Goal: Information Seeking & Learning: Understand process/instructions

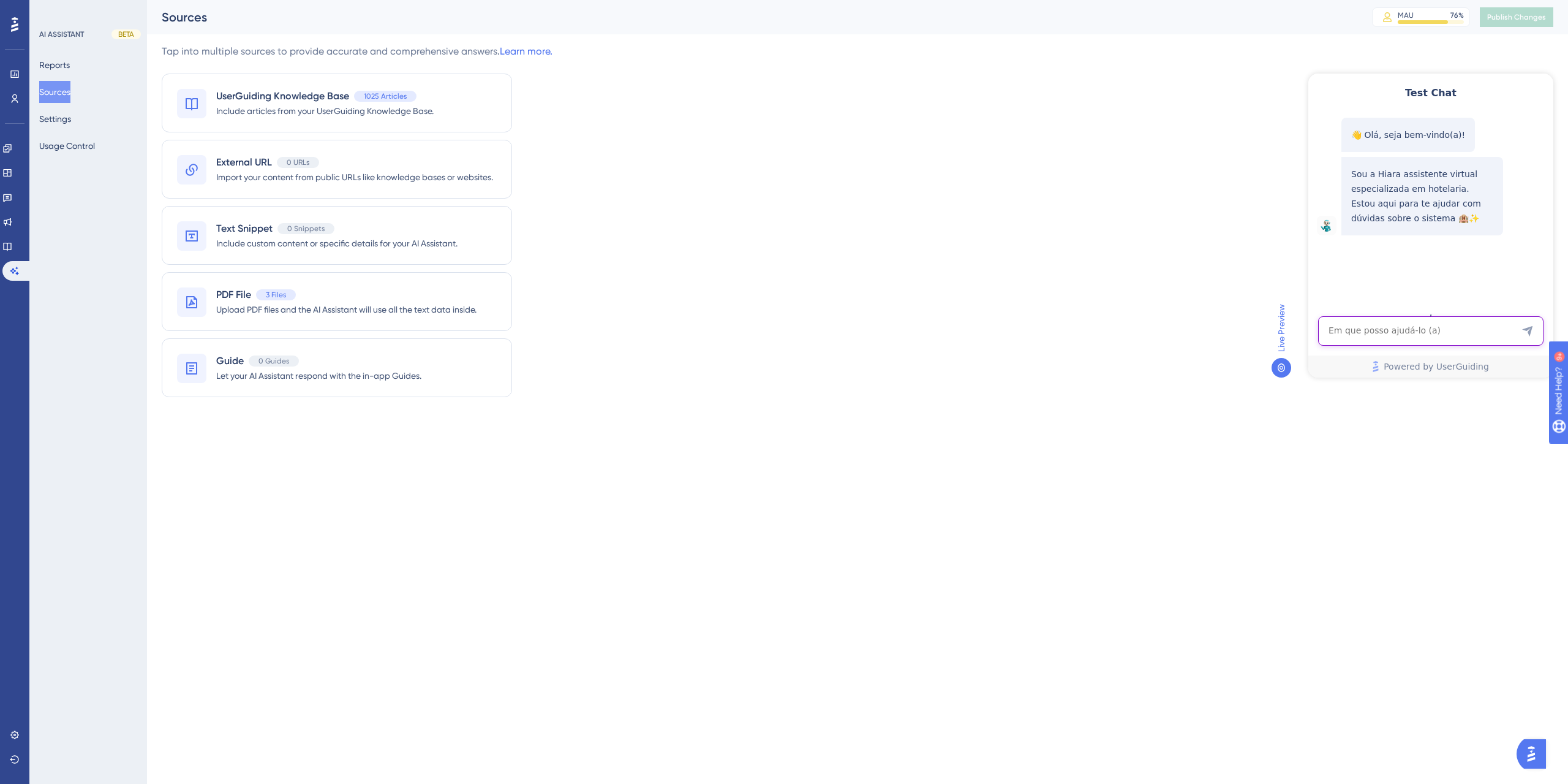
click at [1450, 336] on textarea "AI Assistant Text Input" at bounding box center [1431, 331] width 226 height 29
paste textarea "Onde encontro REV PAR e a diária média do mês de Julho?"
type textarea "Onde encontro REV PAR e a diária média do mês de Julho?"
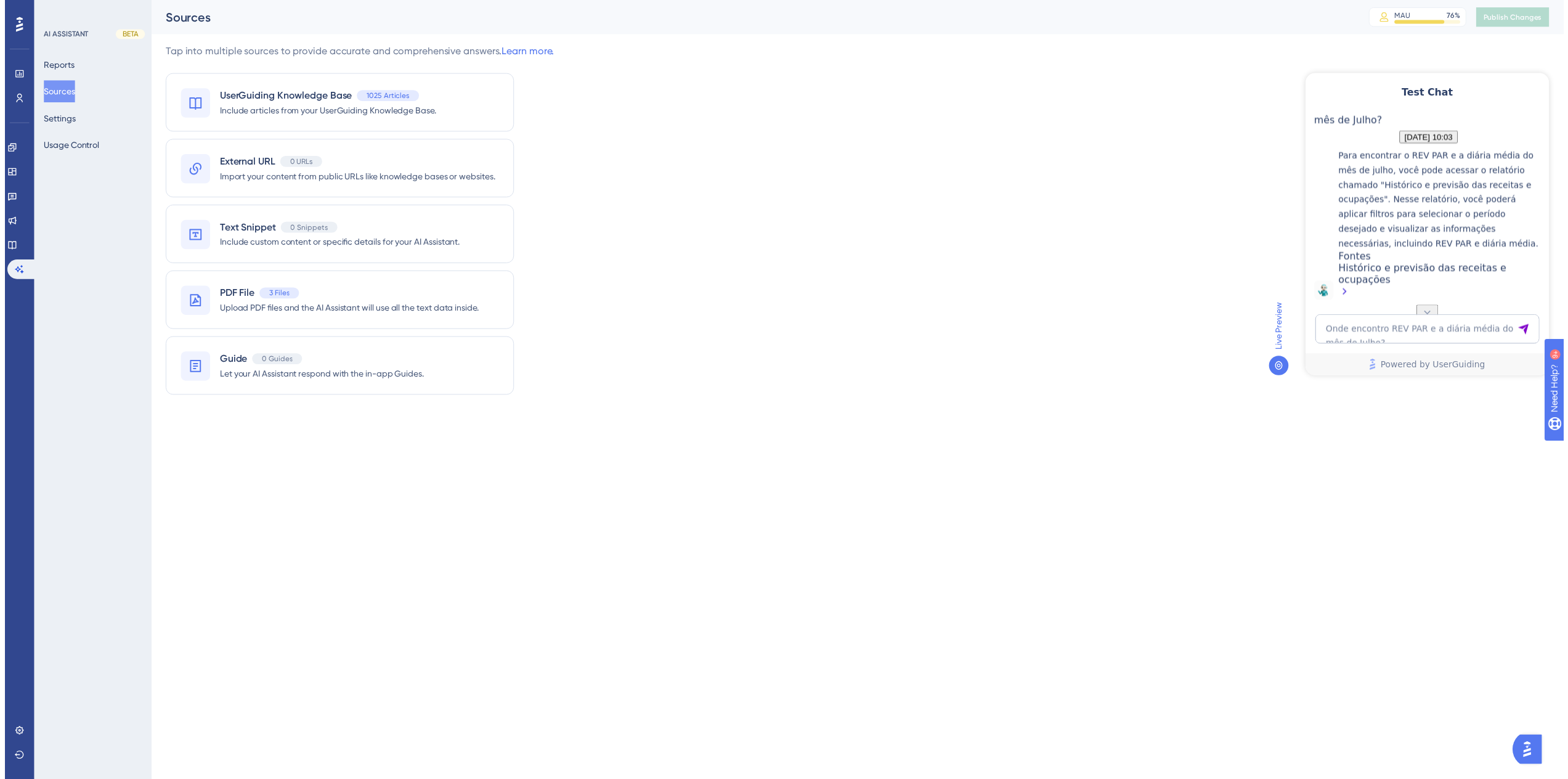
scroll to position [230, 0]
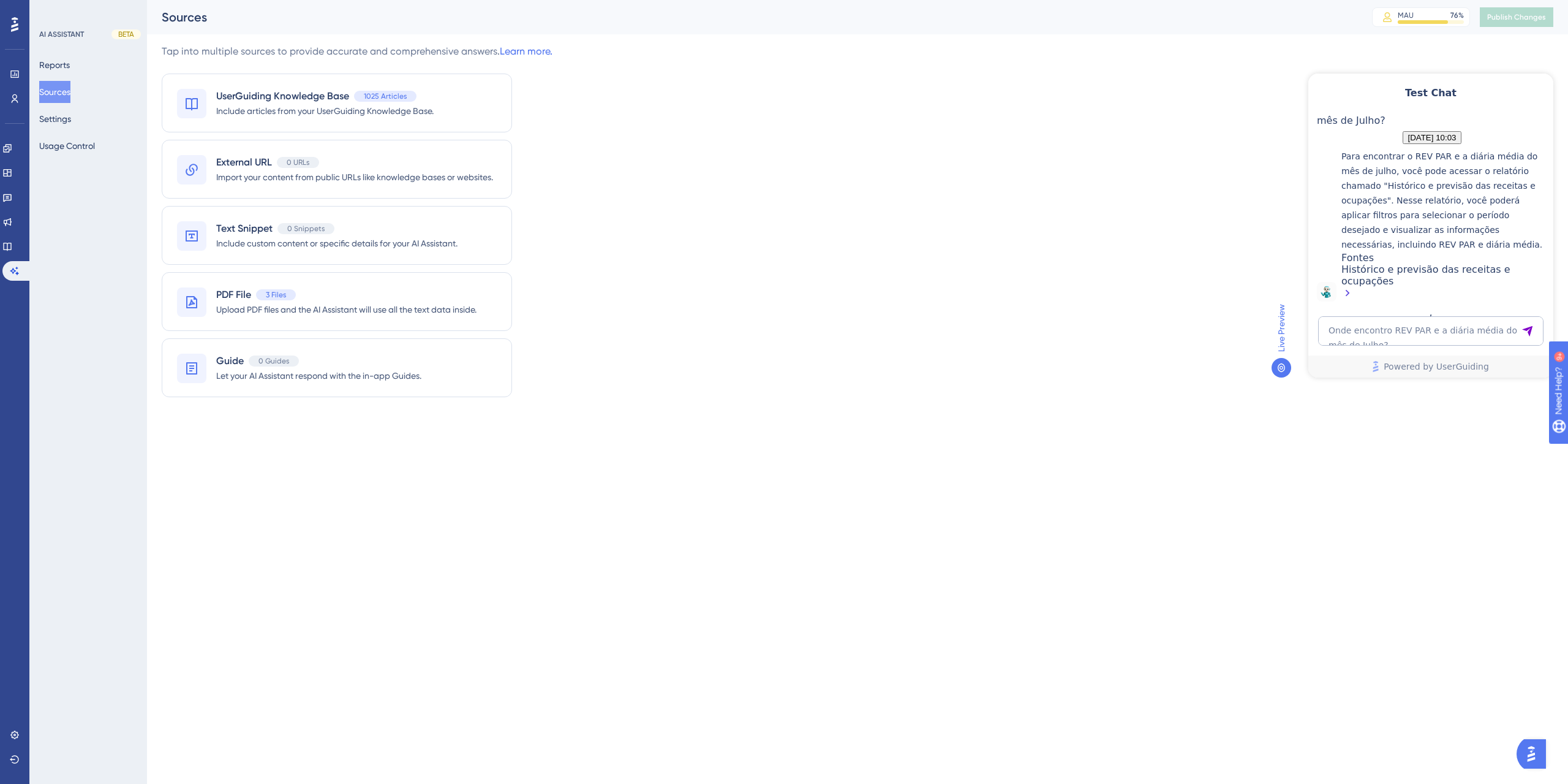
click at [1418, 275] on div "Histórico e previsão das receitas e ocupações" at bounding box center [1444, 282] width 206 height 38
click at [11, 243] on icon at bounding box center [7, 246] width 8 height 8
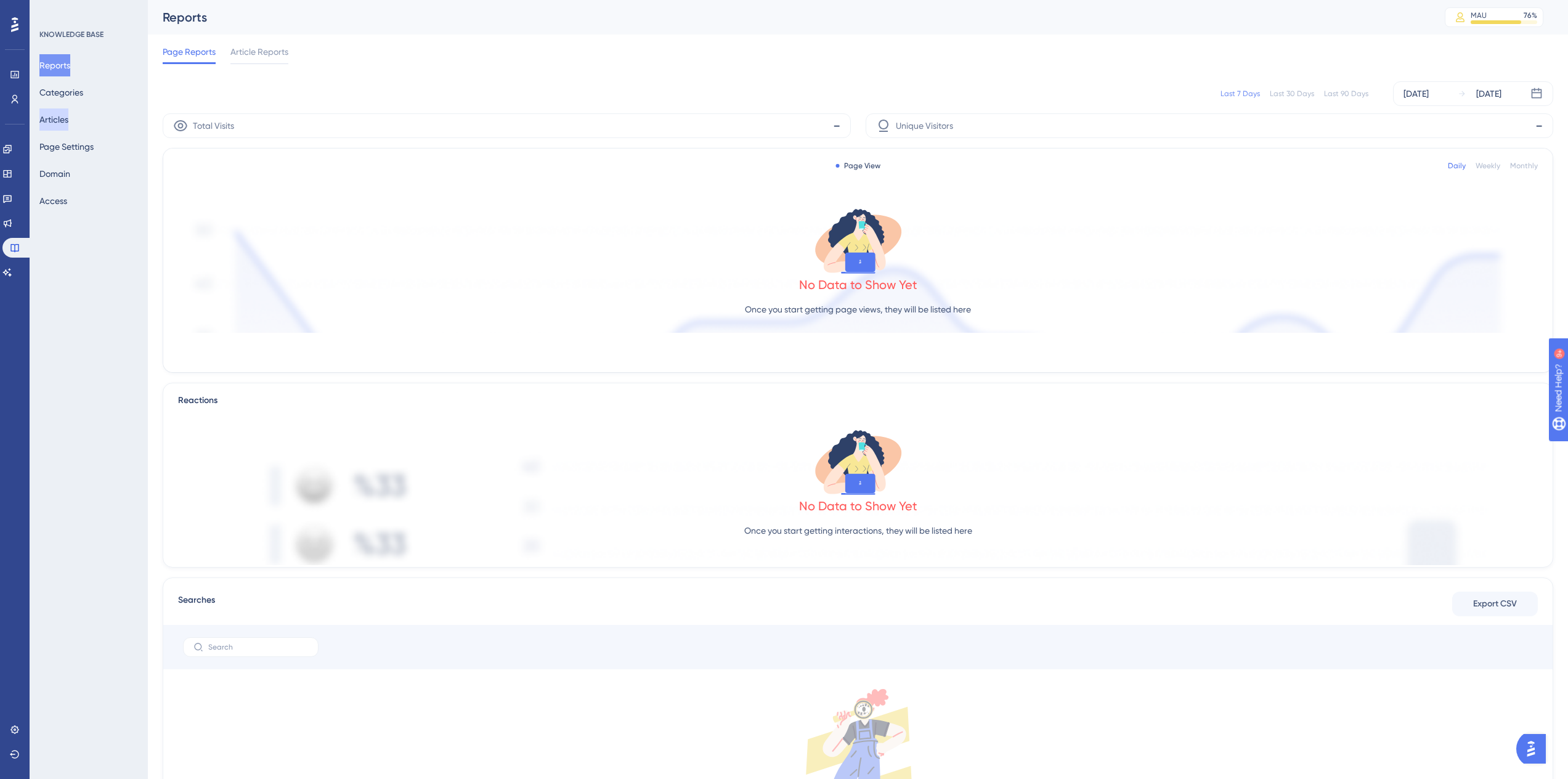
click at [66, 120] on button "Articles" at bounding box center [54, 120] width 29 height 22
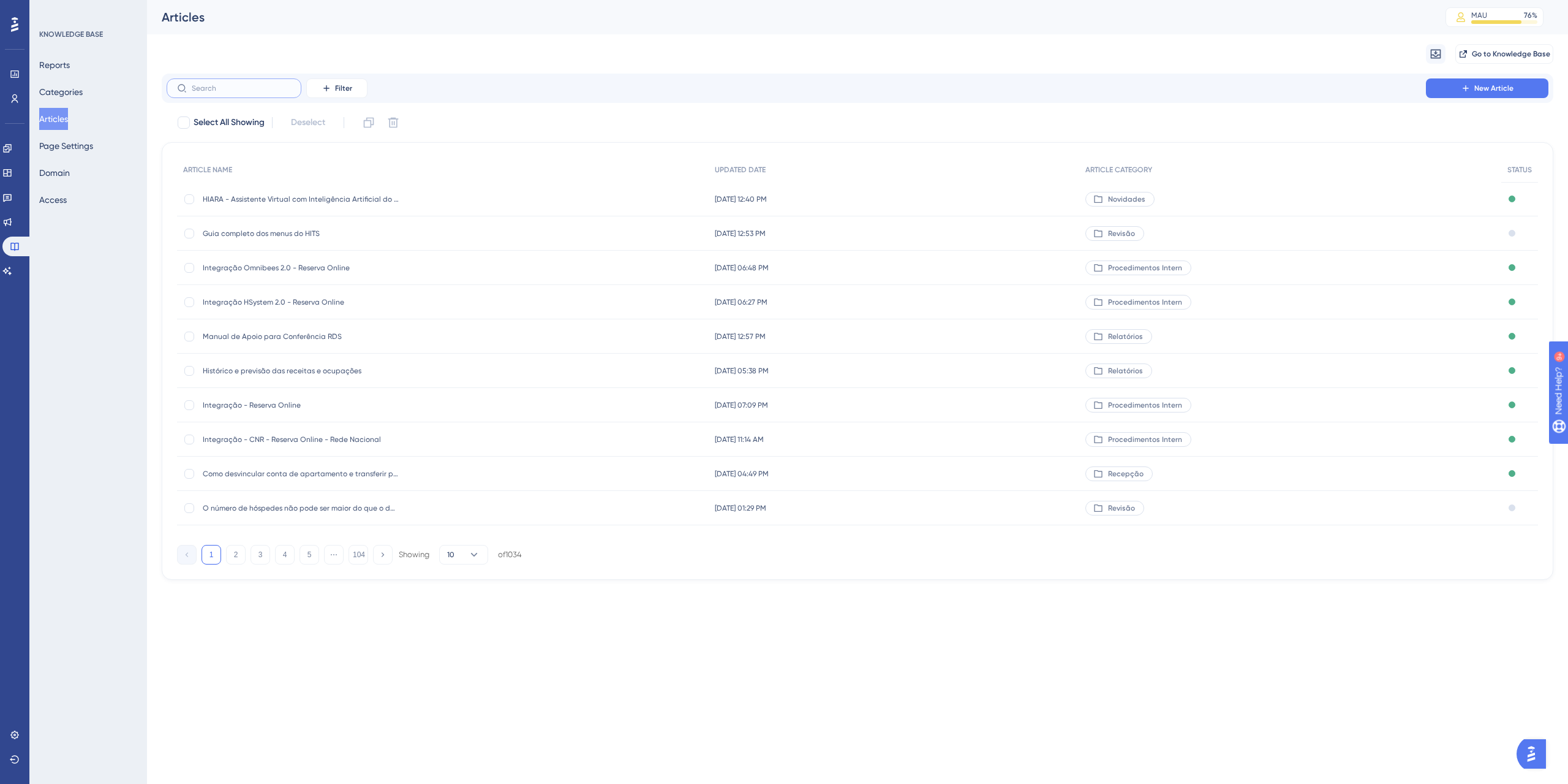
click at [203, 90] on input "text" at bounding box center [241, 88] width 99 height 9
type input "e"
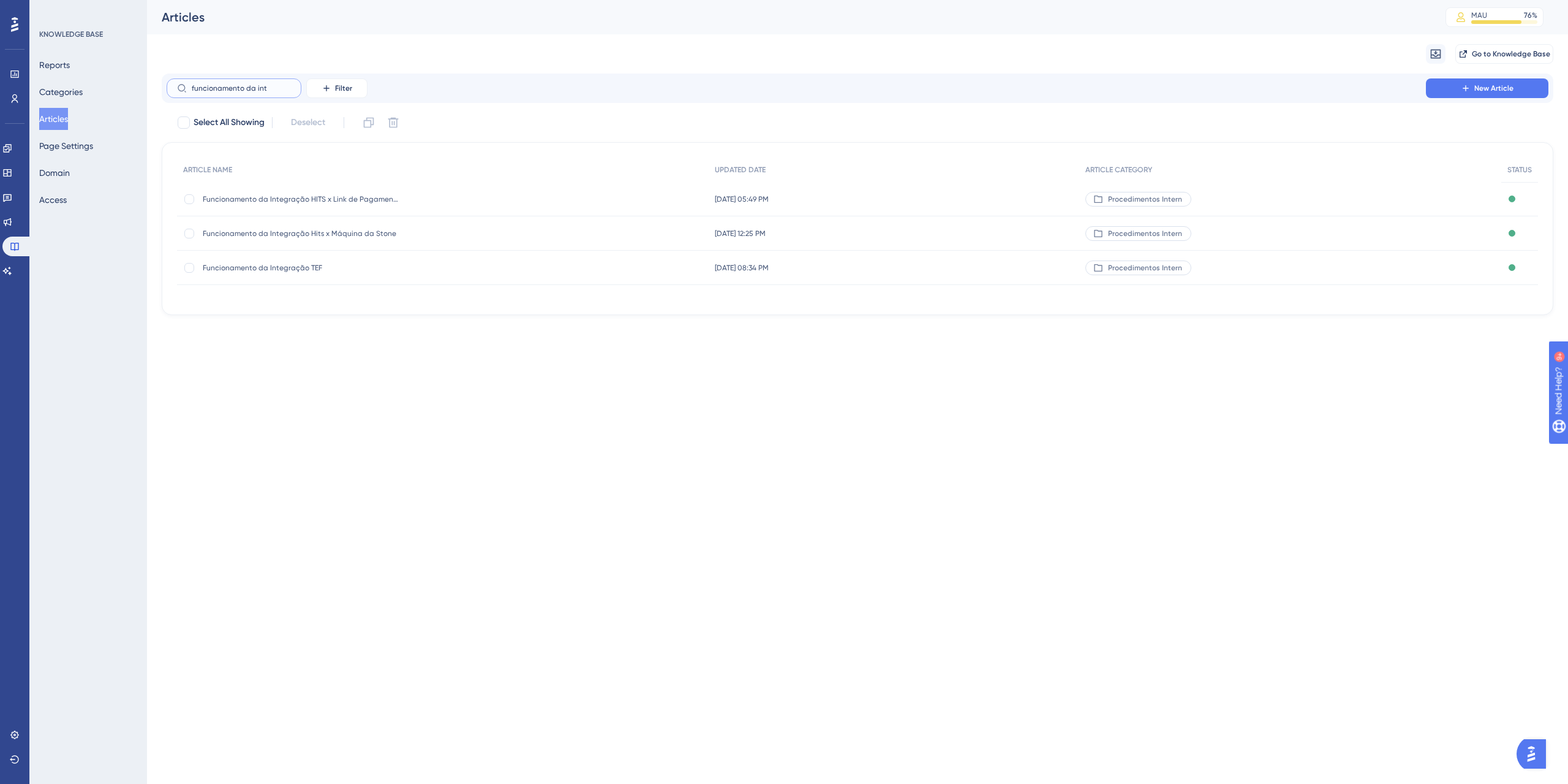
type input "funcionamento da int"
click at [247, 266] on span "Funcionamento da Integração TEF" at bounding box center [300, 268] width 196 height 10
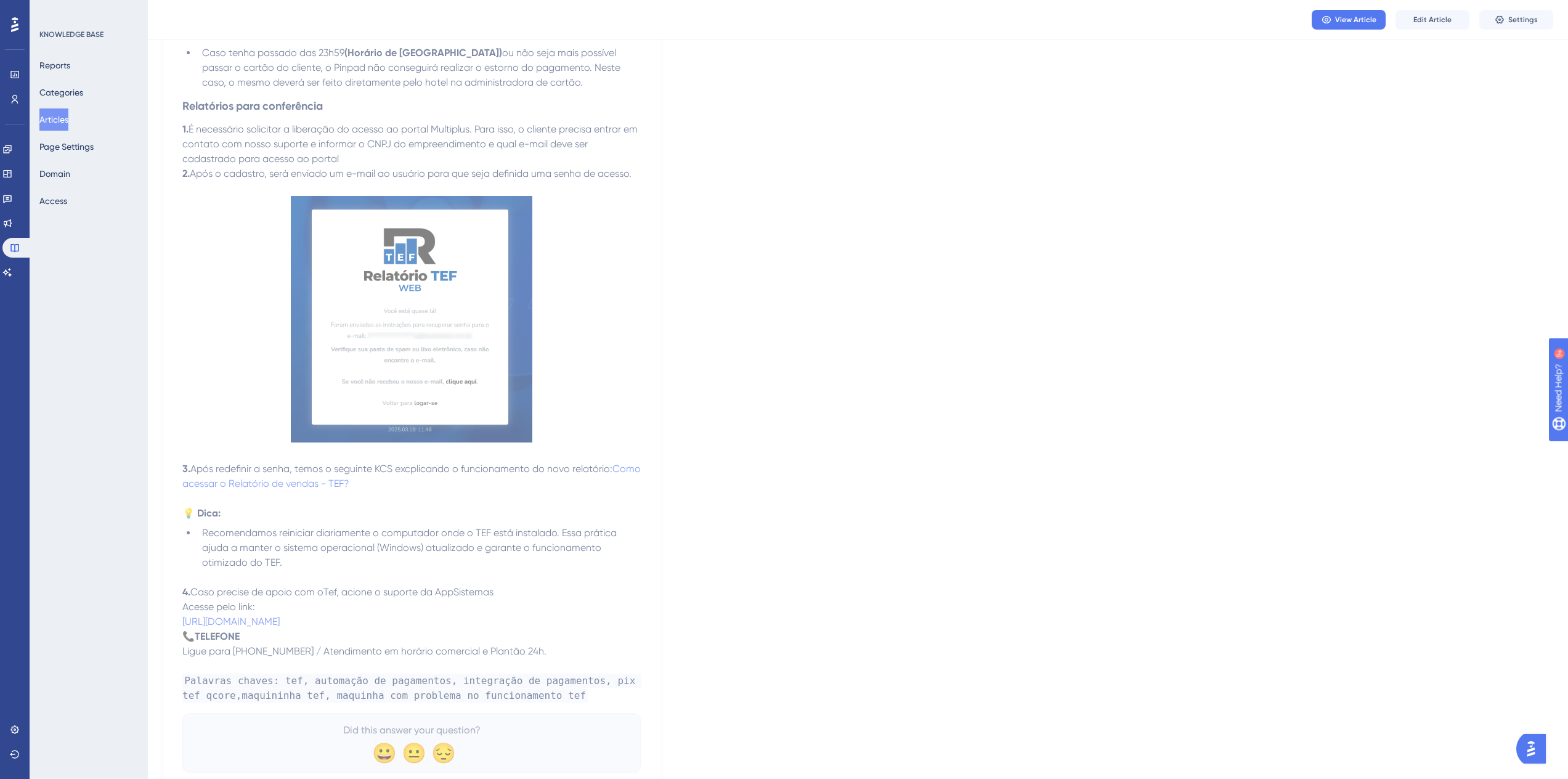
scroll to position [4940, 0]
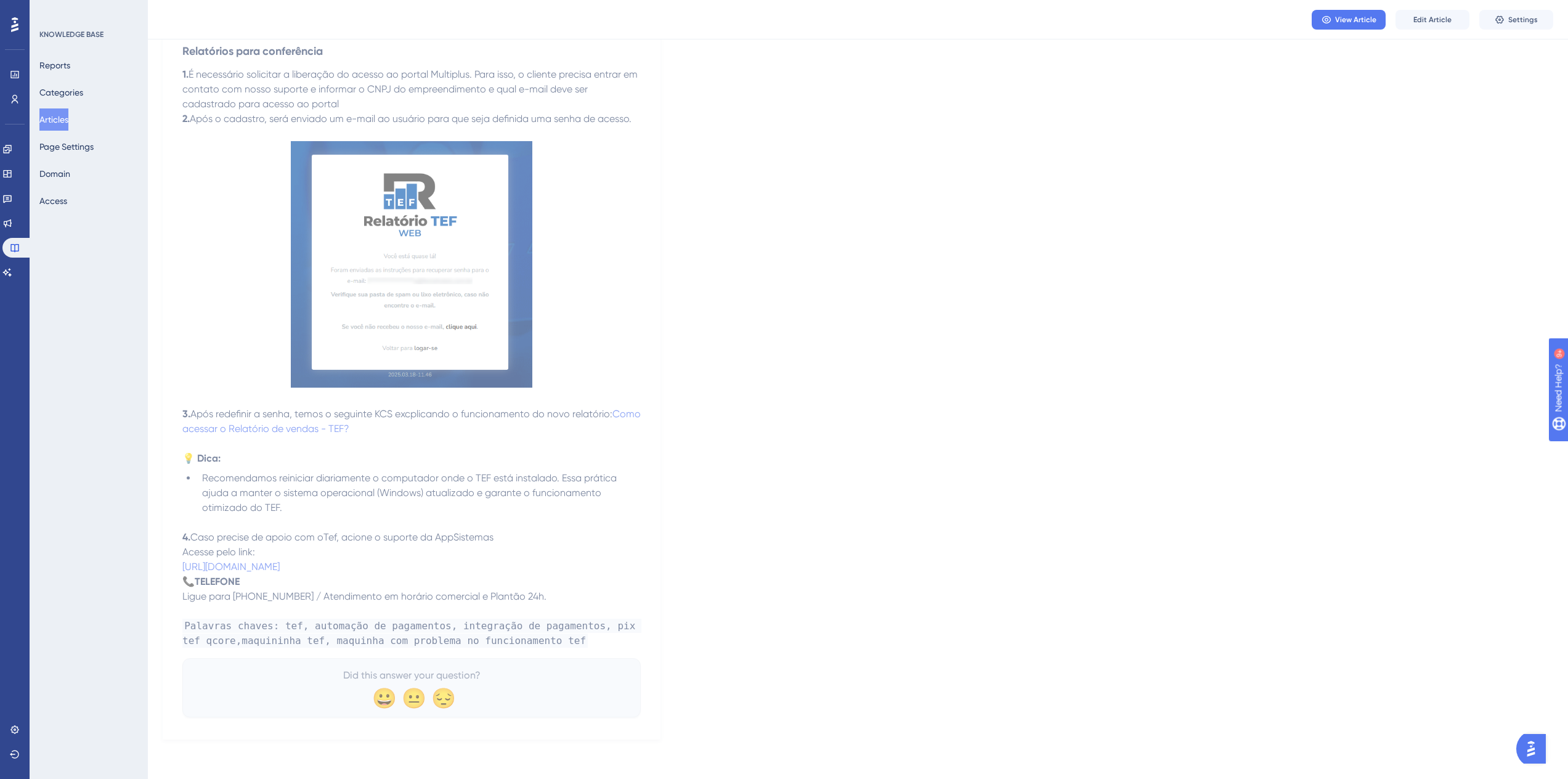
click at [535, 644] on p "Palavras chaves: tef, automação de pagamentos, integração de pagamentos, pix te…" at bounding box center [411, 633] width 458 height 30
click at [1406, 18] on button "Edit Article" at bounding box center [1432, 19] width 74 height 20
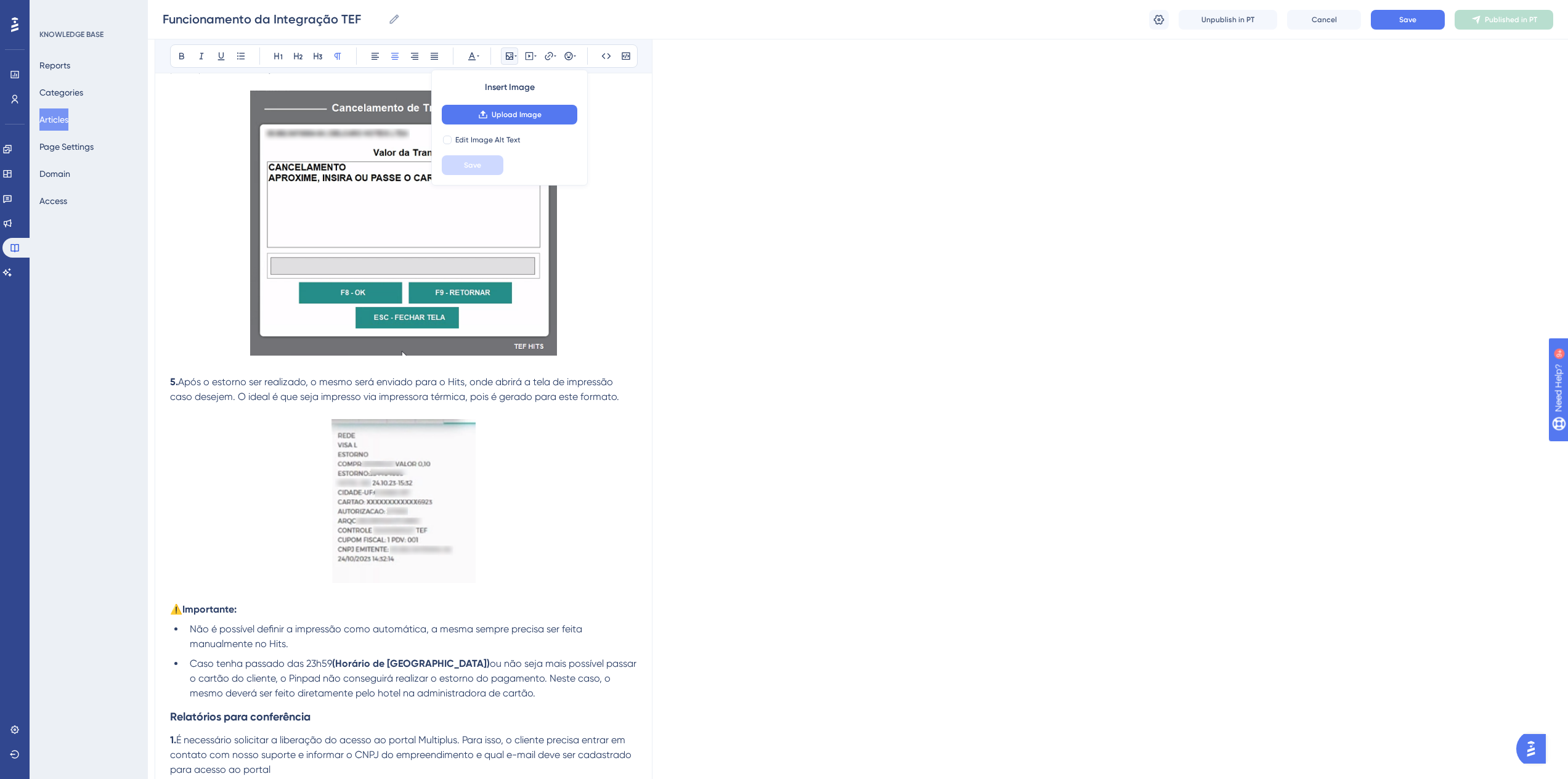
scroll to position [4996, 10]
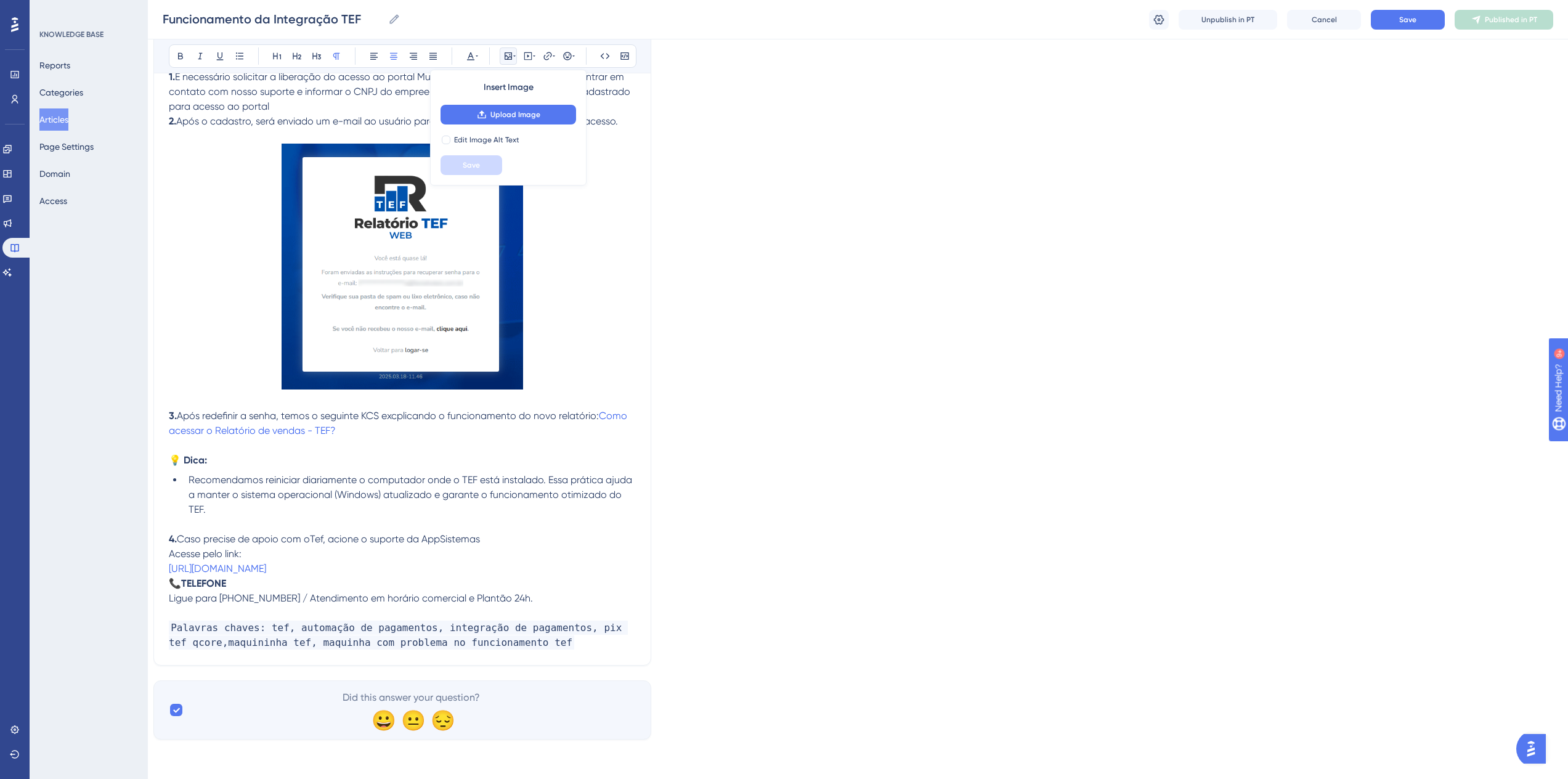
drag, startPoint x: 644, startPoint y: 318, endPoint x: 644, endPoint y: 531, distance: 213.0
click at [201, 640] on span "Palavras chaves: tef, automação de pagamentos, integração de pagamentos, pix te…" at bounding box center [398, 635] width 459 height 29
click at [518, 644] on span "Palavras chaves: tef, automação de pagamentos, integração de pagamentos, pix te…" at bounding box center [398, 635] width 459 height 29
click at [521, 644] on span "Palavras chaves: tef, automação de pagamentos, integração de pagamentos, pix te…" at bounding box center [398, 635] width 459 height 29
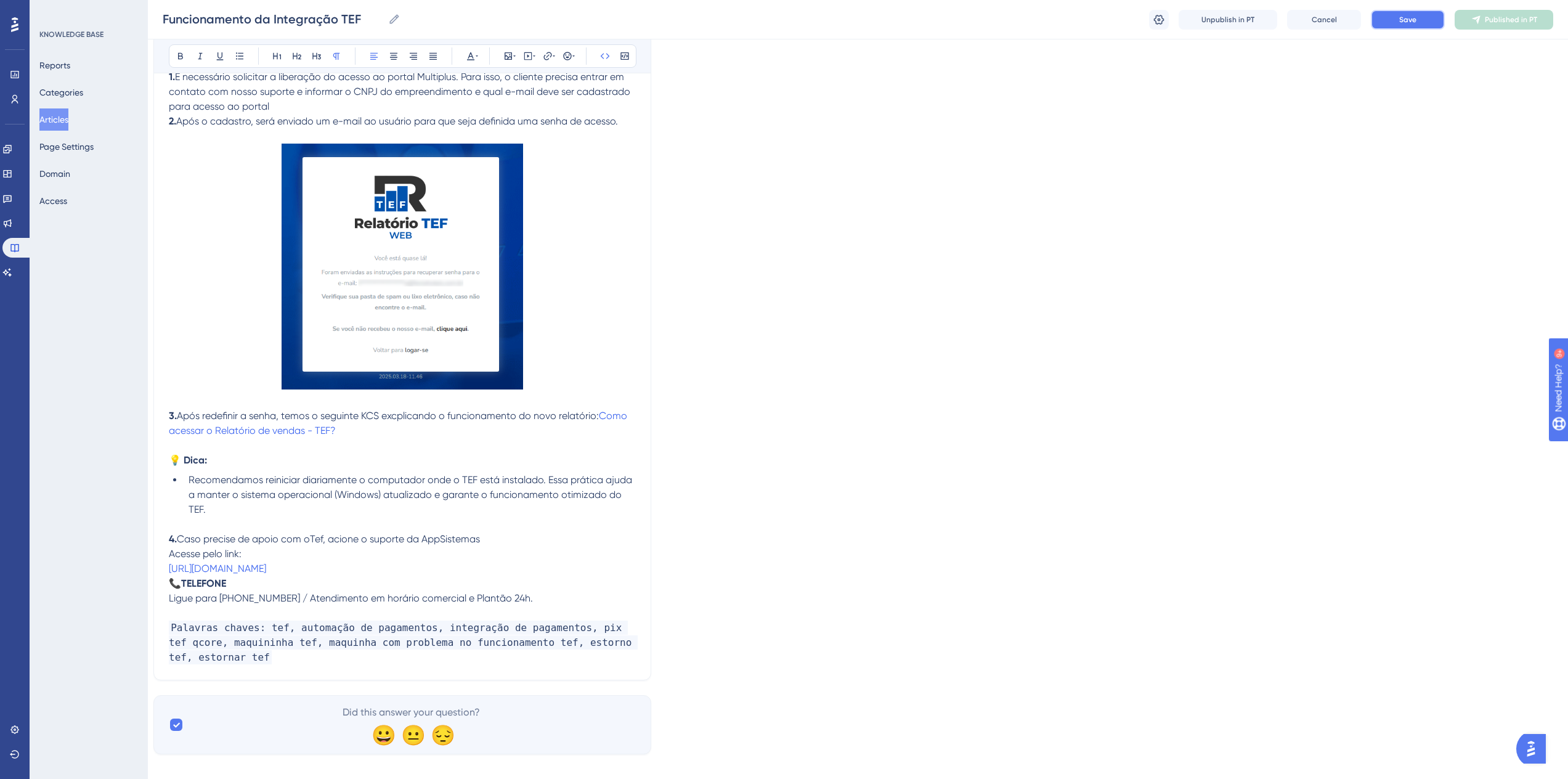
click at [1417, 14] on button "Save" at bounding box center [1408, 19] width 74 height 20
click at [267, 655] on p "Palavras chaves: tef, automação de pagamentos, integração de pagamentos, pix te…" at bounding box center [402, 642] width 467 height 44
click at [1427, 20] on button "Save" at bounding box center [1408, 19] width 74 height 20
click at [1465, 19] on button "Publish in PT" at bounding box center [1503, 19] width 98 height 20
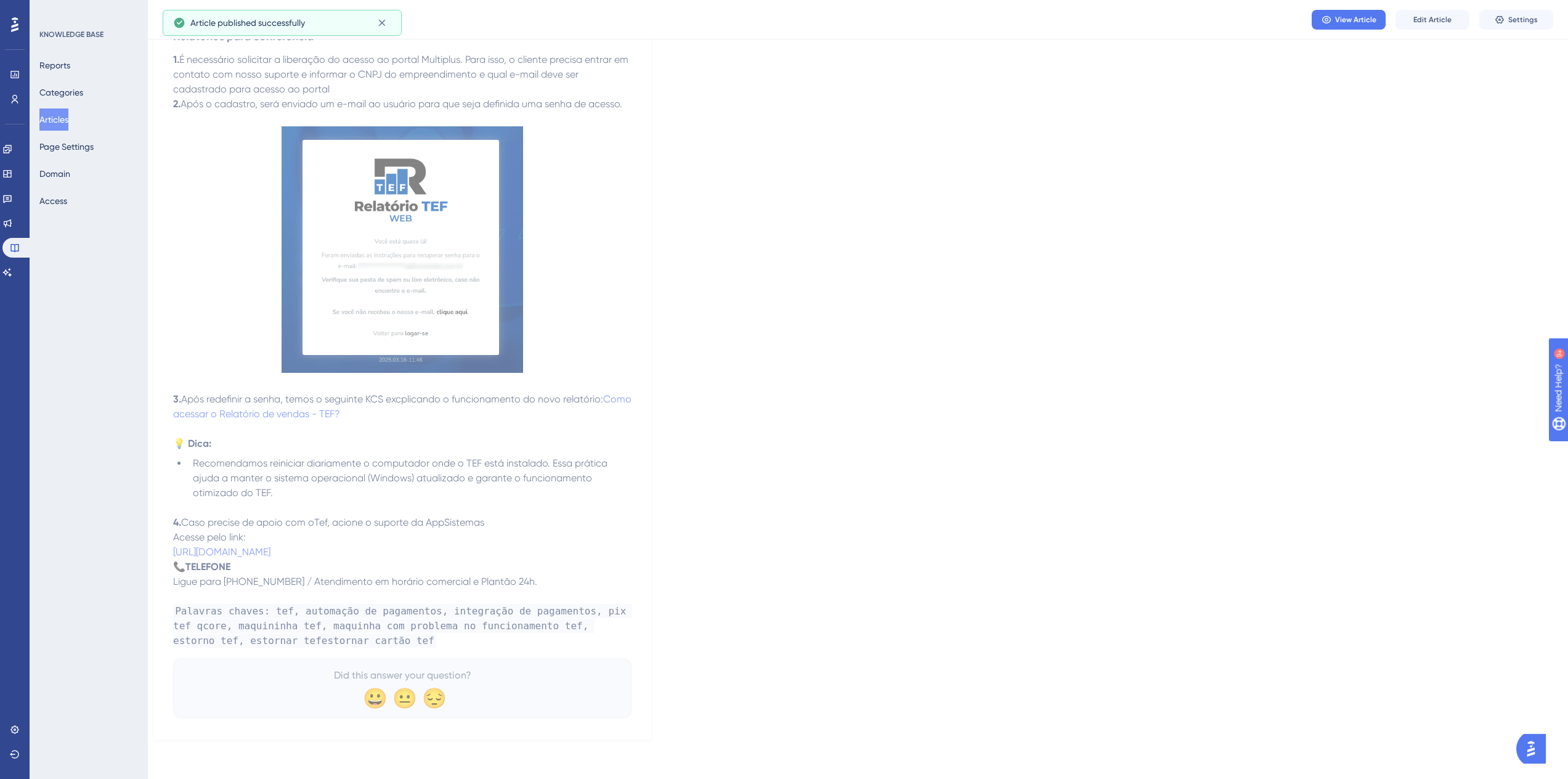
scroll to position [4954, 10]
click at [1435, 14] on span "Edit Article" at bounding box center [1433, 19] width 38 height 10
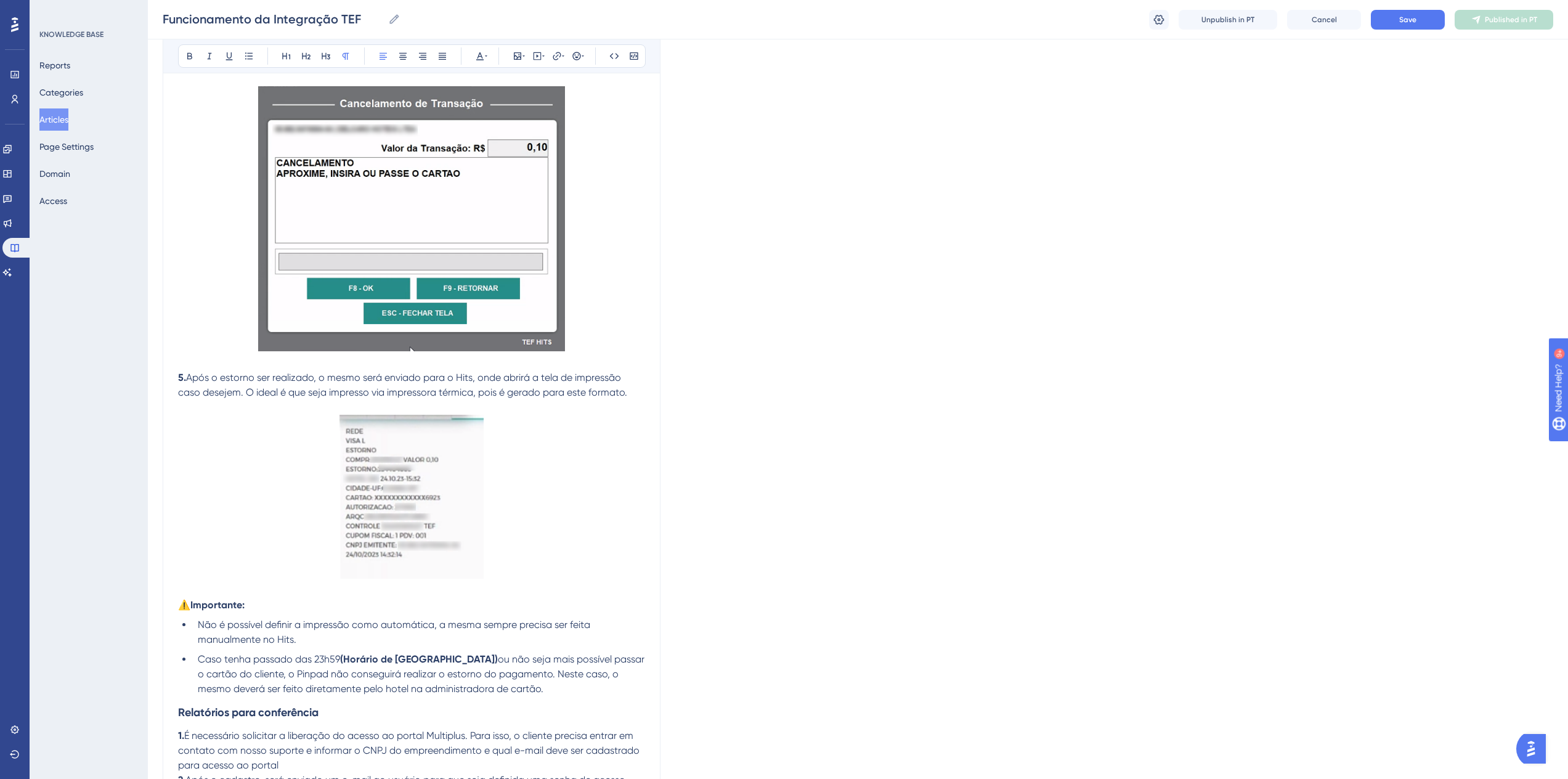
scroll to position [5010, 0]
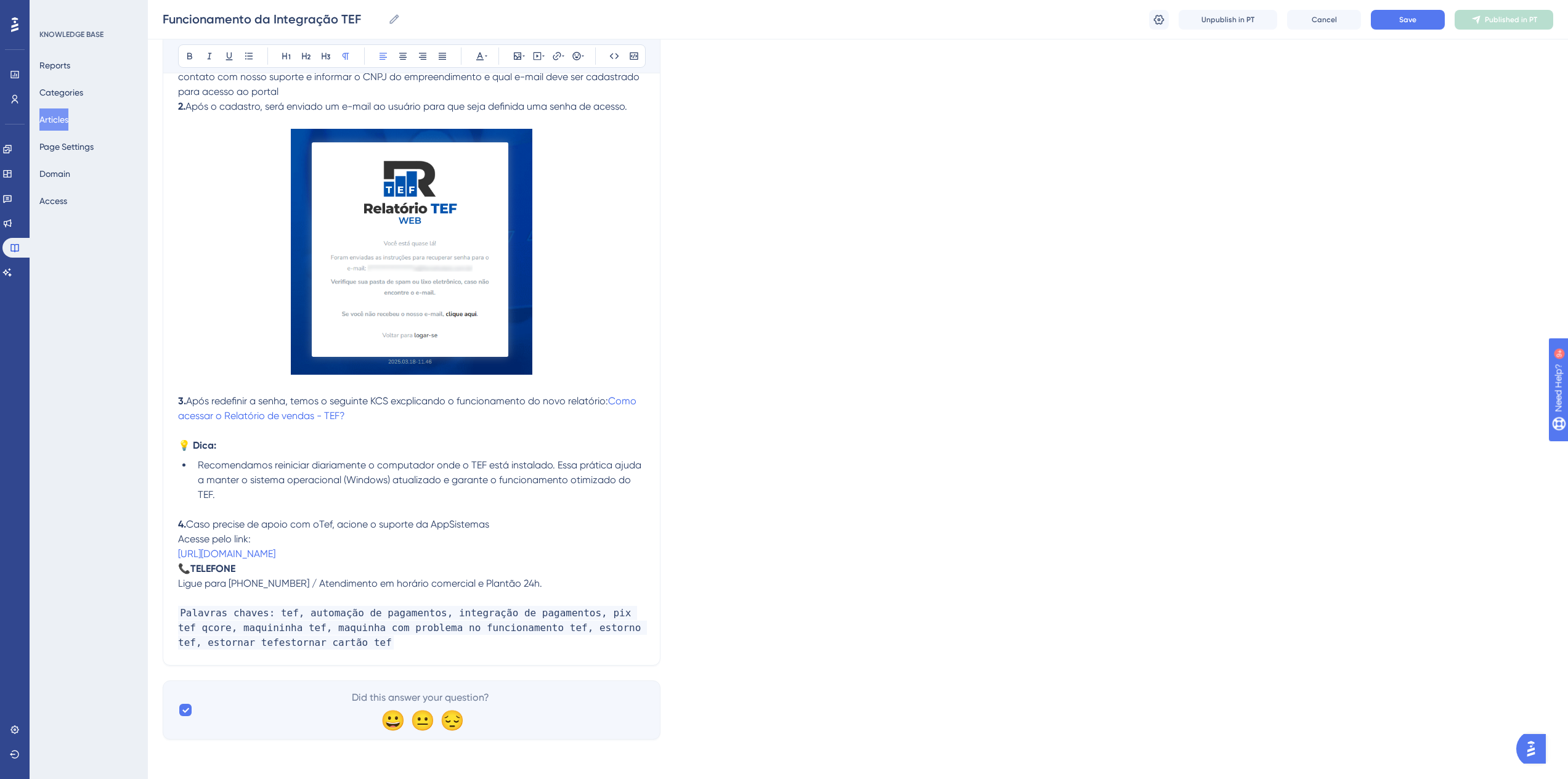
drag, startPoint x: 995, startPoint y: 178, endPoint x: 944, endPoint y: 396, distance: 223.9
click at [243, 644] on span "Palavras chaves: tef, automação de pagamentos, integração de pagamentos, pix te…" at bounding box center [413, 627] width 469 height 44
click at [1400, 9] on div "Funcionamento da Integração TEF Funcionamento da Integração TEF Unpublish in PT…" at bounding box center [858, 19] width 1420 height 39
click at [1398, 12] on button "Save" at bounding box center [1408, 19] width 74 height 20
click at [1490, 24] on span "Publish in PT" at bounding box center [1511, 19] width 43 height 10
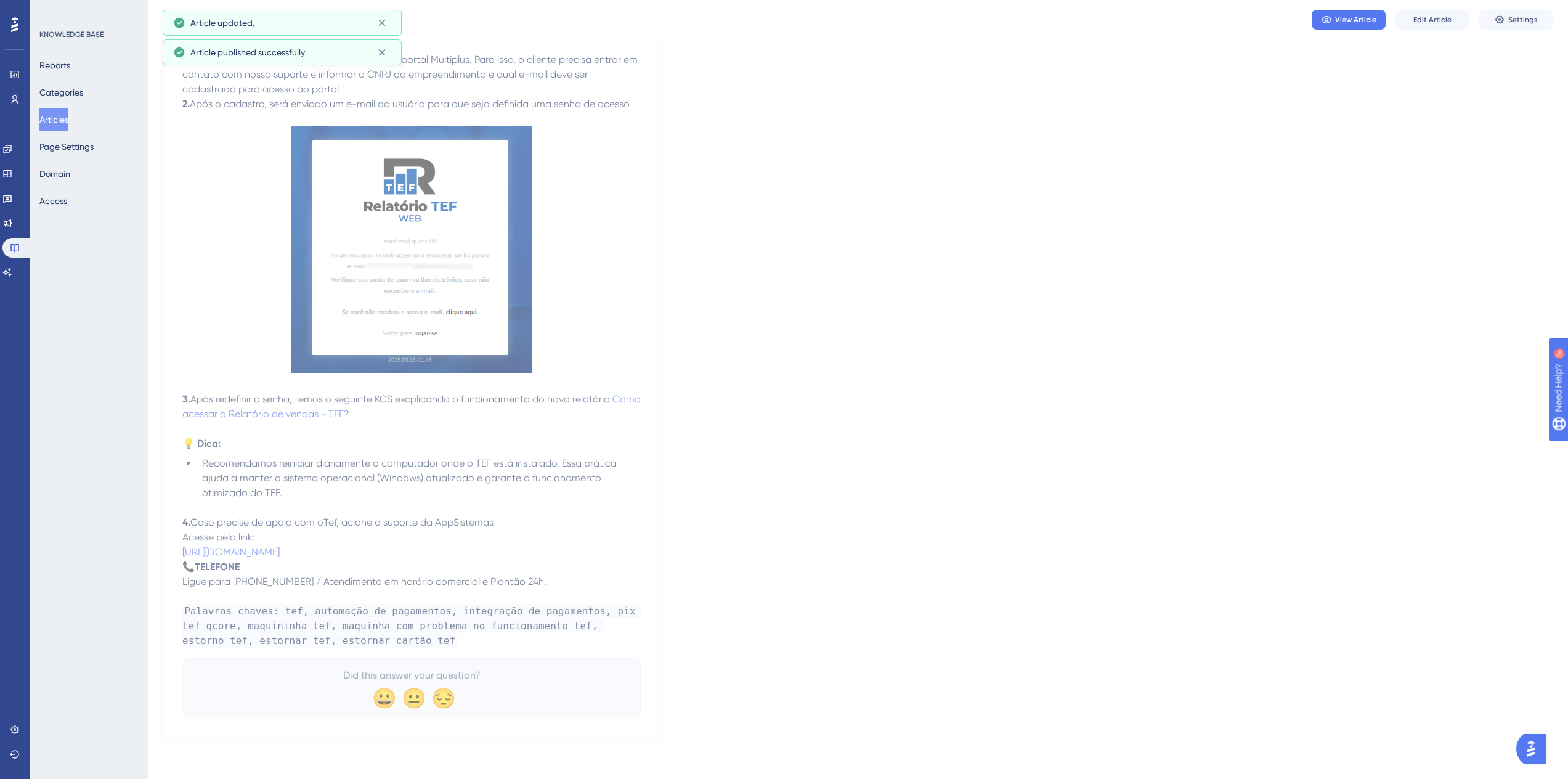
scroll to position [4954, 0]
click at [12, 278] on link at bounding box center [7, 272] width 10 height 20
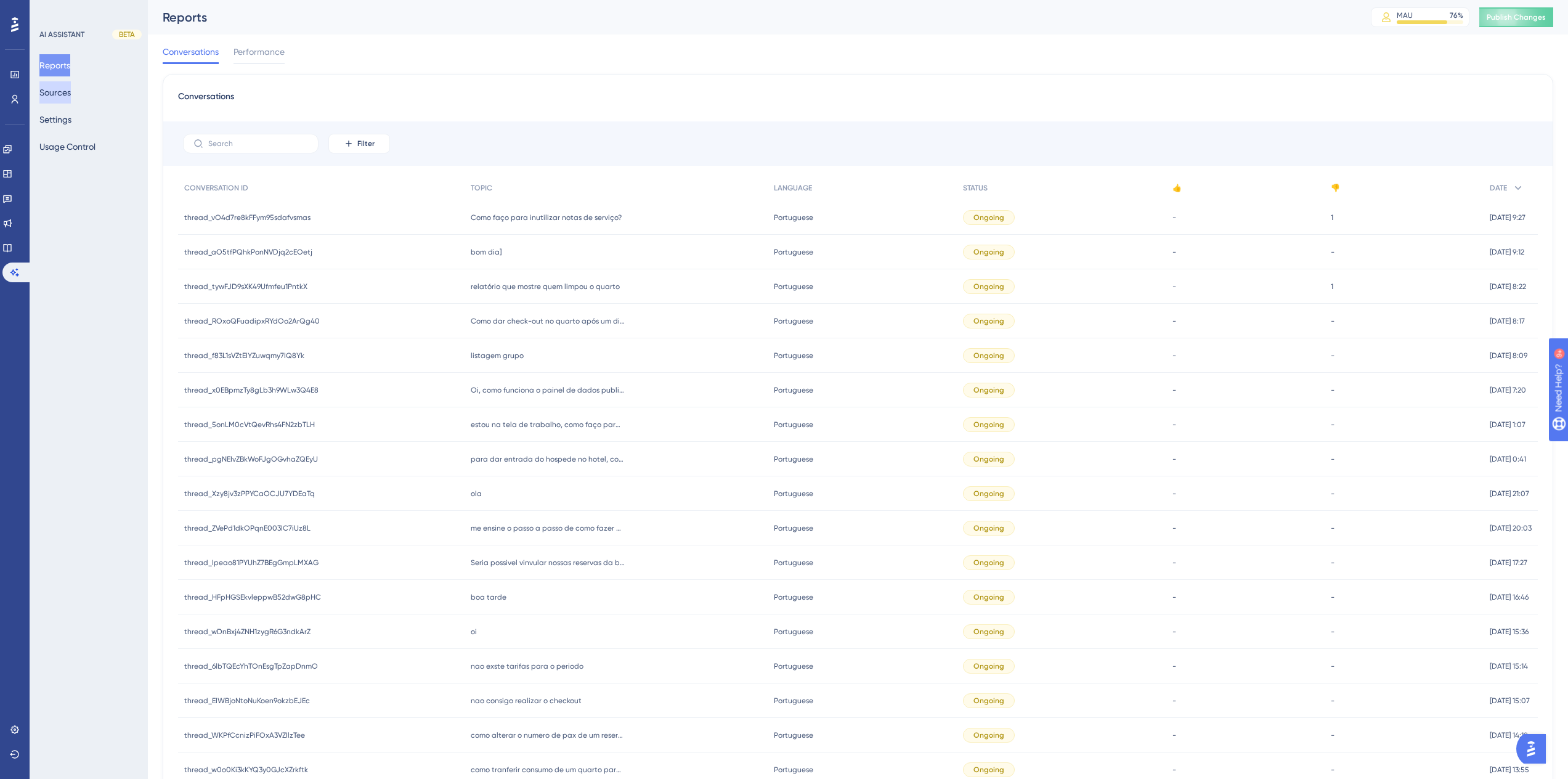
click at [56, 98] on button "Sources" at bounding box center [54, 93] width 31 height 22
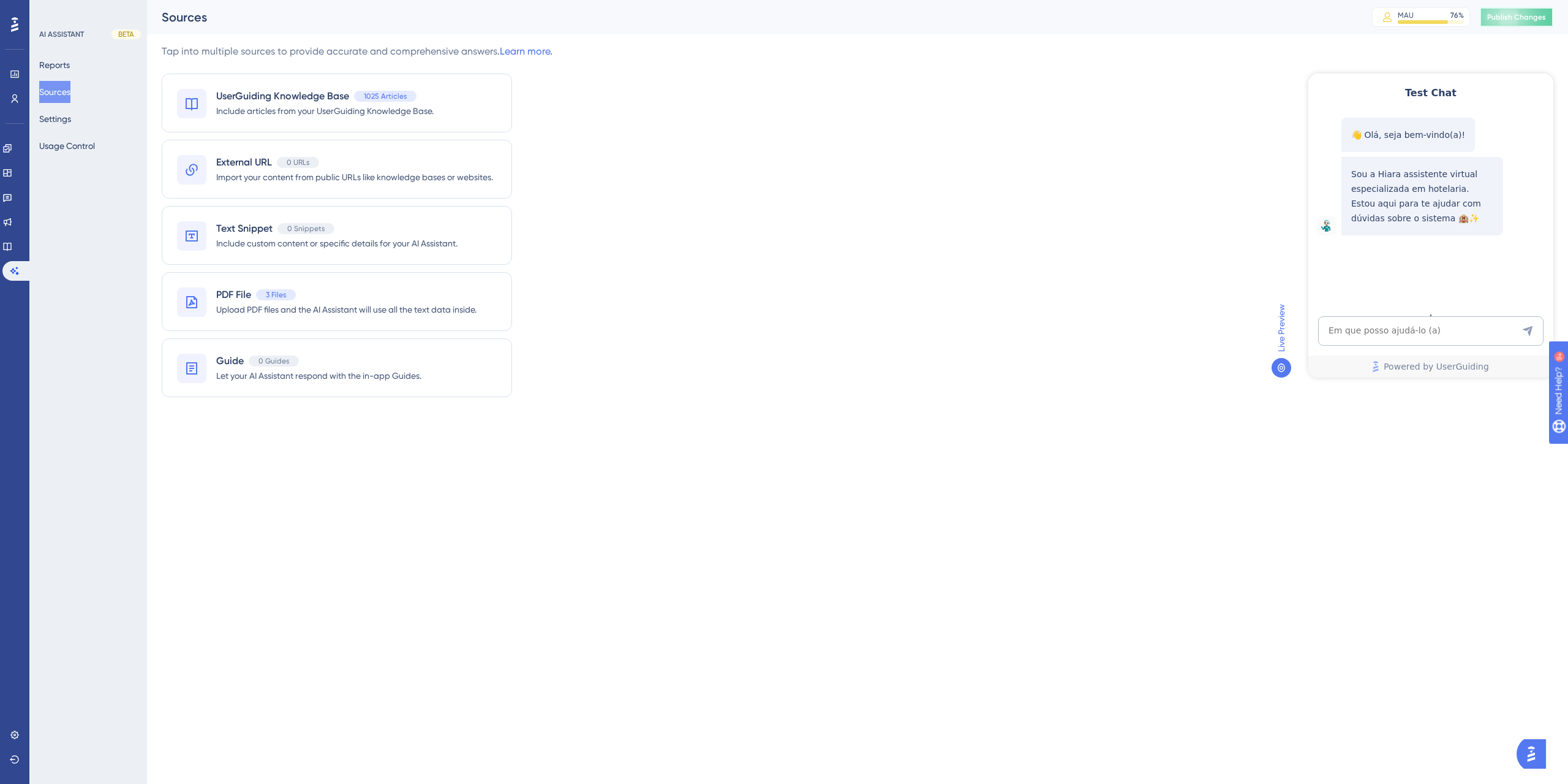
click at [1496, 15] on span "Publish Changes" at bounding box center [1516, 17] width 59 height 10
click at [1323, 336] on textarea "AI Assistant Text Input" at bounding box center [1431, 331] width 226 height 29
paste textarea ""como estornar um cartao na tf ""
type textarea ""como estornar um cartao na tf ""
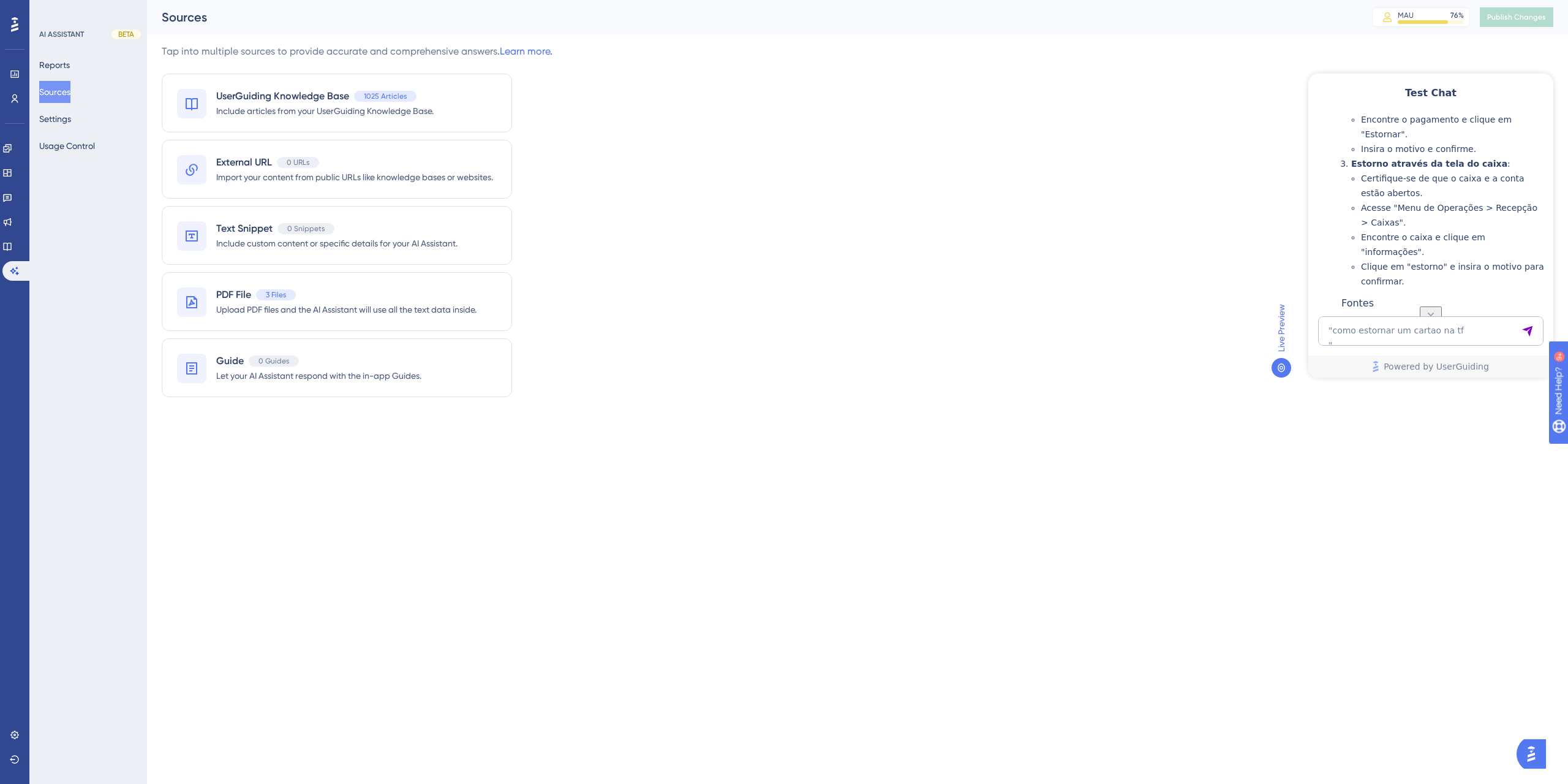
scroll to position [526, 0]
click at [1422, 332] on textarea ""como estornar um cartao na tf "" at bounding box center [1431, 331] width 226 height 29
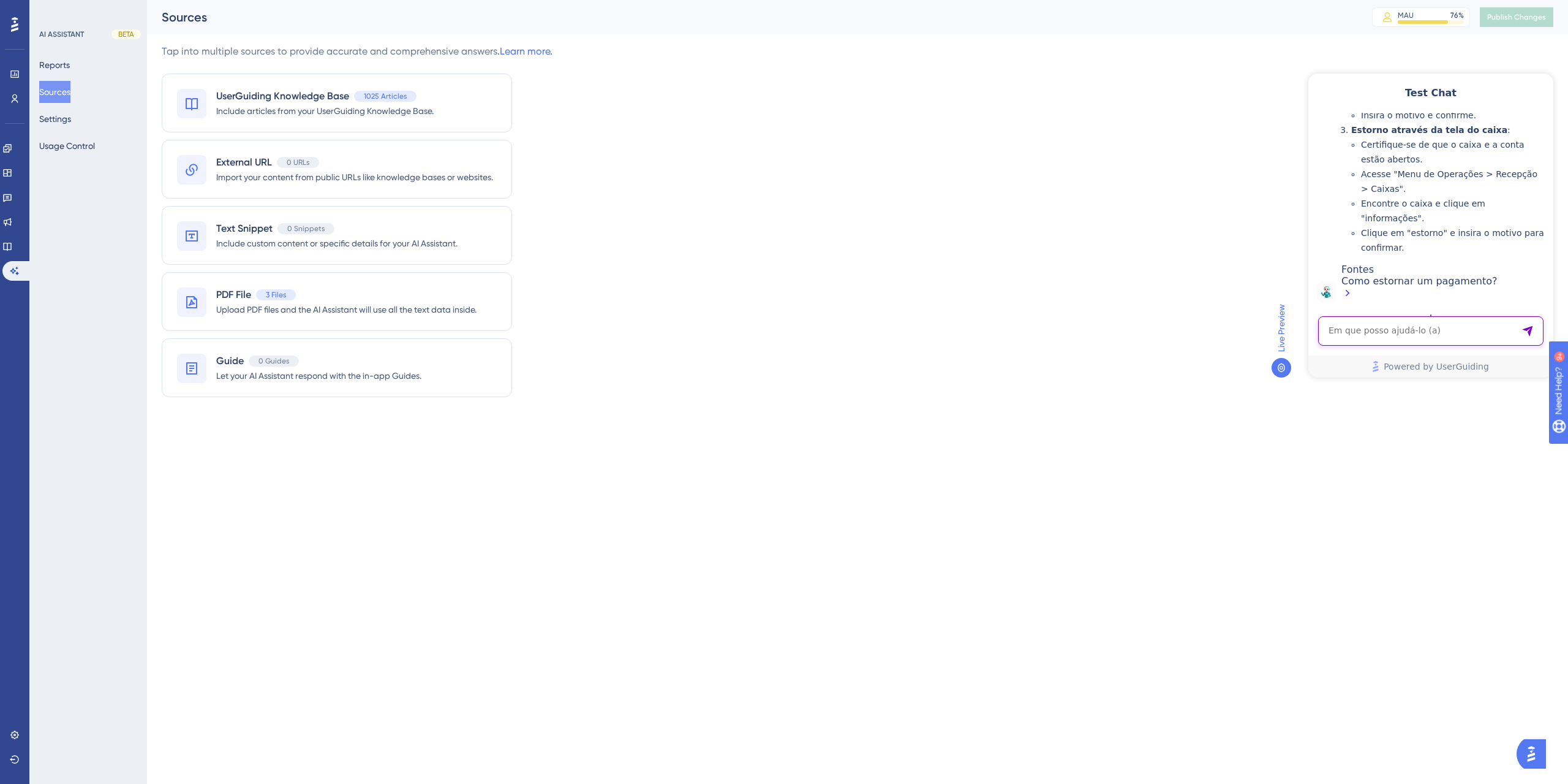
paste textarea ""como estornar um cartao na tf ""
type textarea ""como estornar um cartao na tef ""
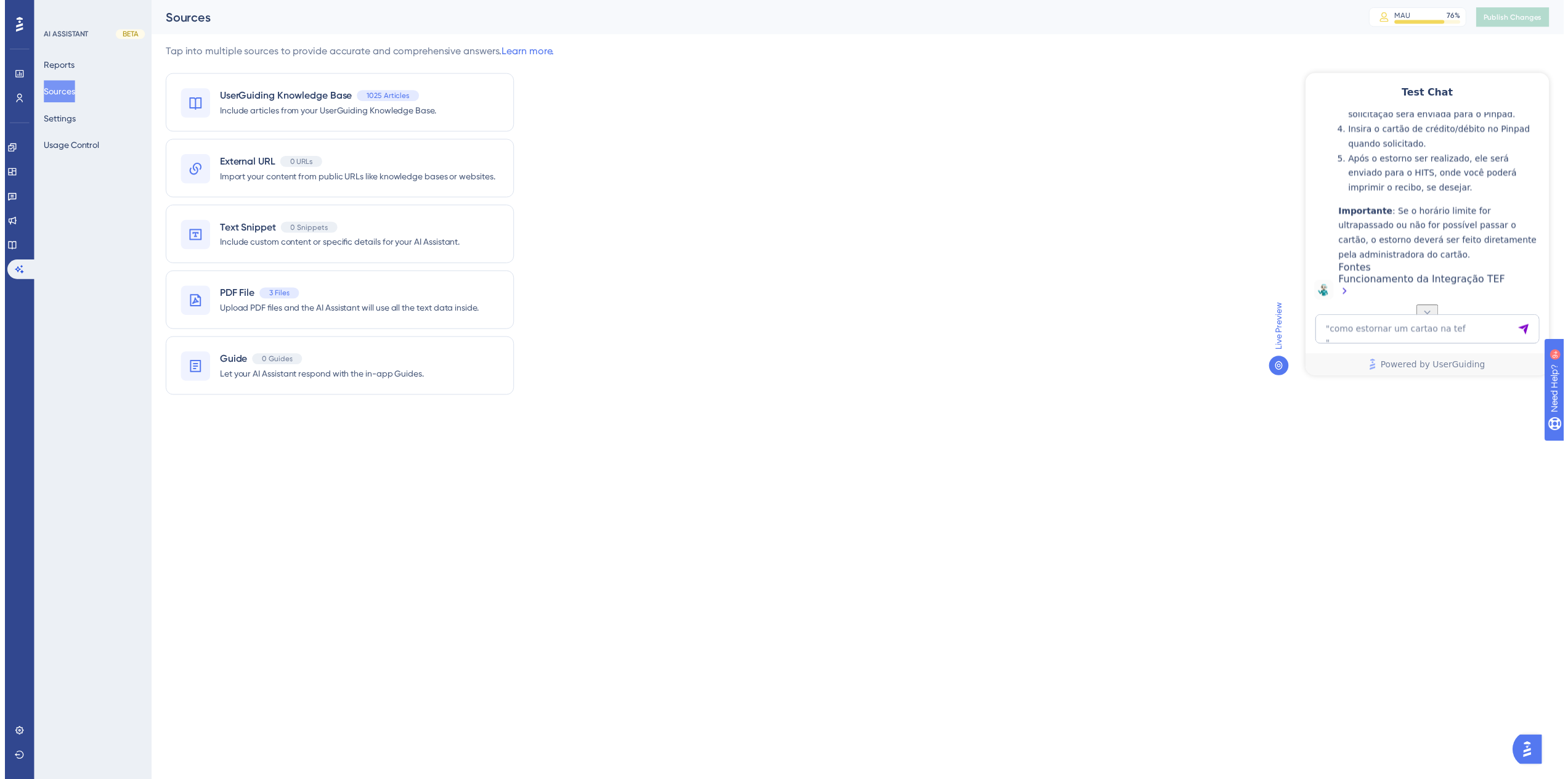
scroll to position [853, 0]
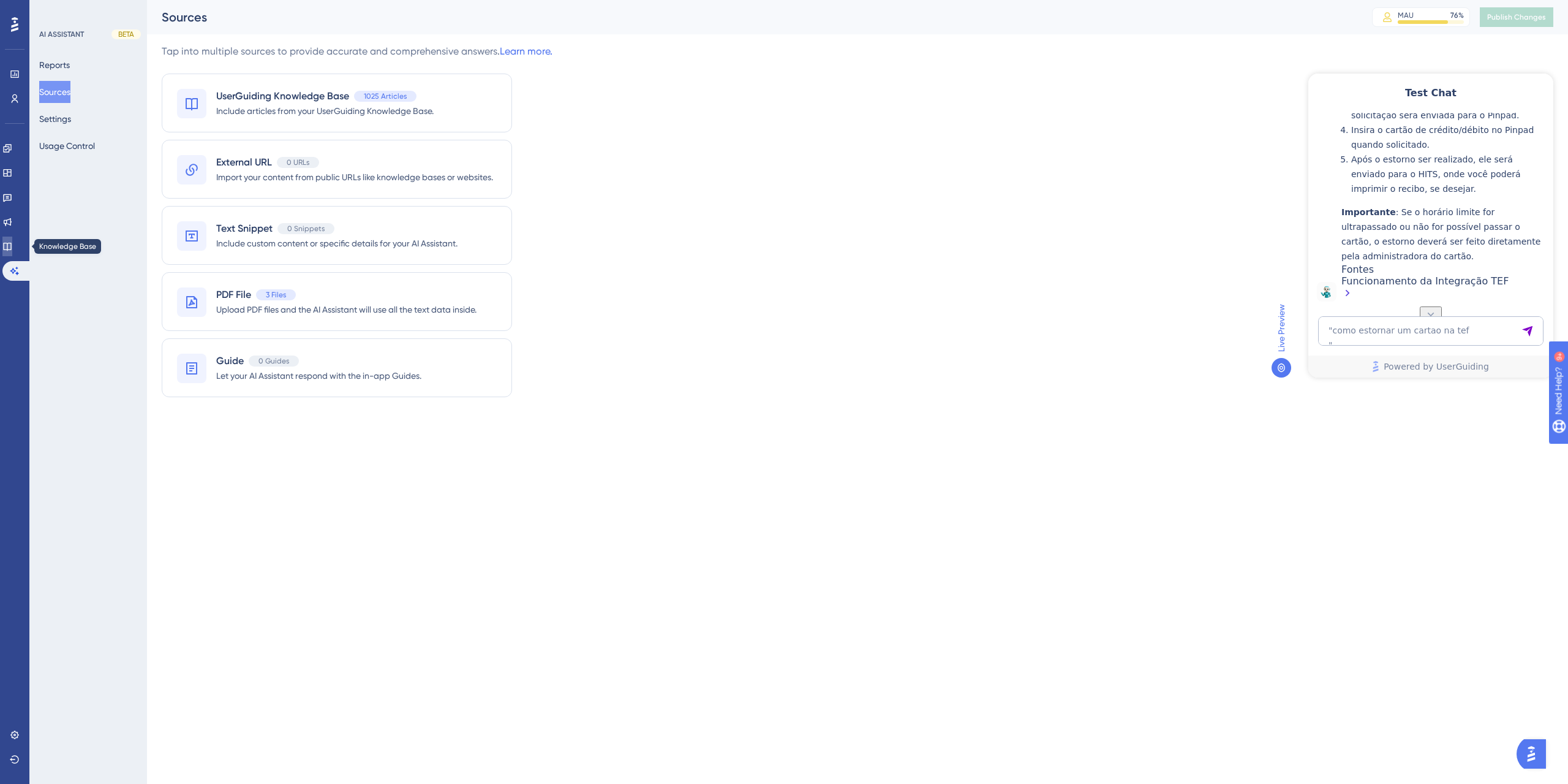
click at [12, 253] on link at bounding box center [7, 246] width 10 height 20
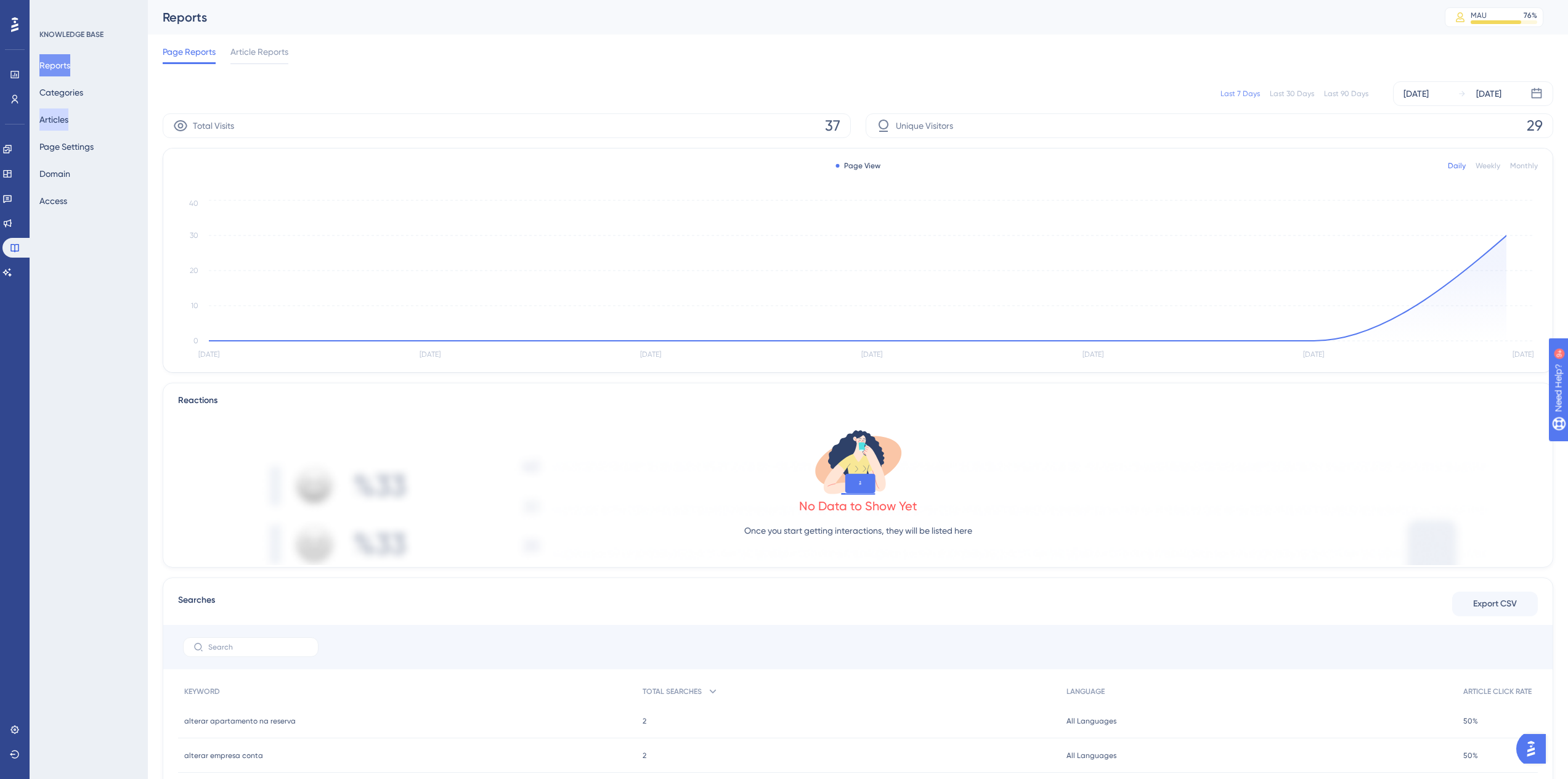
click at [62, 119] on button "Articles" at bounding box center [54, 120] width 29 height 22
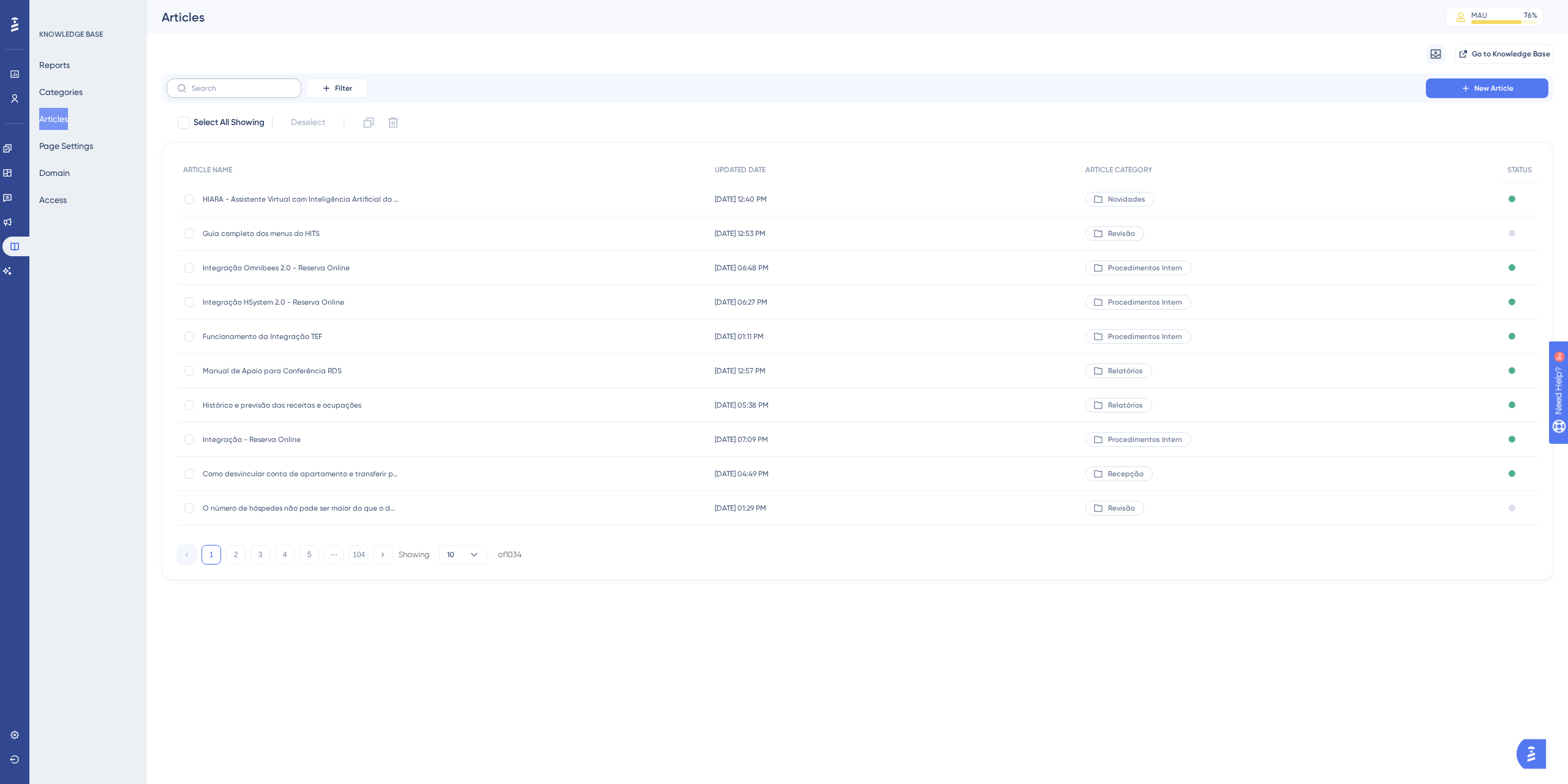
click at [261, 96] on label at bounding box center [234, 88] width 135 height 20
click at [261, 92] on input "text" at bounding box center [241, 88] width 99 height 9
type input "gf"
checkbox input "true"
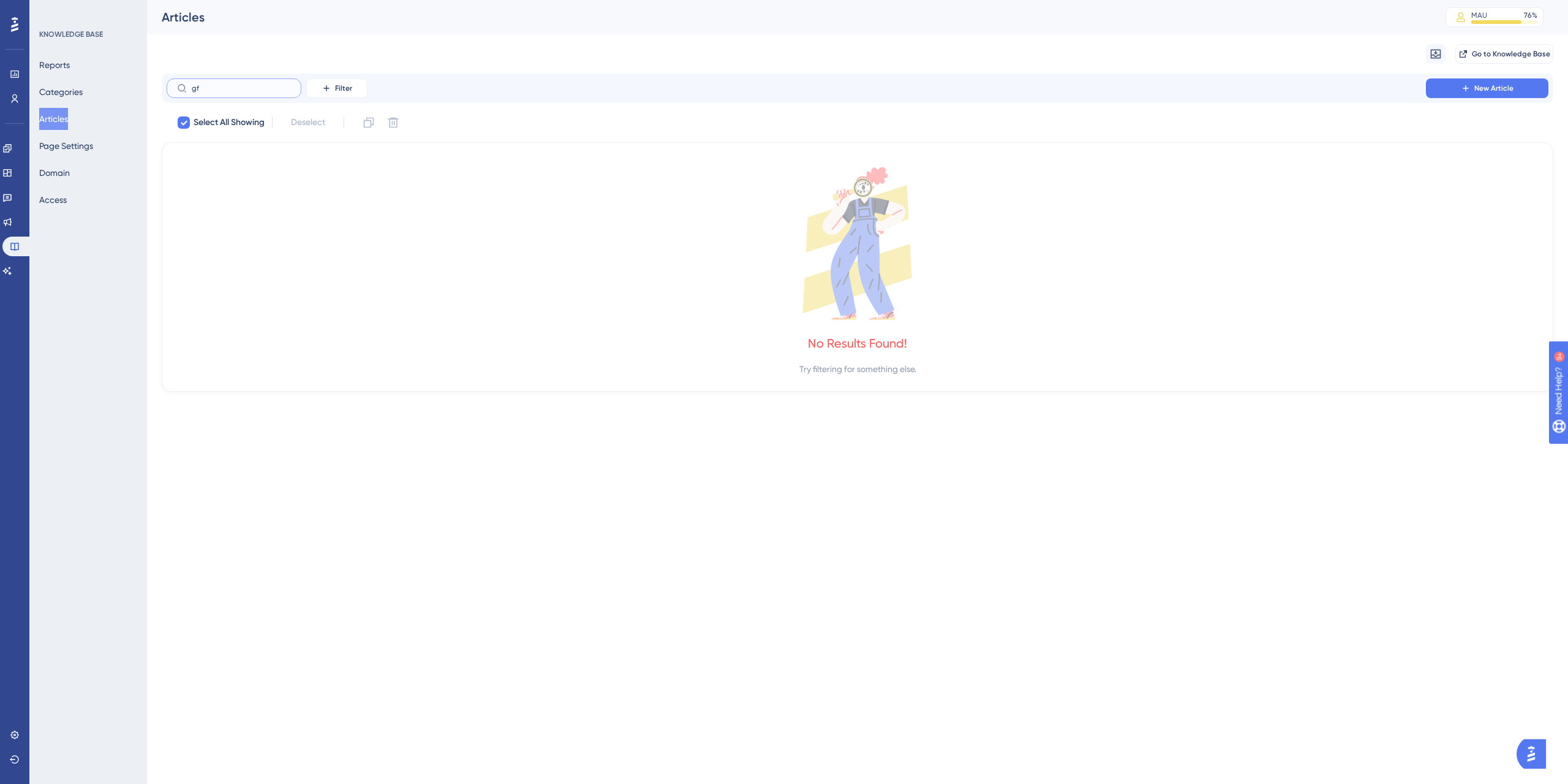
type input "g"
checkbox input "false"
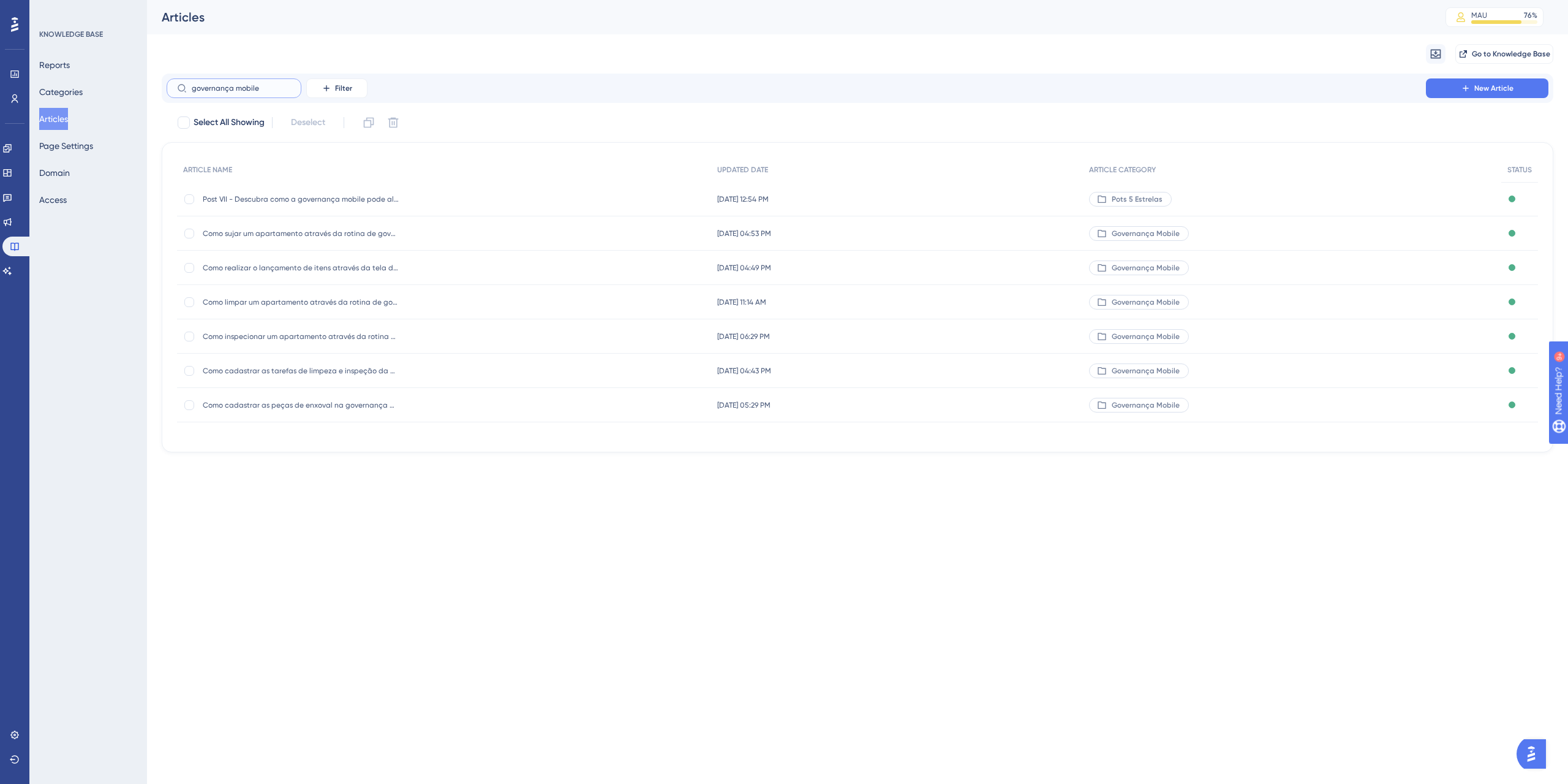
type input "governança mobile"
click at [356, 298] on span "Como limpar um apartamento através da rotina de governança mobile?" at bounding box center [300, 302] width 196 height 10
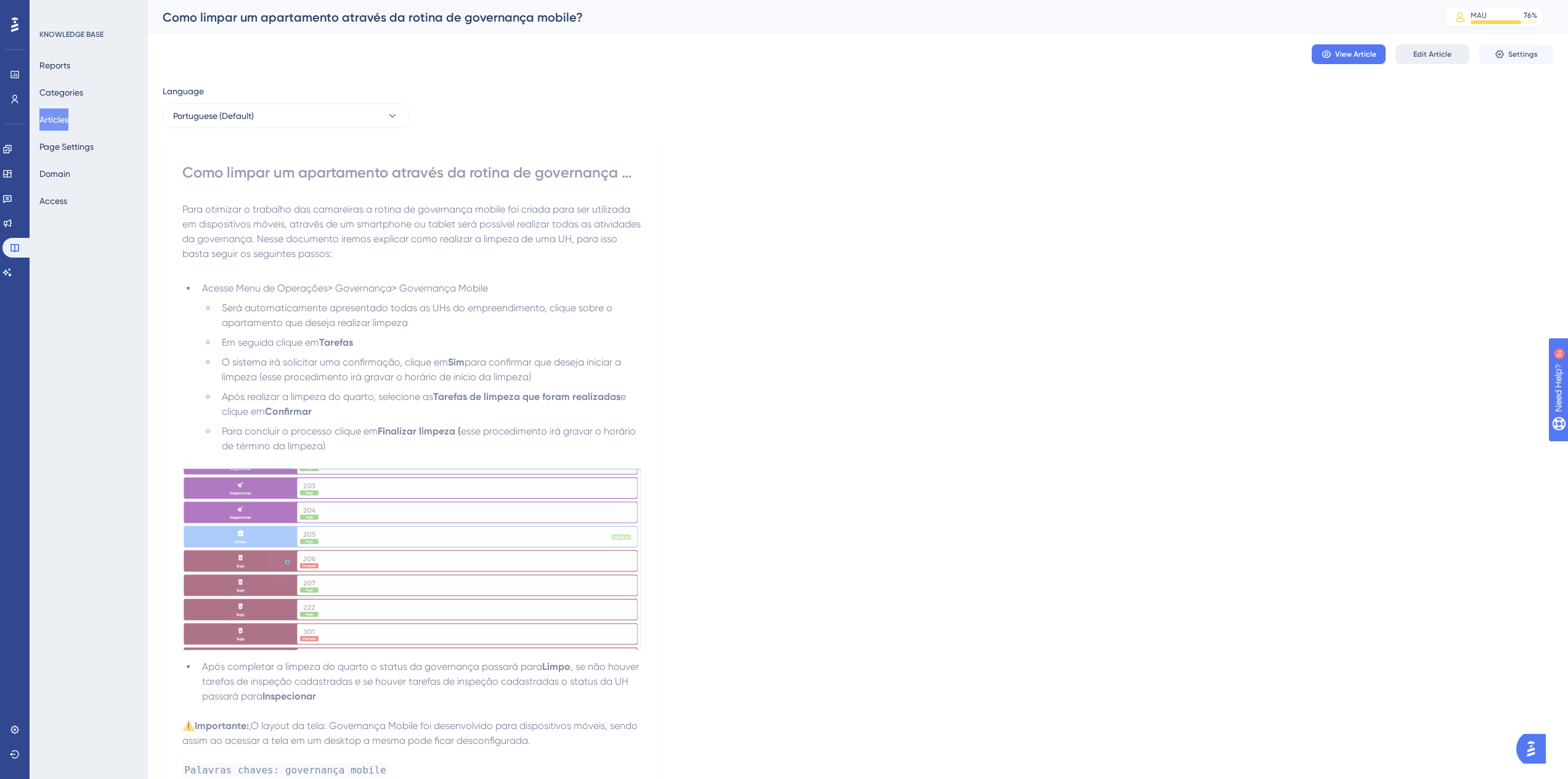
click at [1442, 57] on span "Edit Article" at bounding box center [1433, 54] width 38 height 10
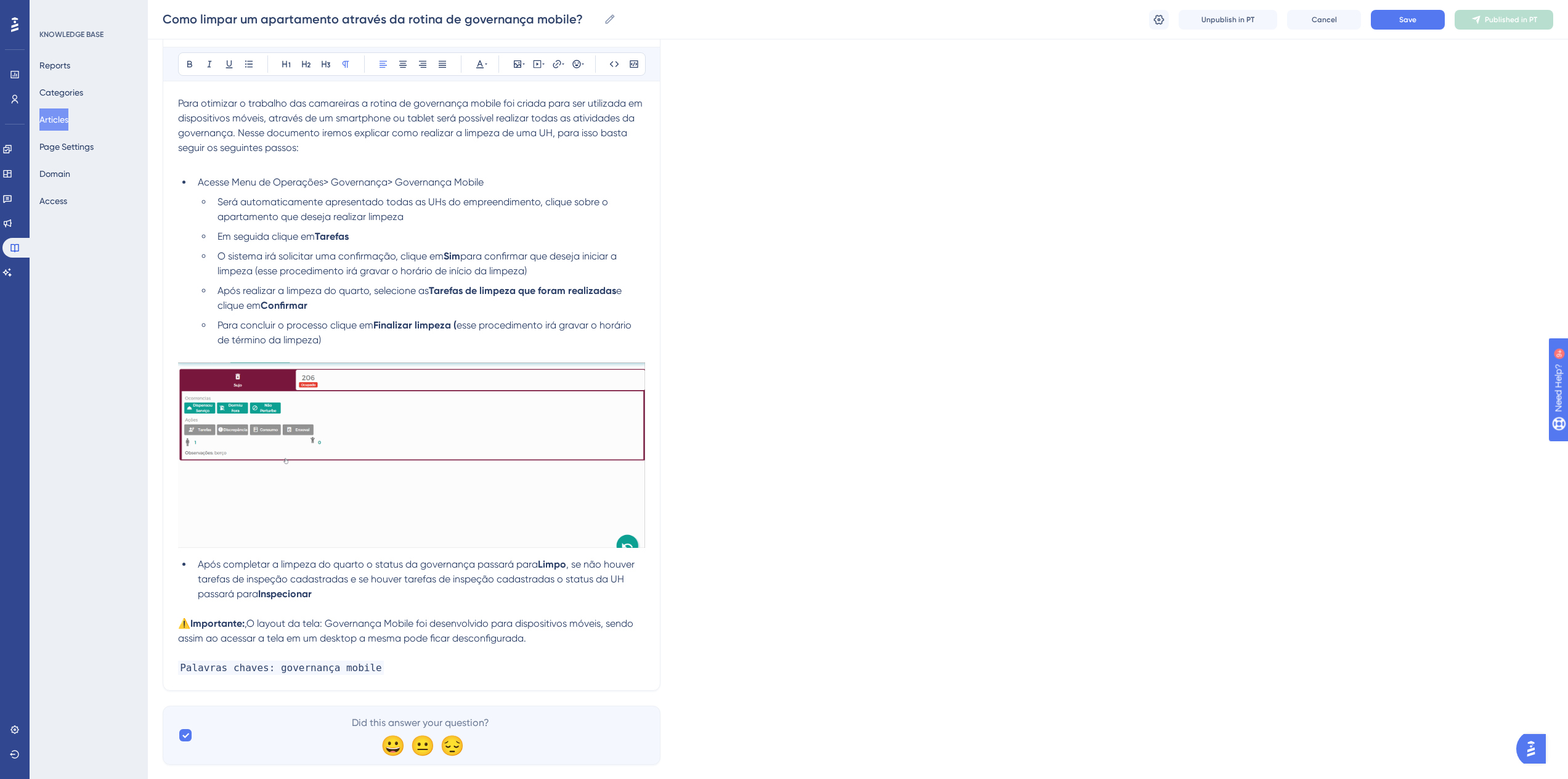
scroll to position [191, 0]
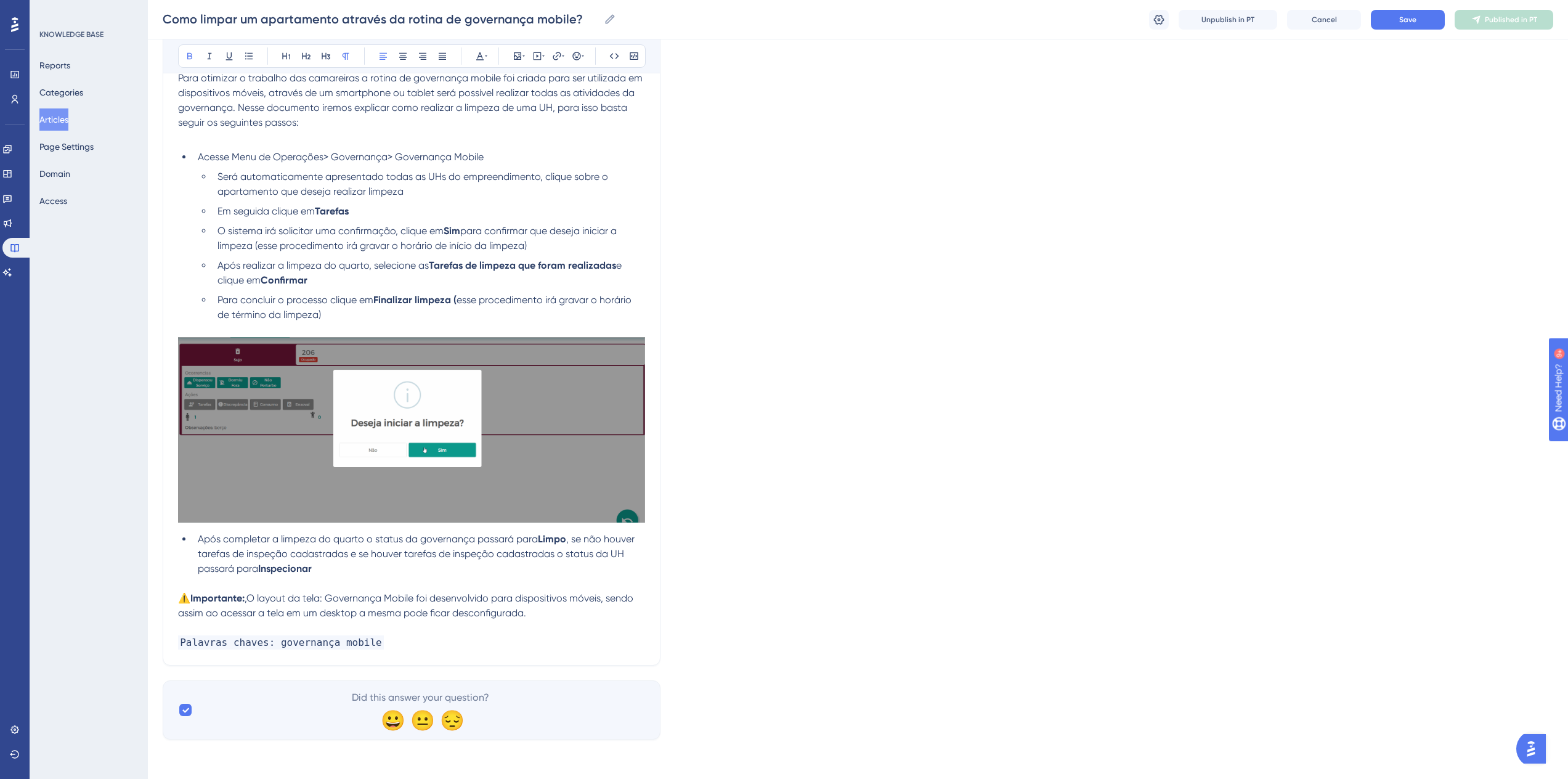
click at [180, 595] on strong "⚠️Importante:" at bounding box center [211, 598] width 66 height 12
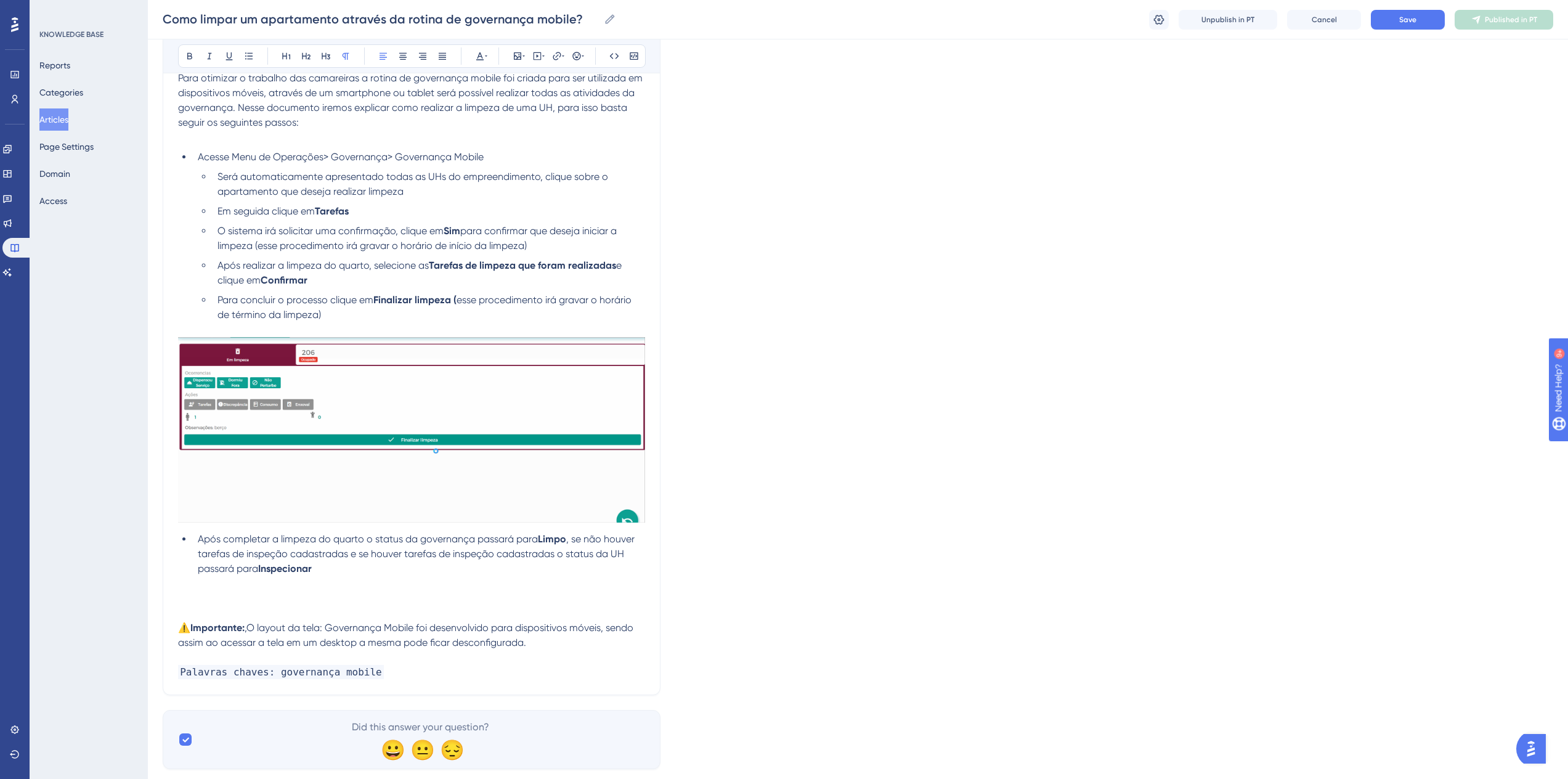
drag, startPoint x: 182, startPoint y: 628, endPoint x: 539, endPoint y: 646, distance: 357.5
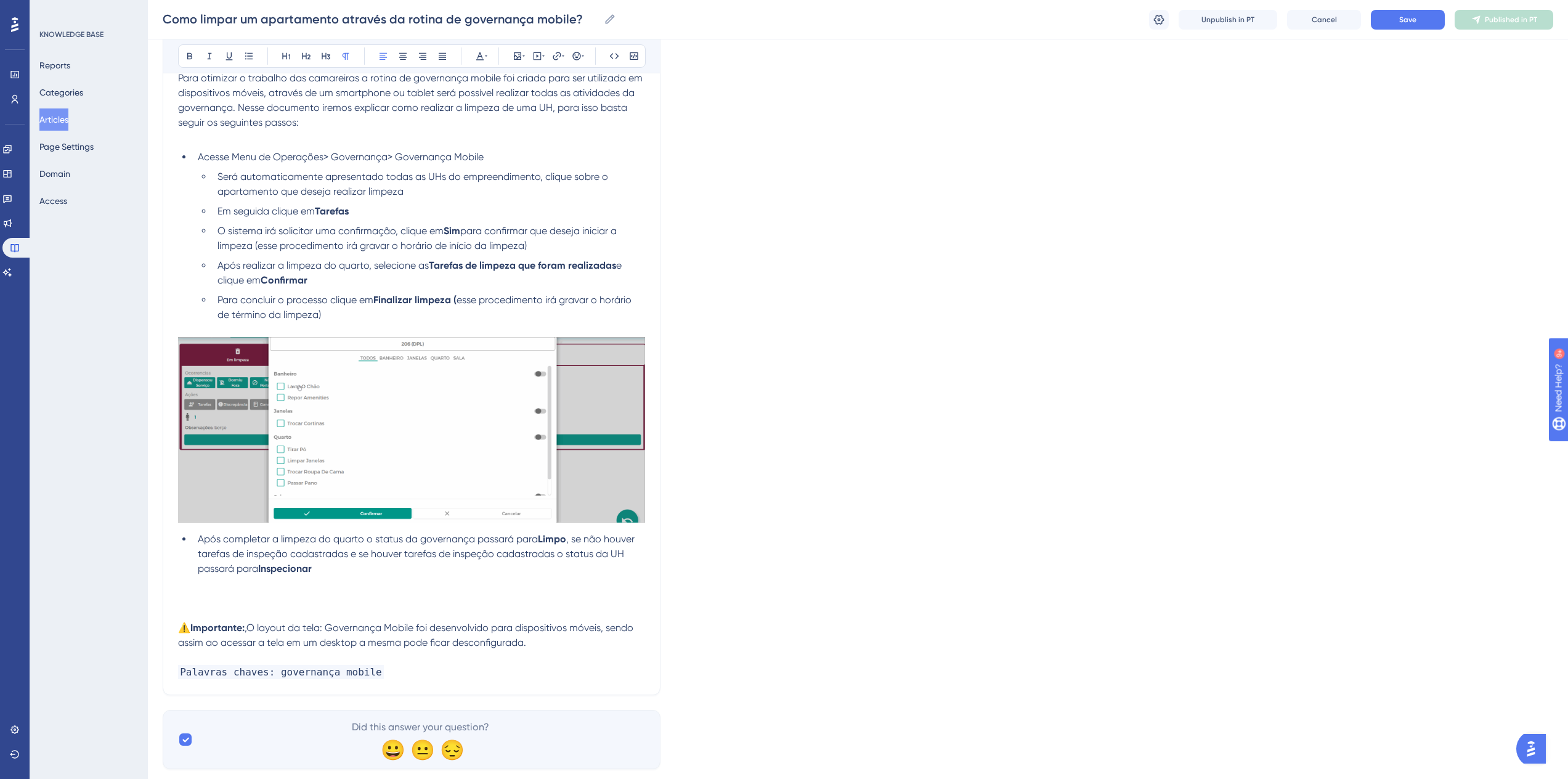
click at [539, 646] on p "⚠️Importante: ,O layout da tela: Governança Mobile foi desenvolvido para dispos…" at bounding box center [412, 635] width 467 height 30
copy p "⚠️Importante: ,O layout da tela: Governança Mobile foi desenvolvido para dispos…"
click at [252, 632] on span ",O layout da tela: Governança Mobile foi desenvolvido para dispositivos móveis,…" at bounding box center [407, 635] width 458 height 26
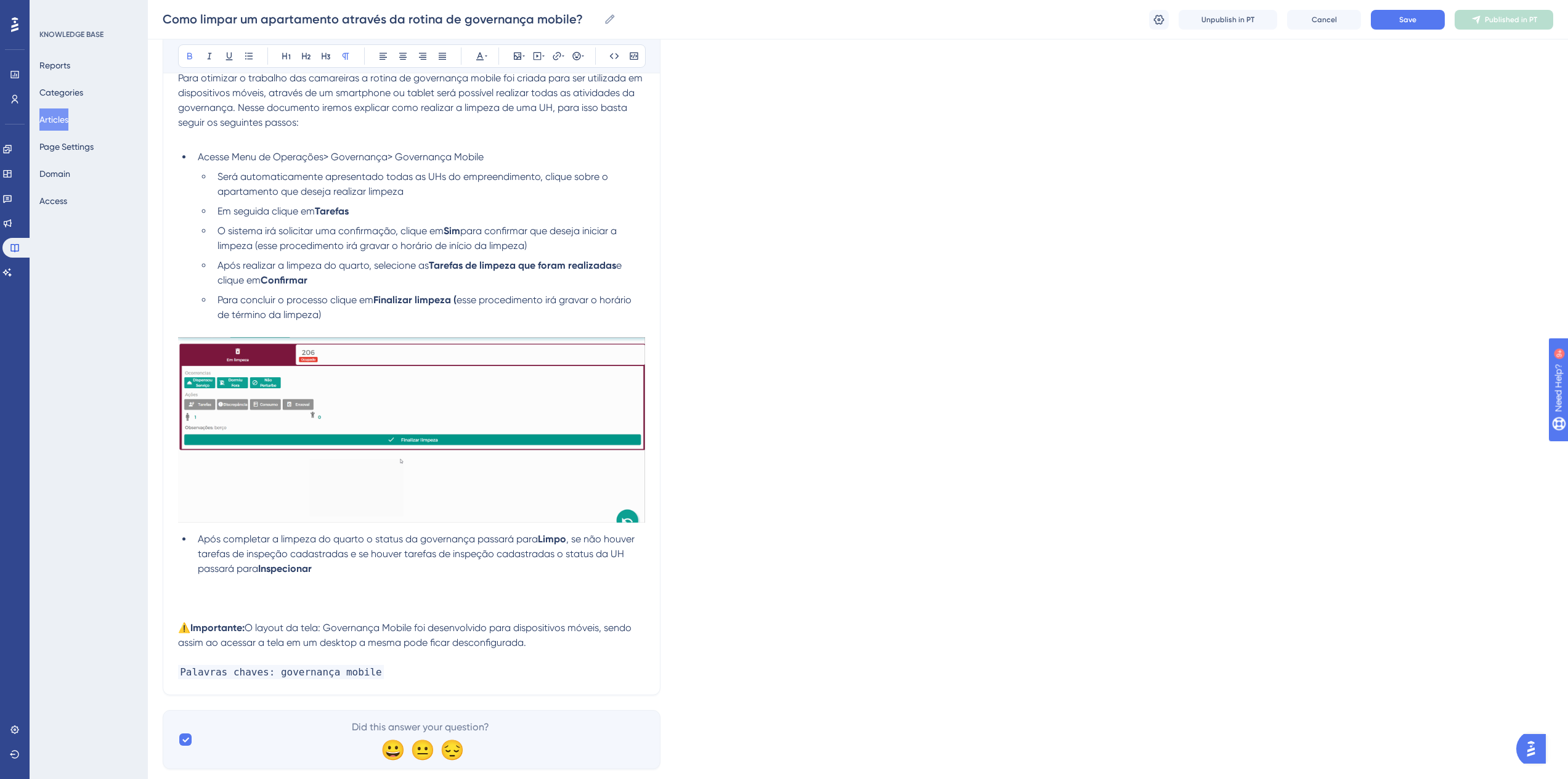
click at [240, 601] on p at bounding box center [412, 598] width 467 height 14
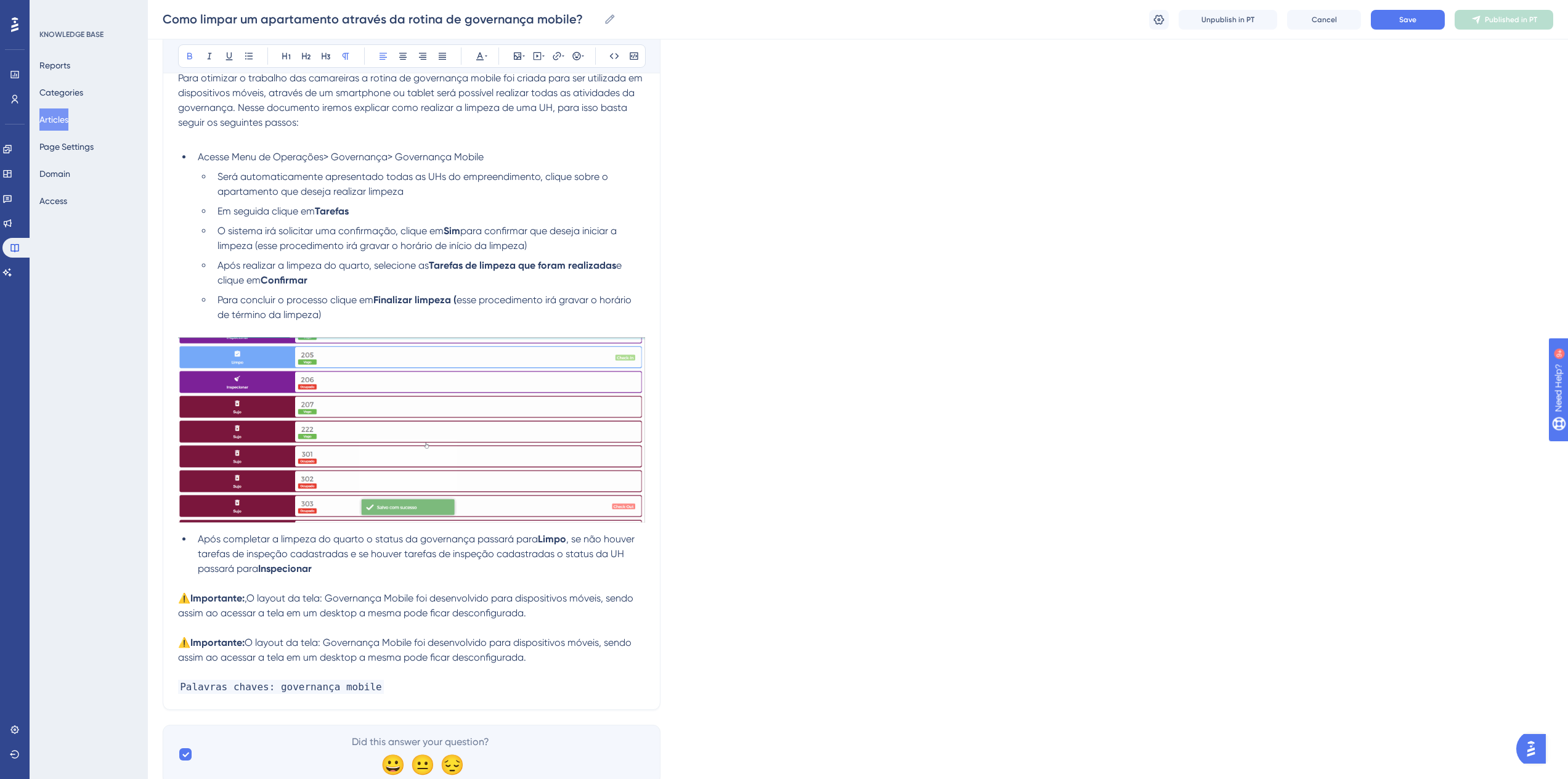
click at [249, 597] on span ",O layout da tela: Governança Mobile foi desenvolvido para dispositivos móveis,…" at bounding box center [407, 605] width 458 height 26
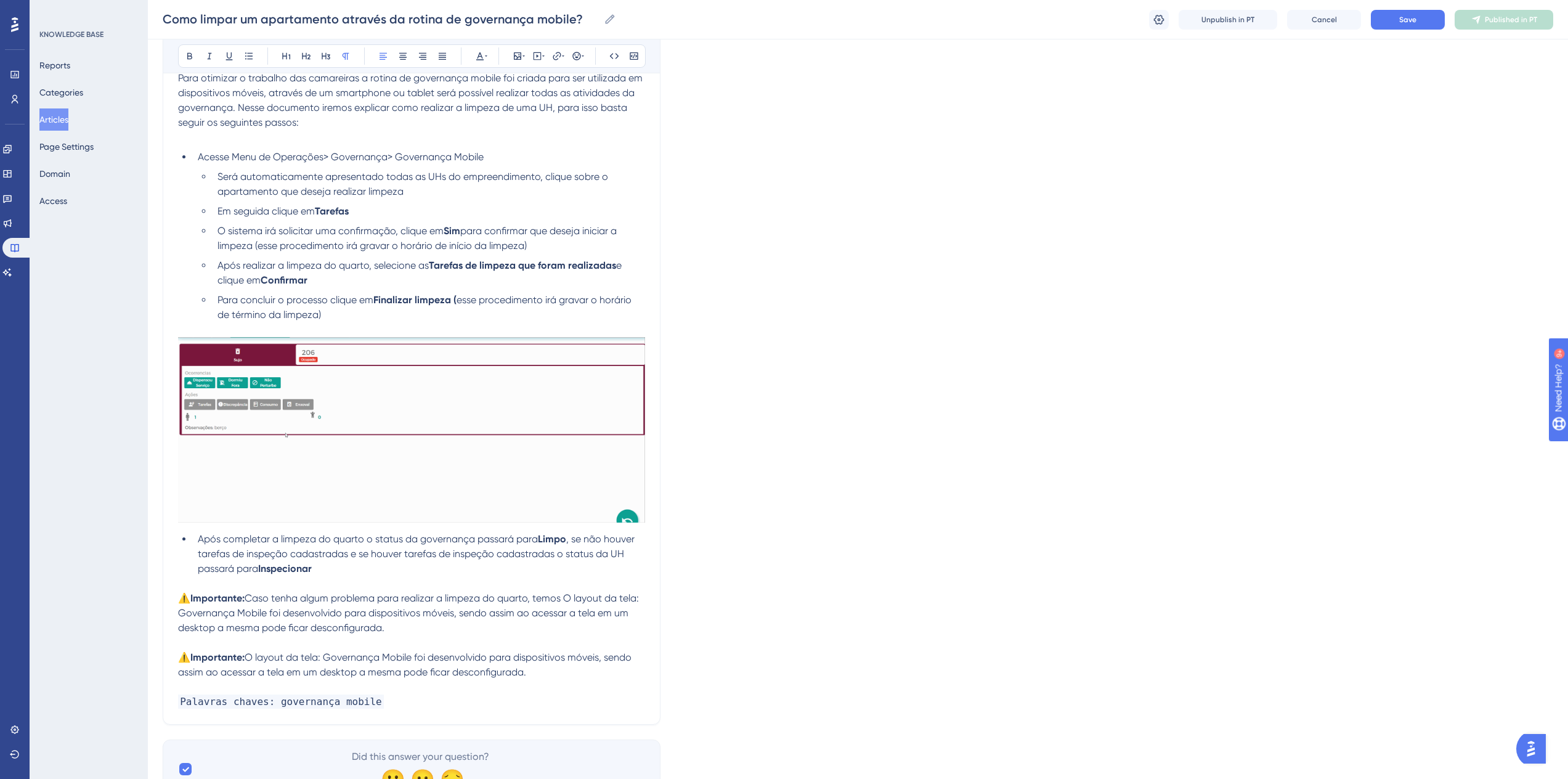
click at [329, 597] on span "Caso tenha algum problema para realizar a limpeza do quarto, temos O layout da …" at bounding box center [409, 613] width 463 height 42
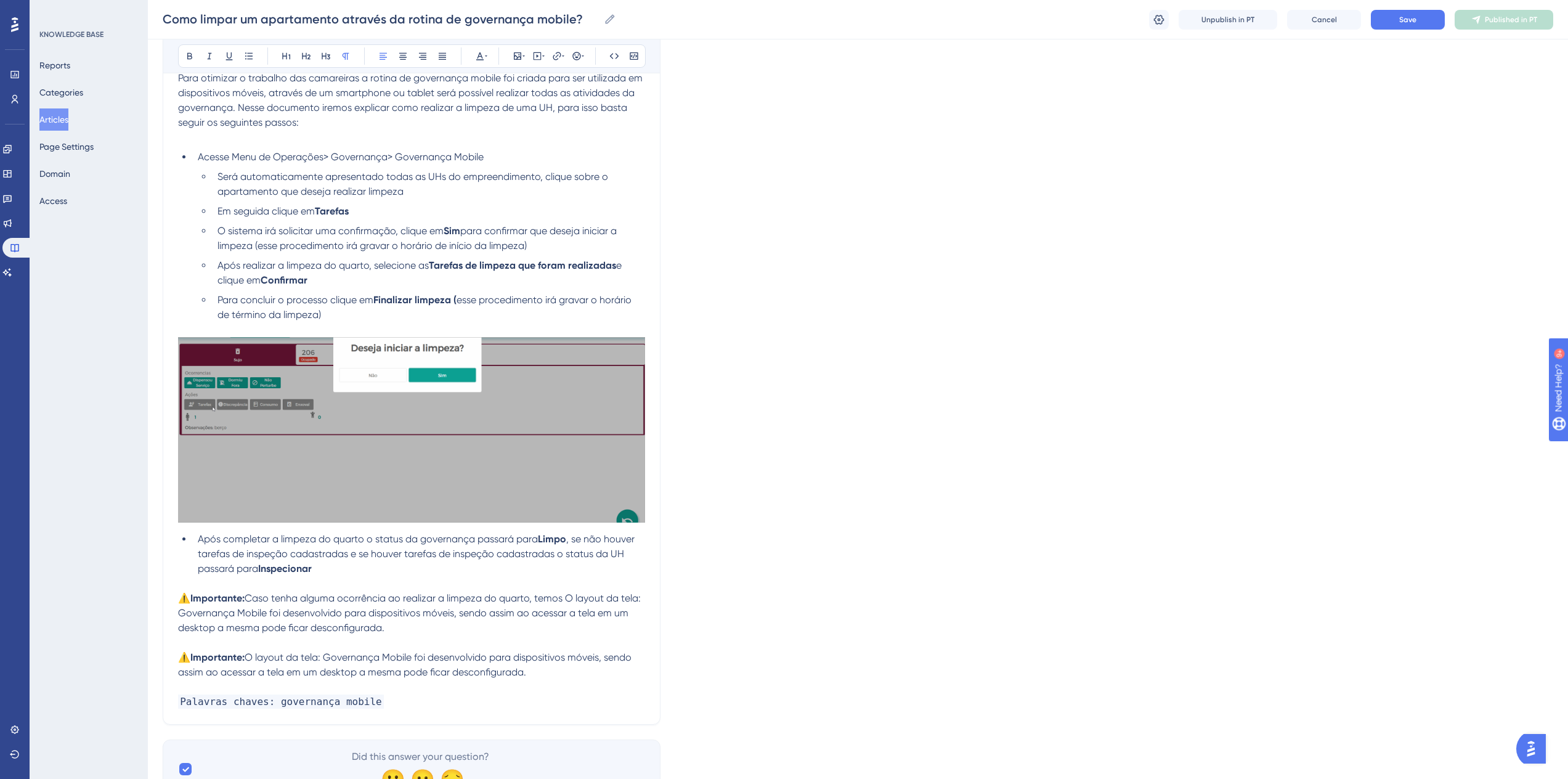
click at [568, 599] on span "Caso tenha alguma ocorrência ao realizar a limpeza do quarto, temos O layout da…" at bounding box center [411, 613] width 465 height 42
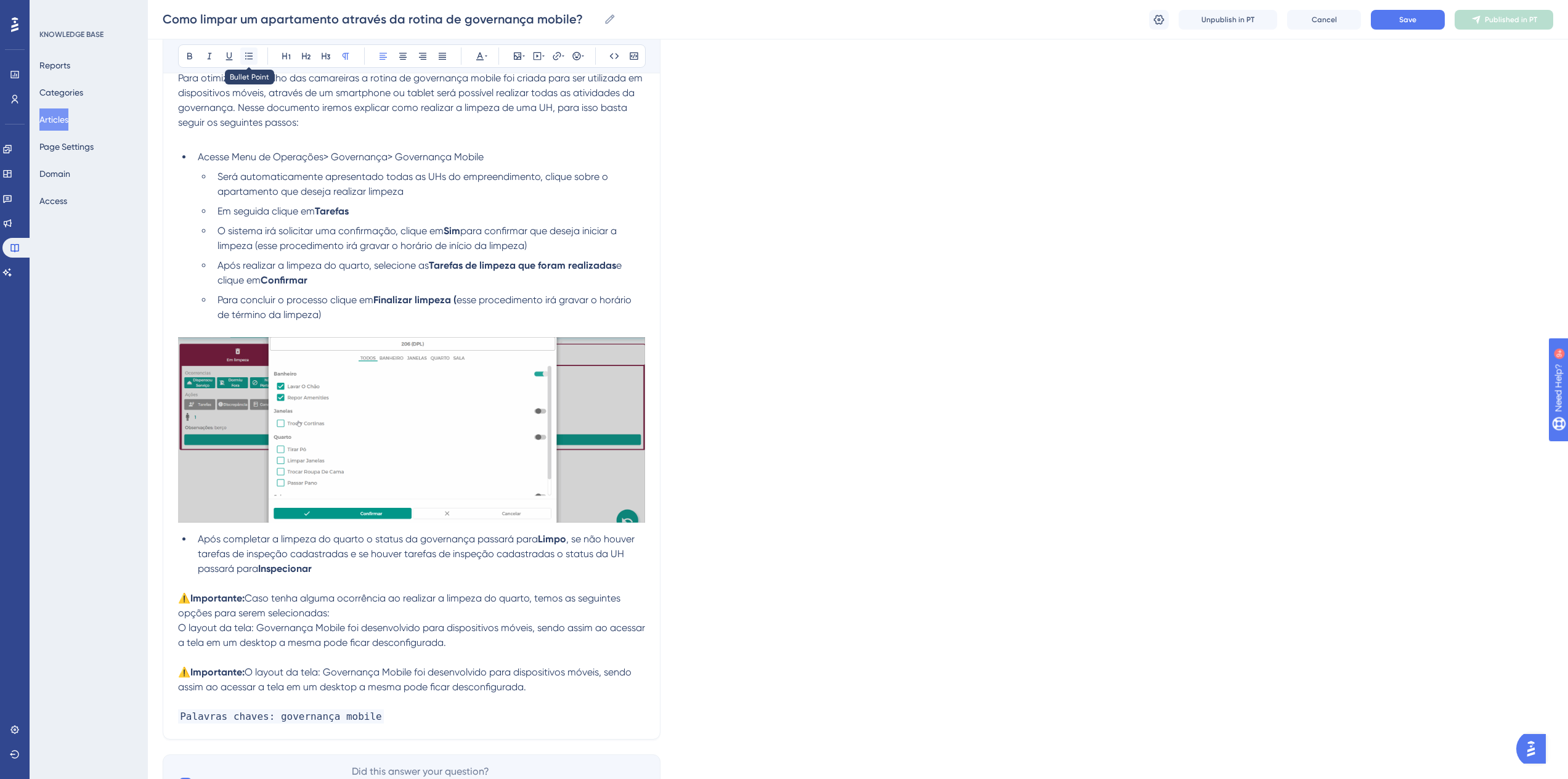
click at [251, 51] on icon at bounding box center [249, 56] width 10 height 10
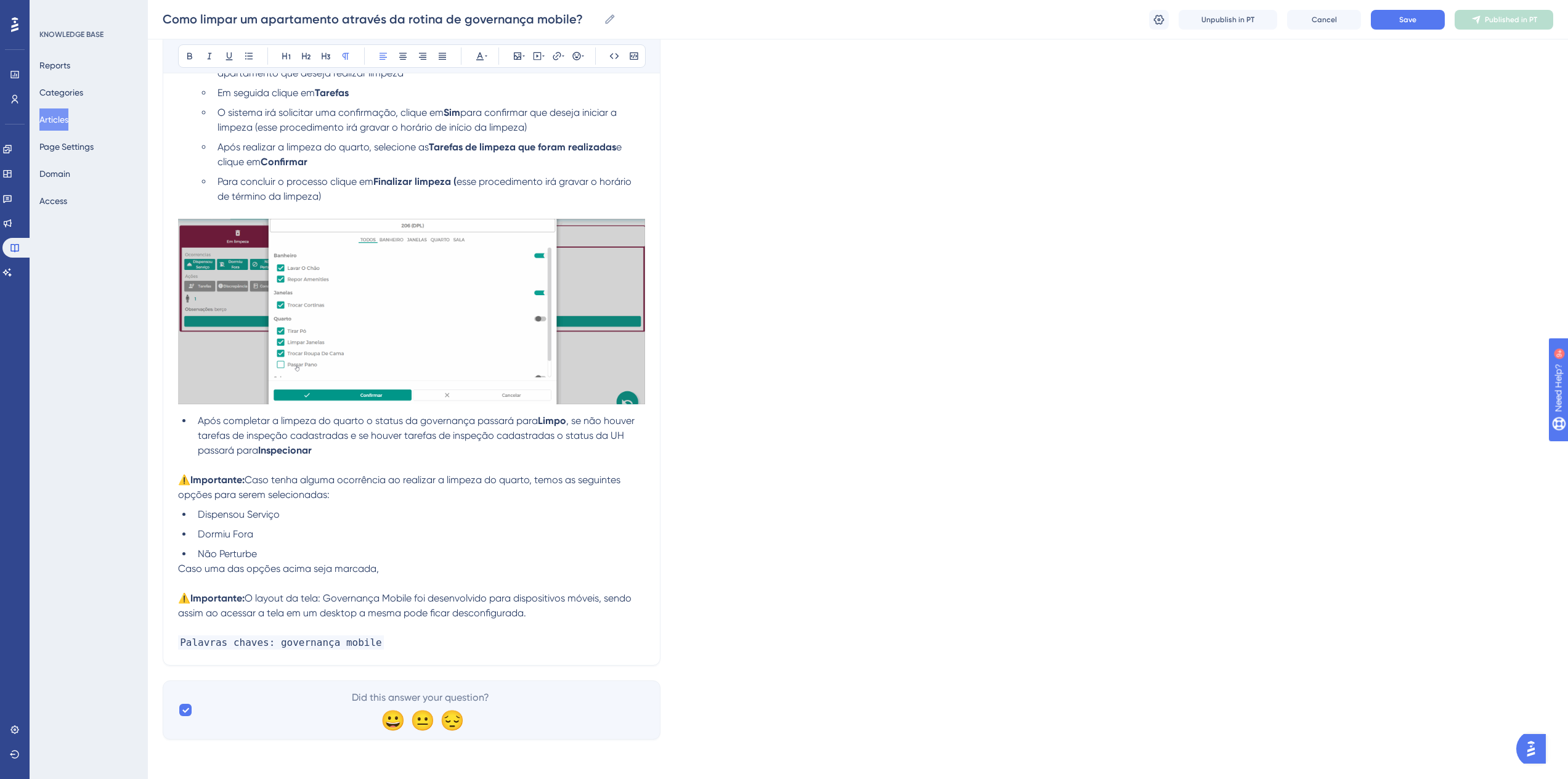
scroll to position [186, 0]
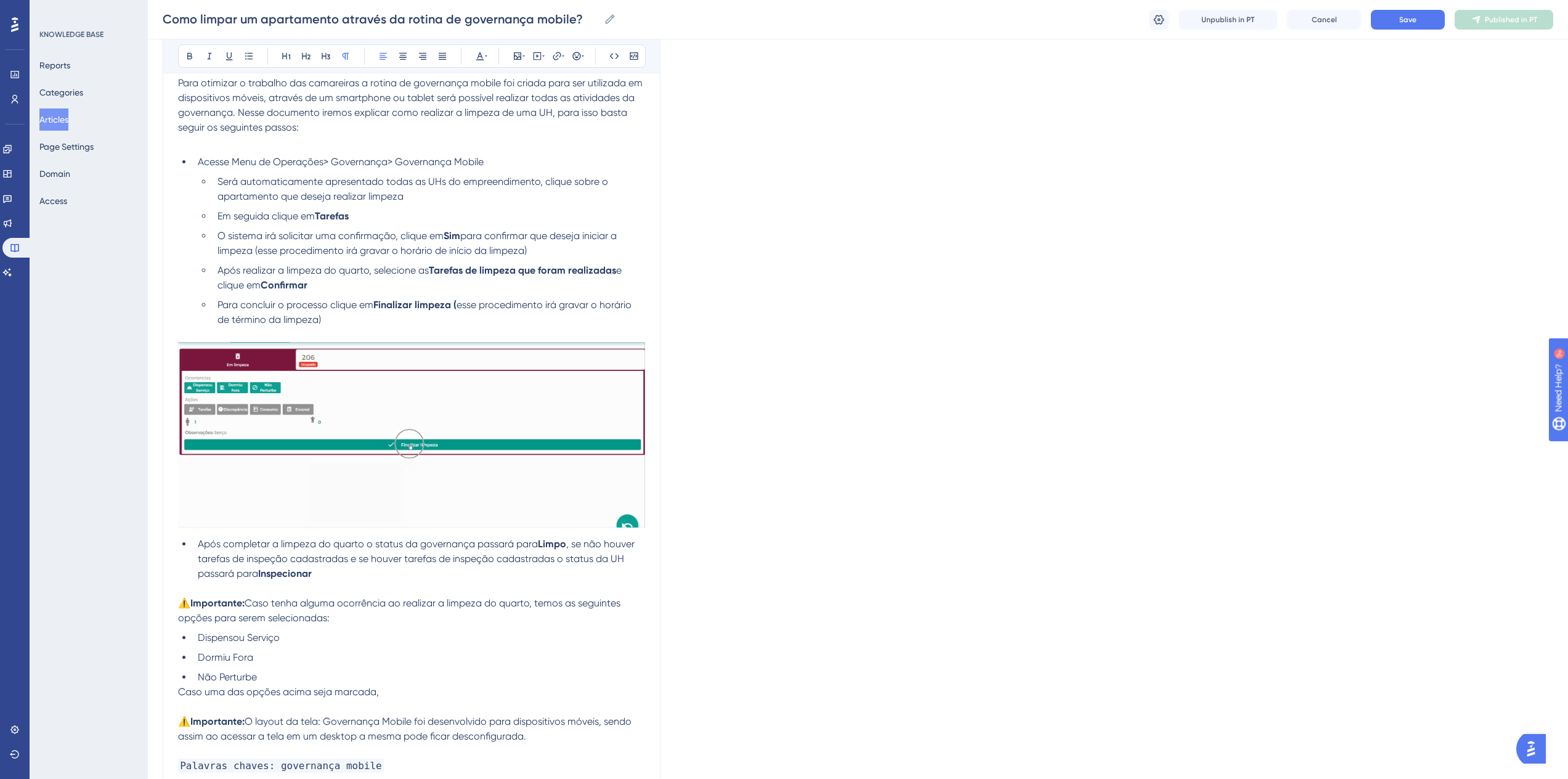
click at [406, 694] on p "Caso uma das opções acima seja marcada," at bounding box center [412, 692] width 467 height 14
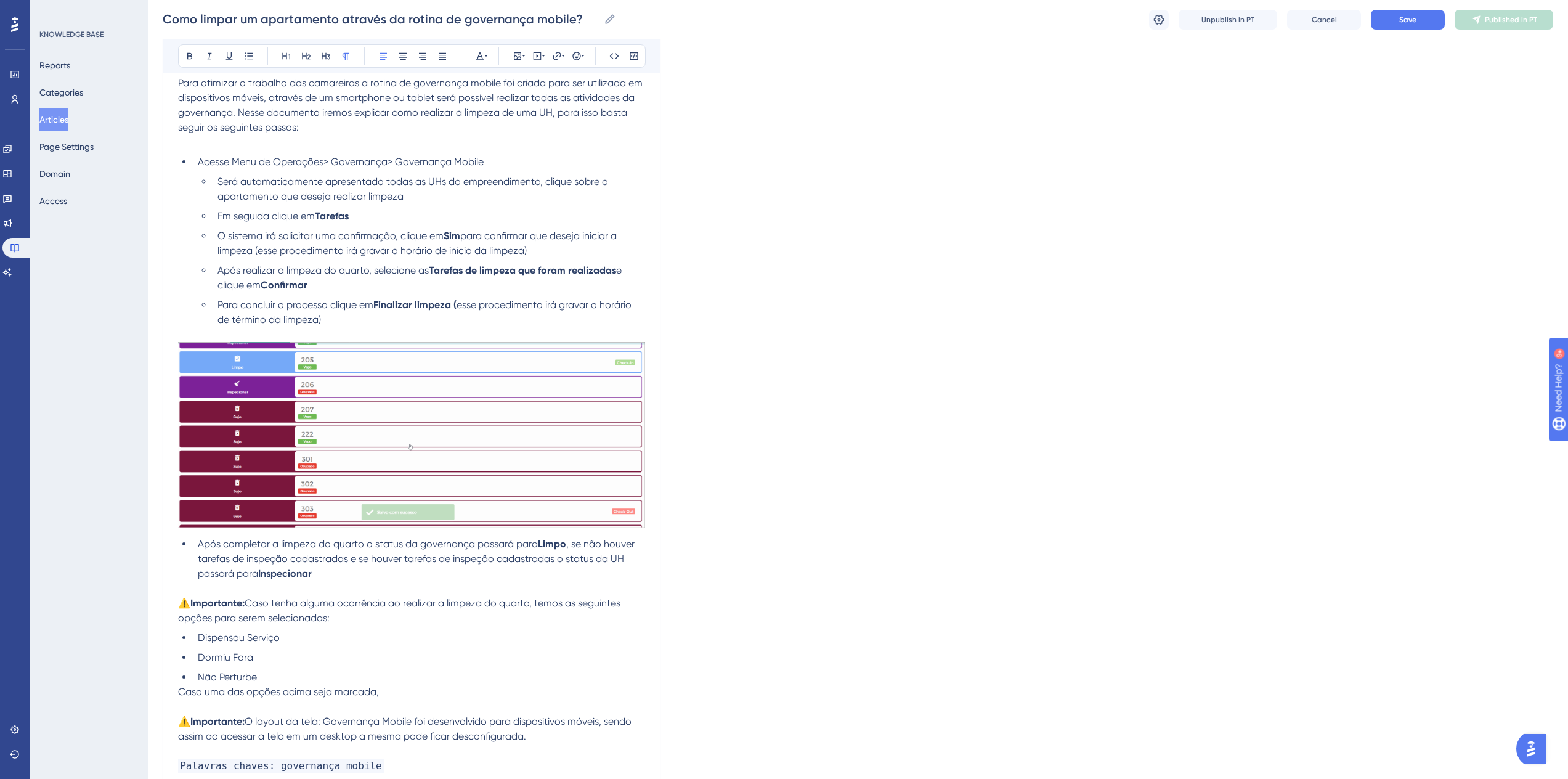
drag, startPoint x: 406, startPoint y: 694, endPoint x: 179, endPoint y: 696, distance: 227.0
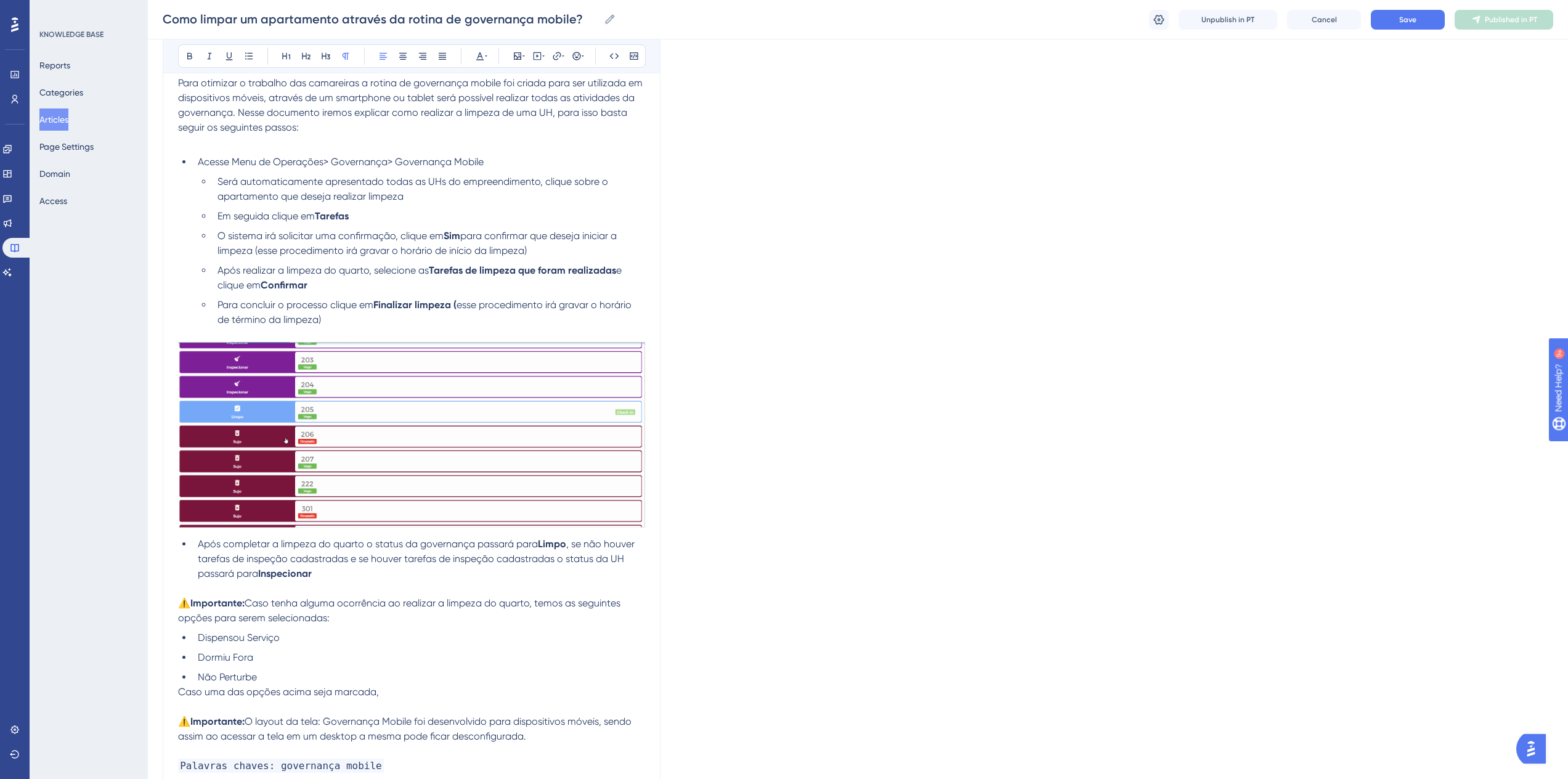
click at [179, 696] on p "Caso uma das opções acima seja marcada," at bounding box center [412, 692] width 467 height 14
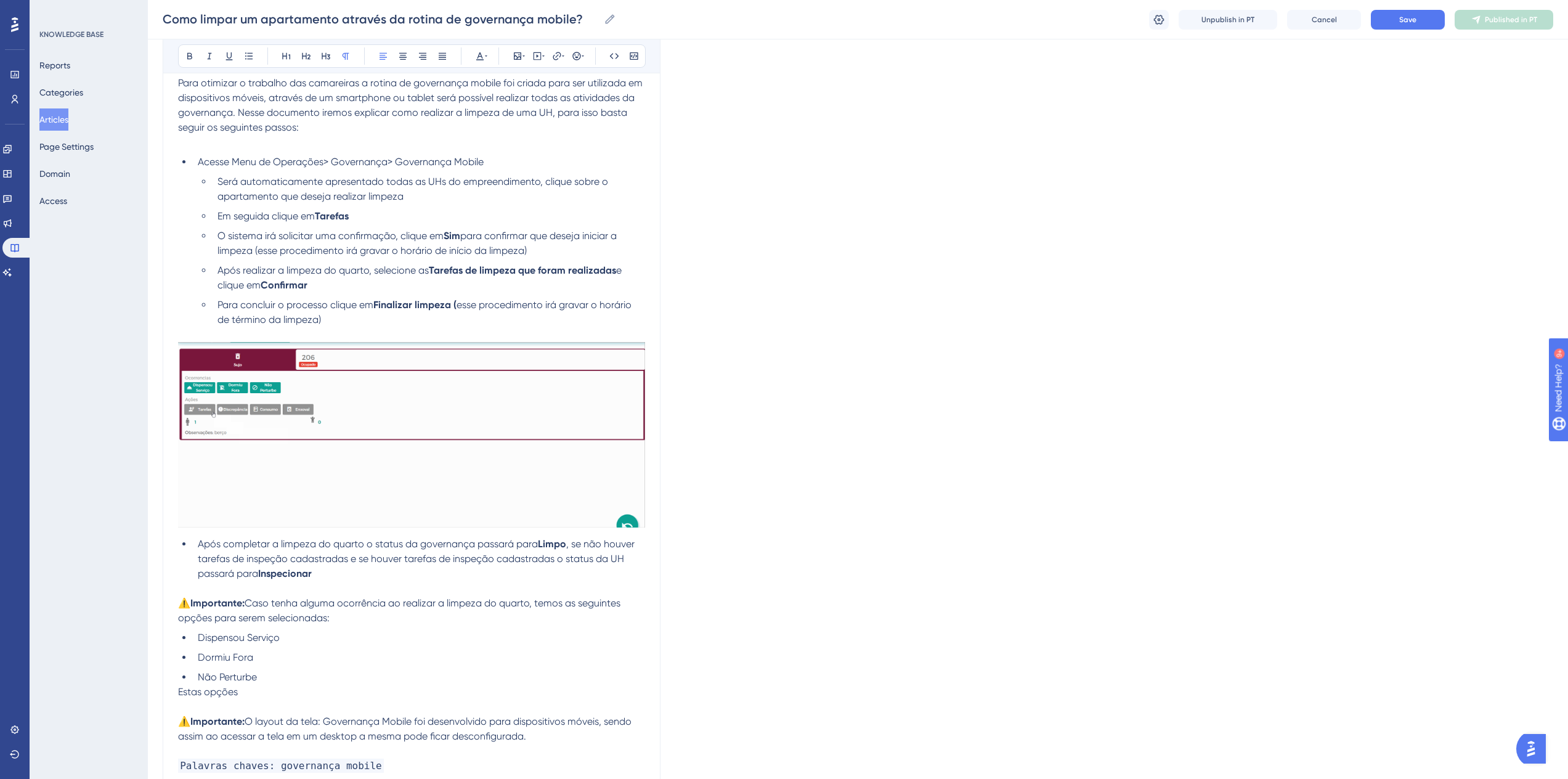
click at [352, 693] on p "Estas opções" at bounding box center [412, 692] width 467 height 14
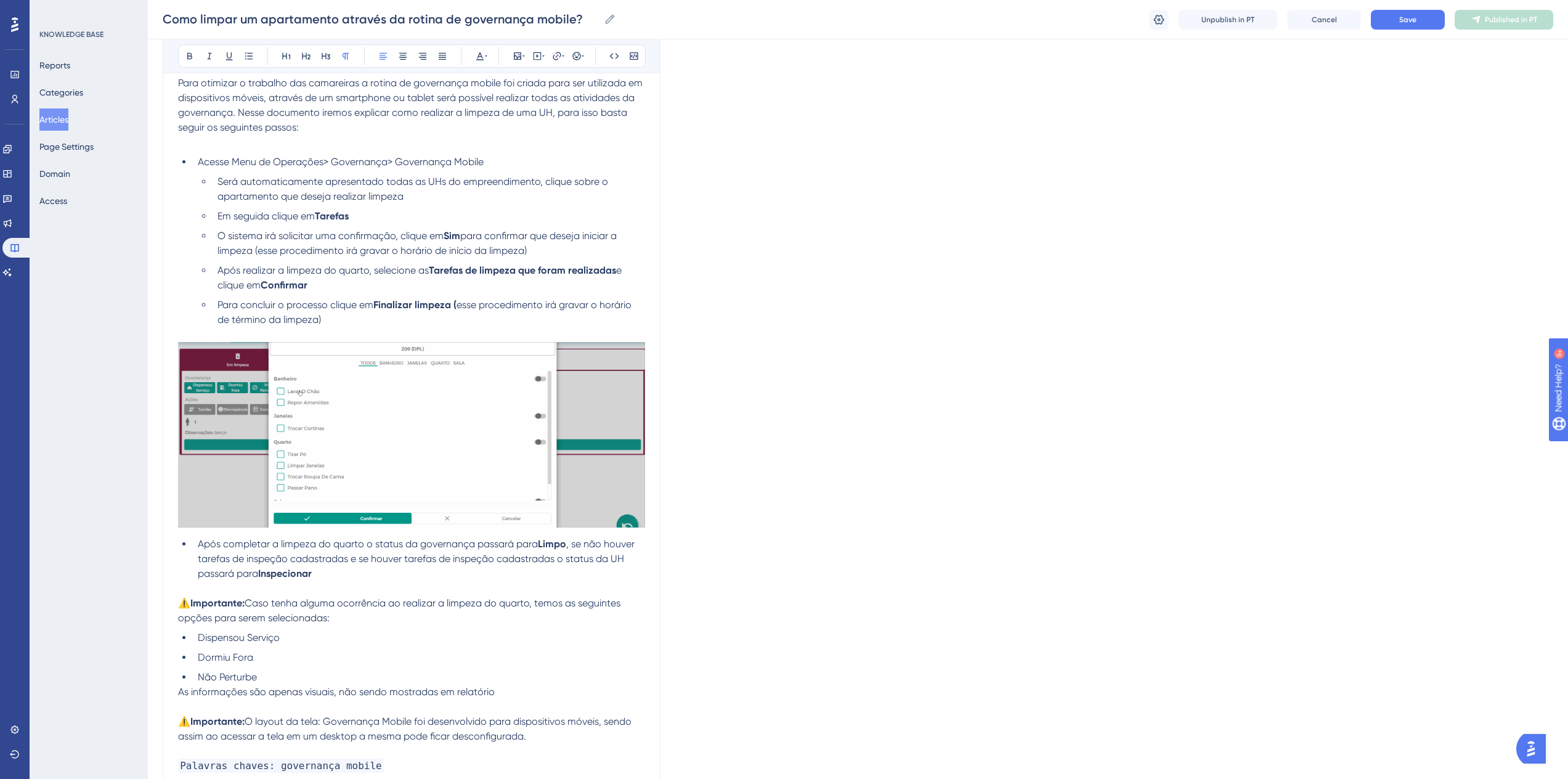
click at [516, 690] on p "As informações são apenas visuais, não sendo mostradas em relatório" at bounding box center [412, 692] width 467 height 14
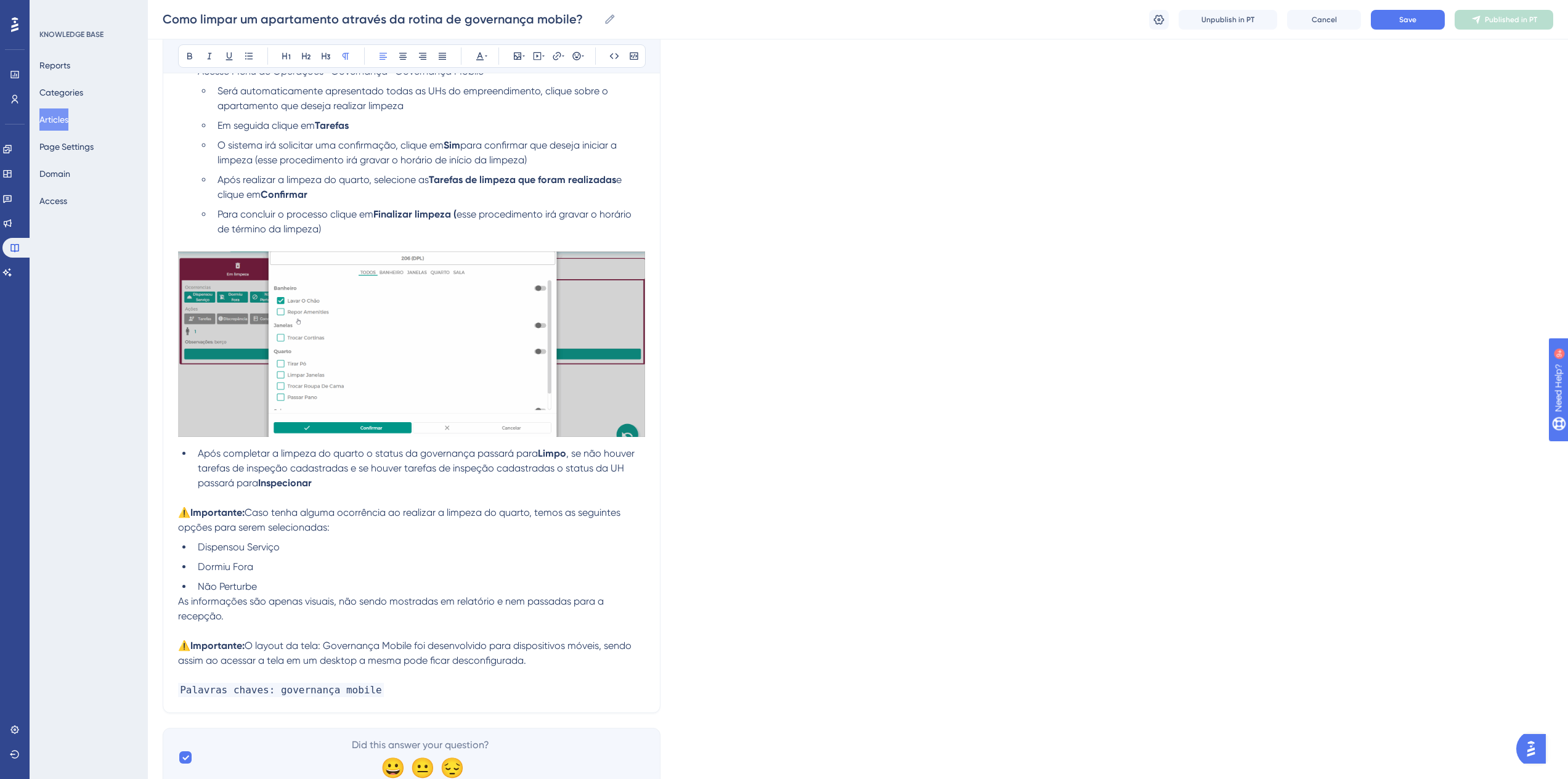
scroll to position [310, 0]
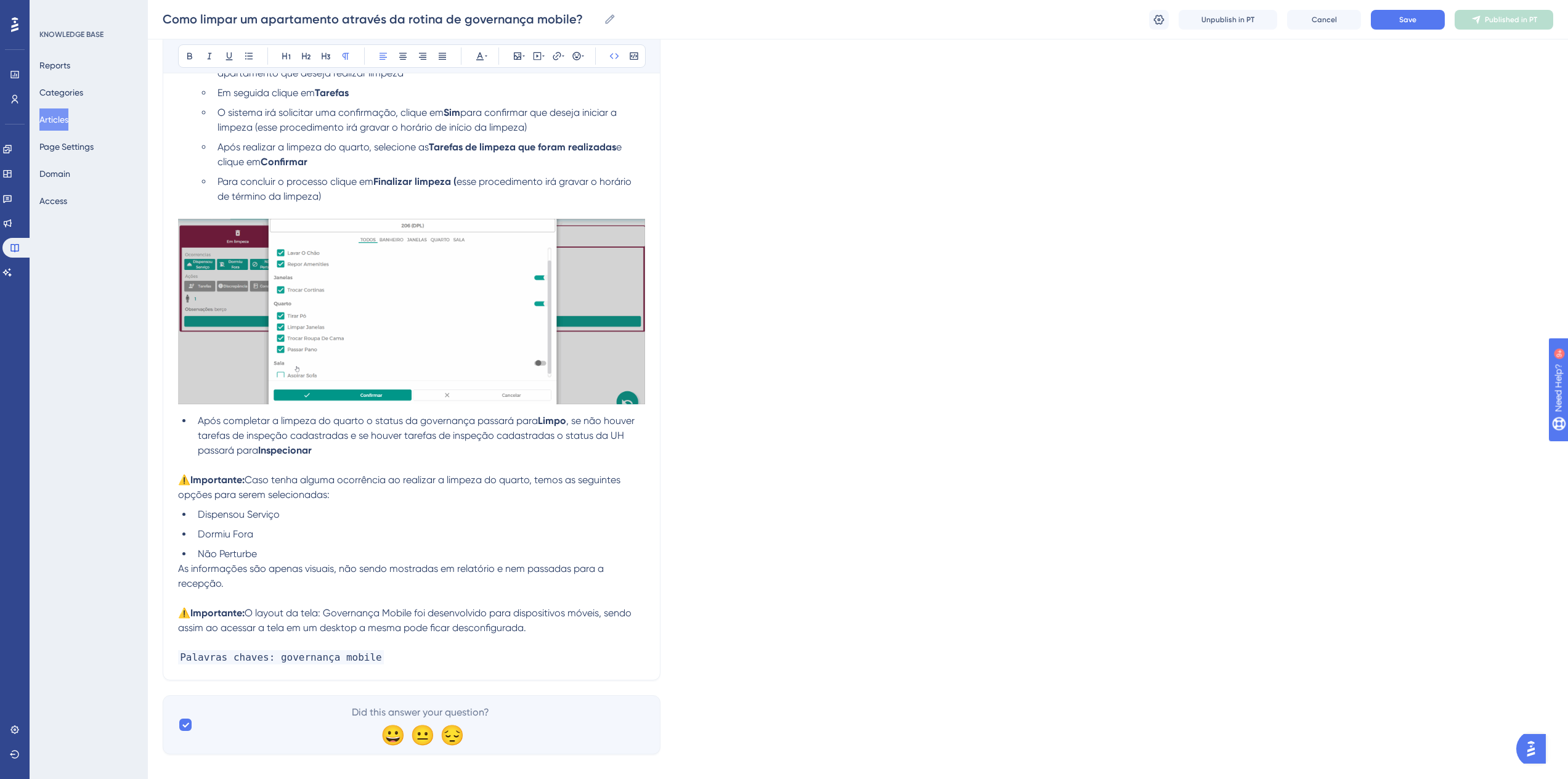
click at [421, 655] on p "Palavras chaves: governança mobile" at bounding box center [412, 657] width 467 height 14
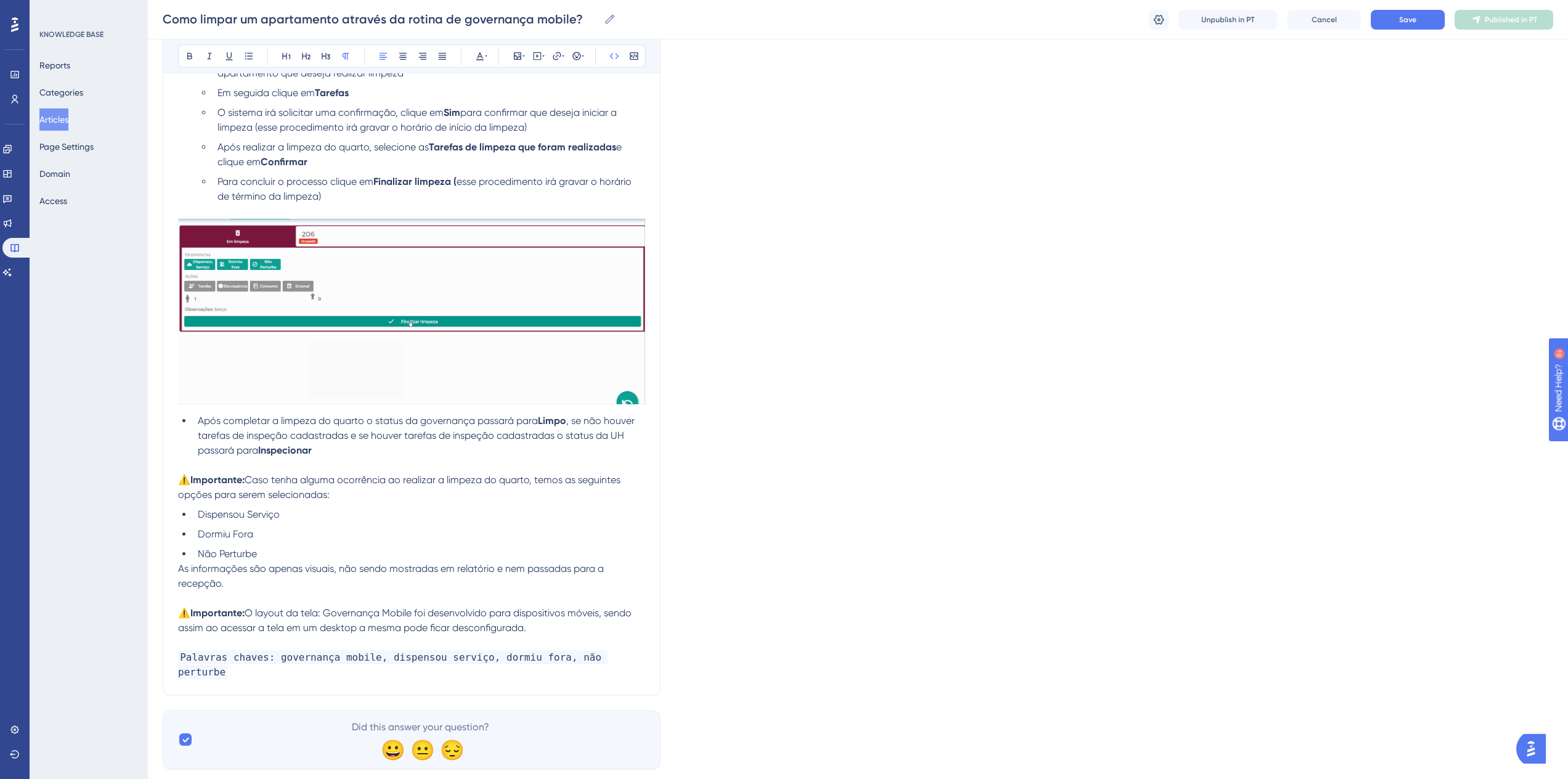
click at [911, 625] on div "Language Portuguese (Default) Como limpar um apartamento através da rotina de g…" at bounding box center [857, 270] width 1390 height 1000
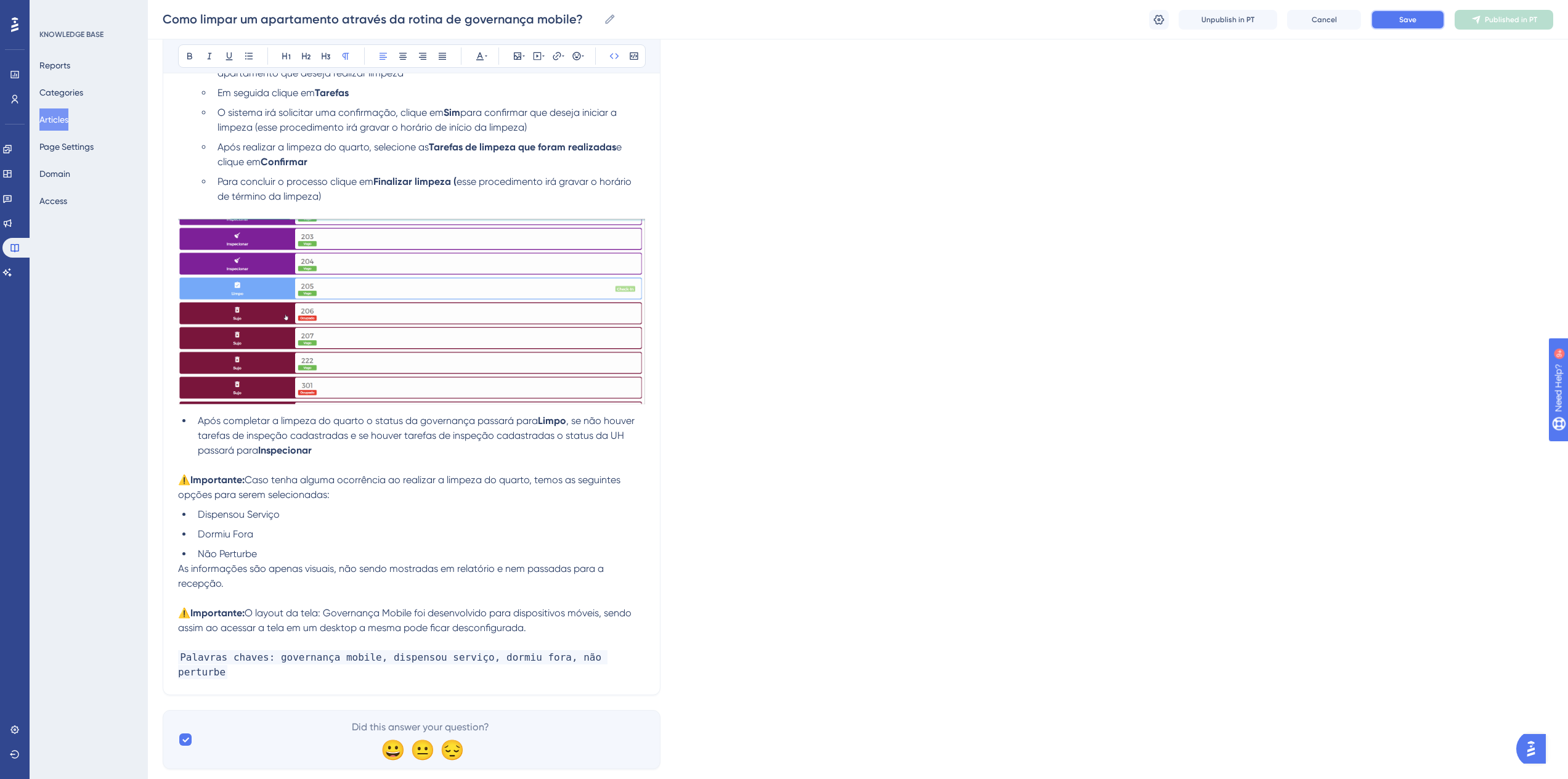
click at [1402, 23] on span "Save" at bounding box center [1408, 19] width 18 height 10
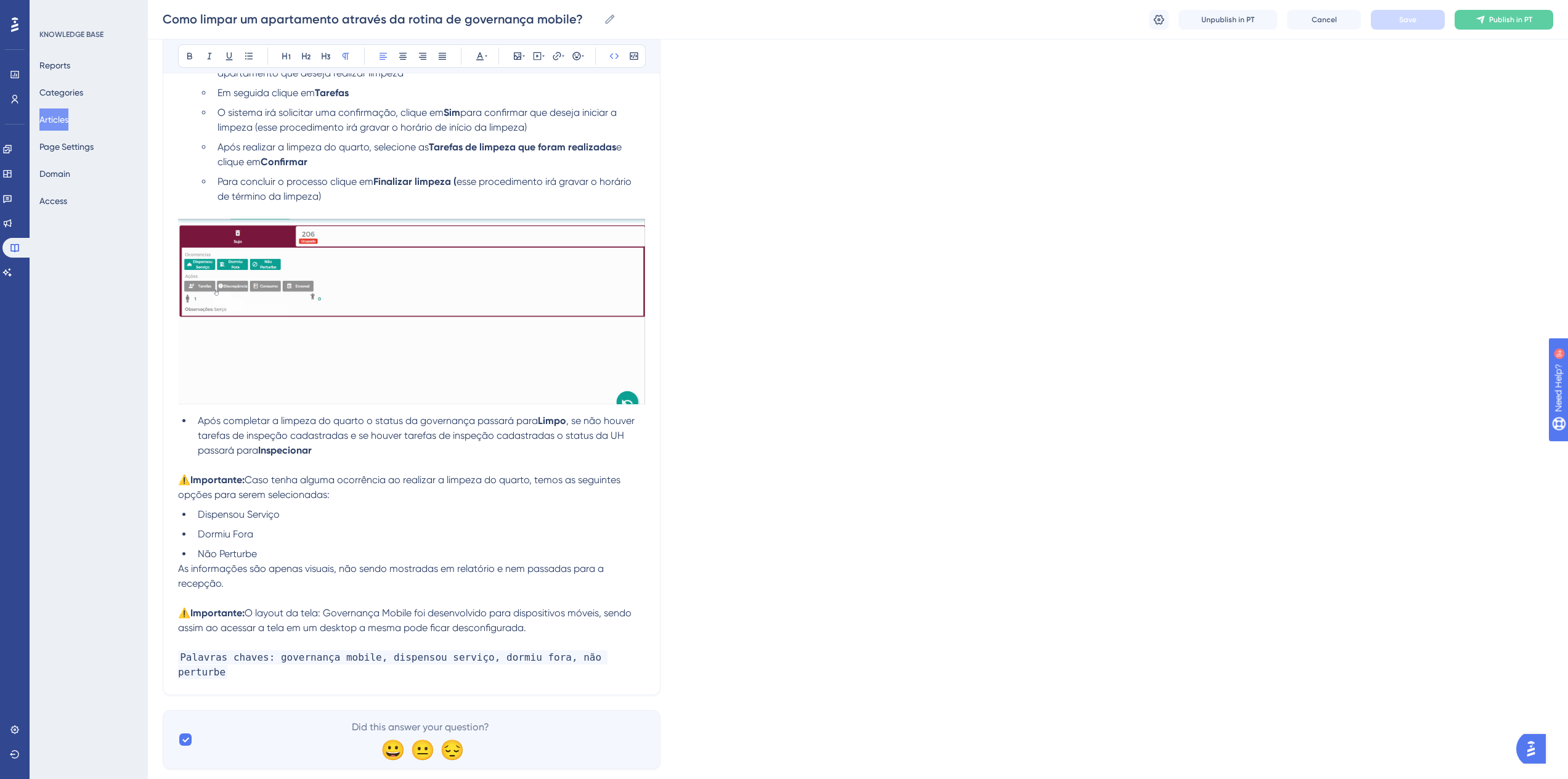
click at [1508, 8] on div "Como limpar um apartamento através da rotina de governança mobile? Como limpar …" at bounding box center [858, 19] width 1420 height 39
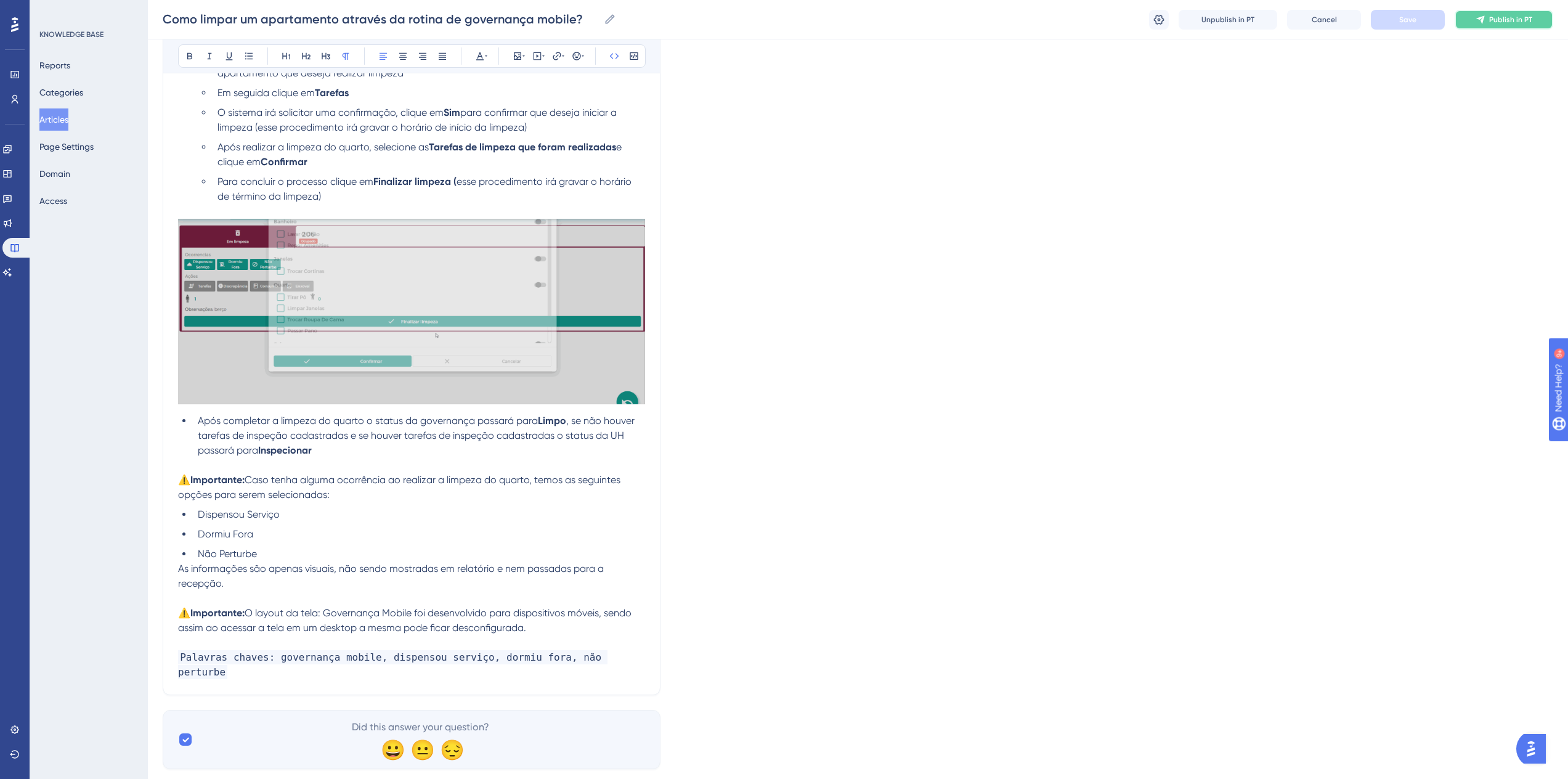
click at [1498, 12] on button "Publish in PT" at bounding box center [1503, 19] width 98 height 20
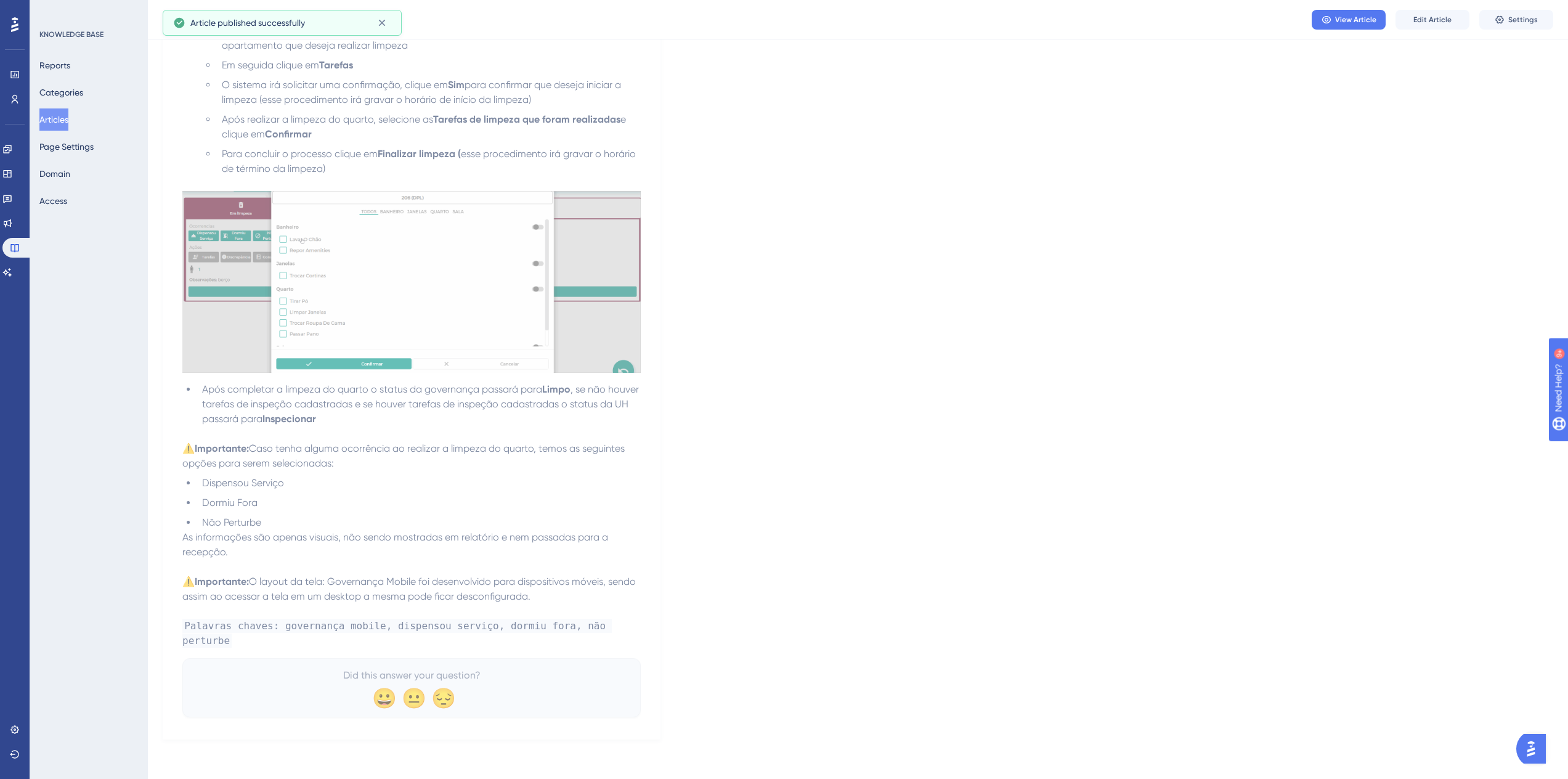
scroll to position [258, 0]
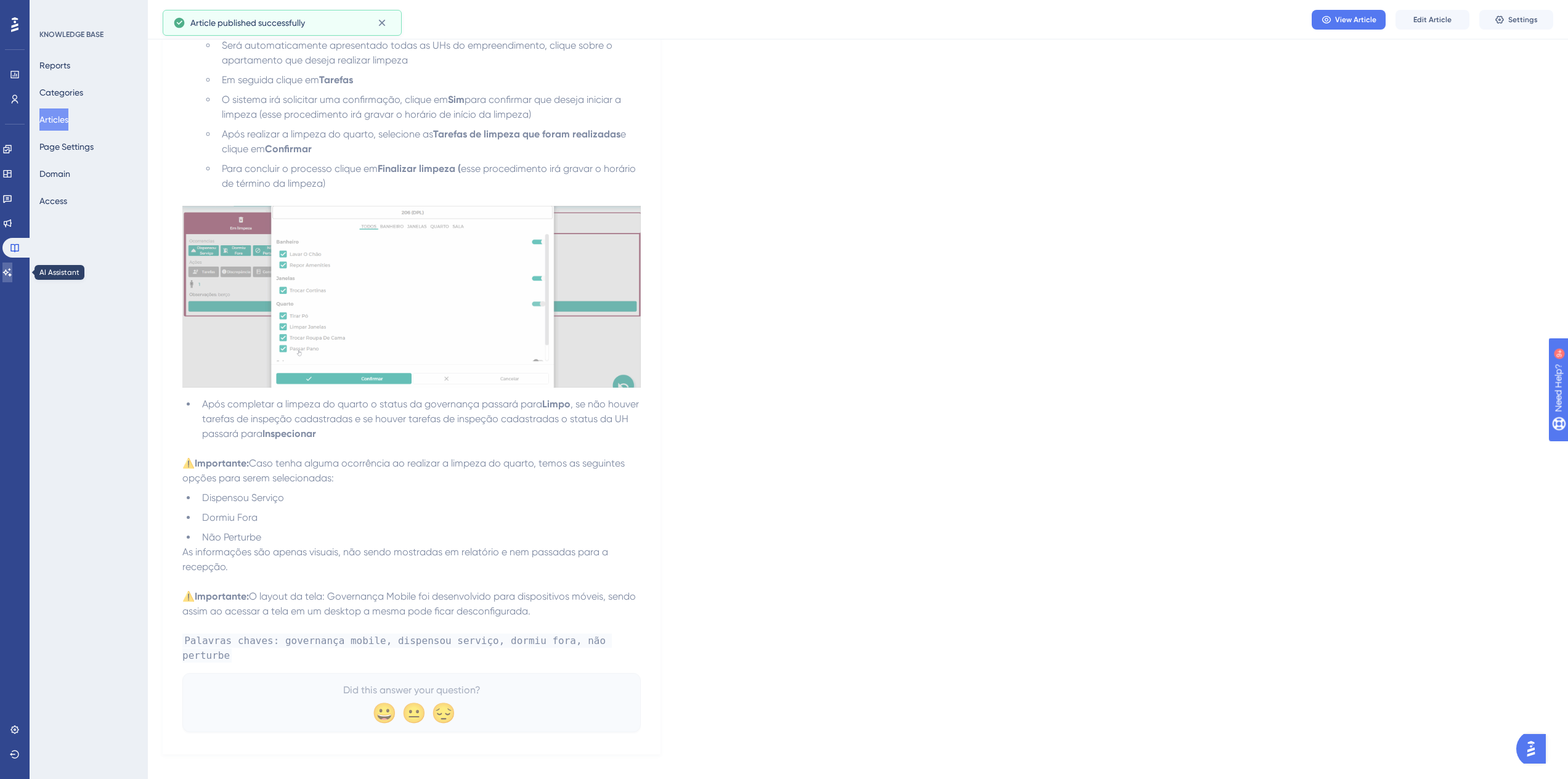
click at [12, 273] on icon at bounding box center [7, 272] width 10 height 10
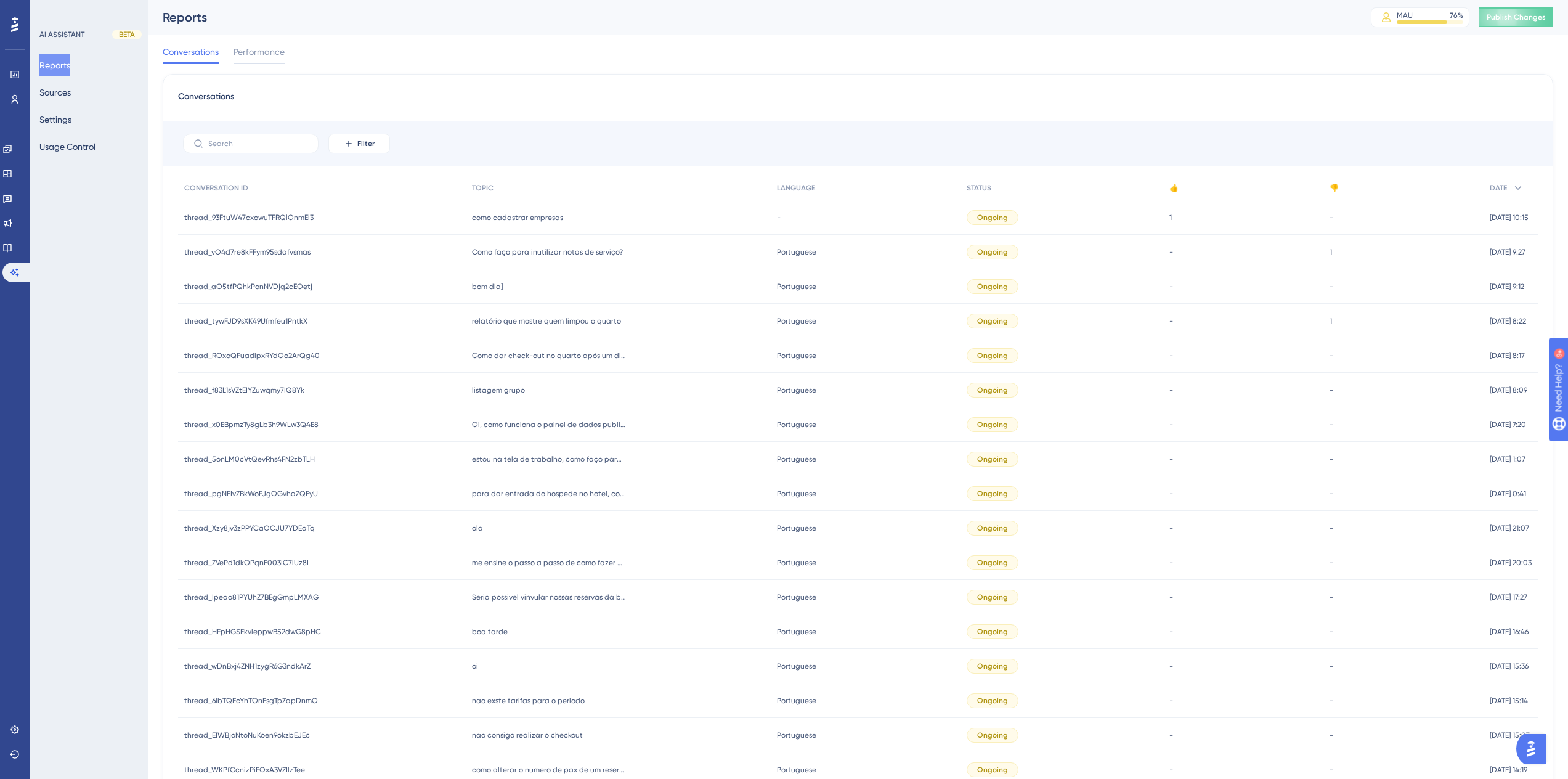
drag, startPoint x: 1363, startPoint y: 76, endPoint x: 1465, endPoint y: 48, distance: 105.8
click at [1363, 76] on div "Conversations Filter CONVERSATION ID TOPIC LANGUAGE STATUS 👍 👎 DATE thread_93Ft…" at bounding box center [857, 509] width 1390 height 872
click at [69, 93] on button "Sources" at bounding box center [54, 93] width 31 height 22
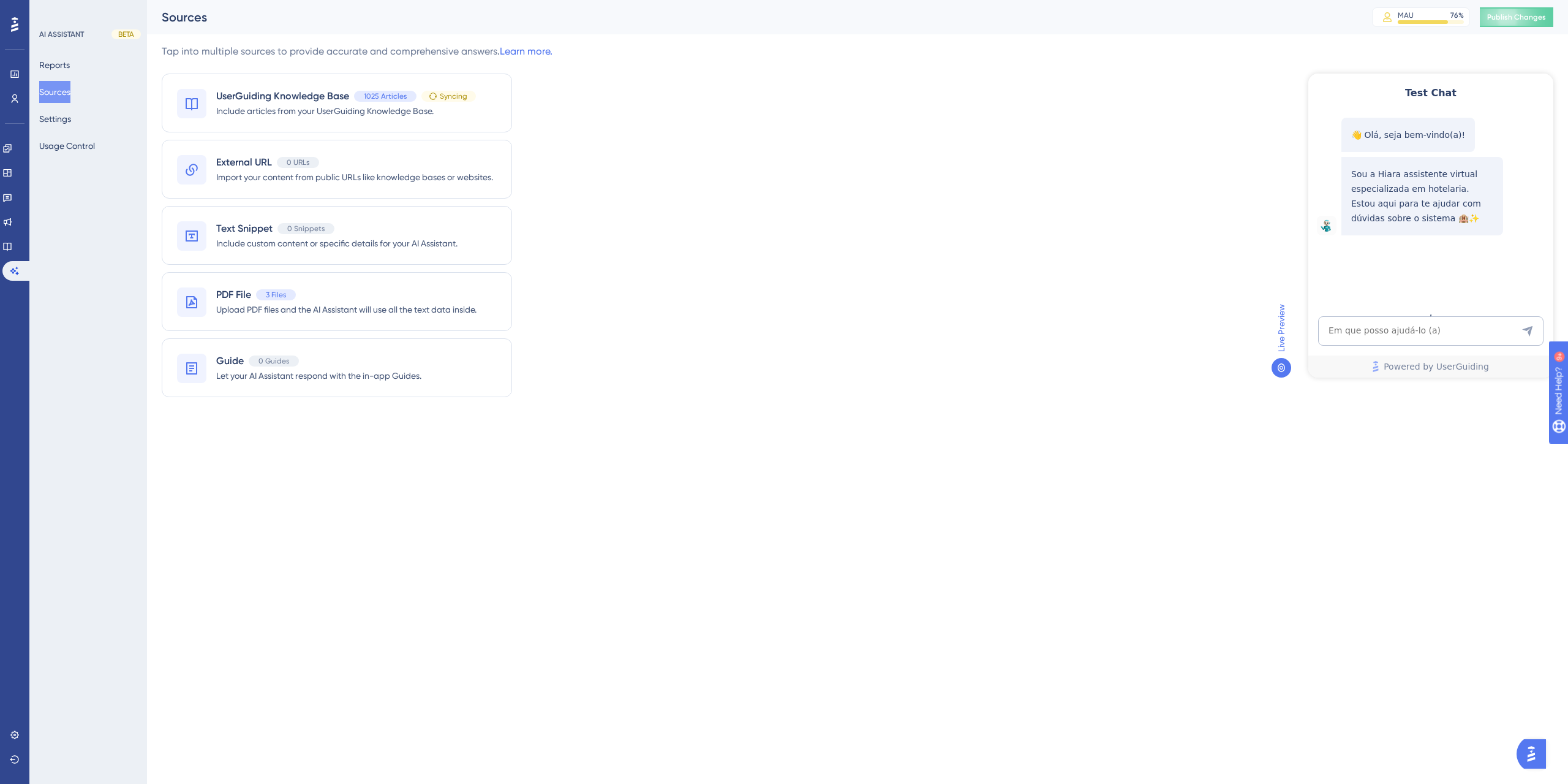
click at [1359, 0] on html "Performance Users Engagement Widgets Feedback Product Updates Knowledge Base AI…" at bounding box center [784, 0] width 1568 height 0
click at [65, 52] on div "AI ASSISTANT BETA Reports Sources Settings Usage Control" at bounding box center [88, 93] width 99 height 127
click at [68, 54] on button "Reports" at bounding box center [54, 65] width 31 height 22
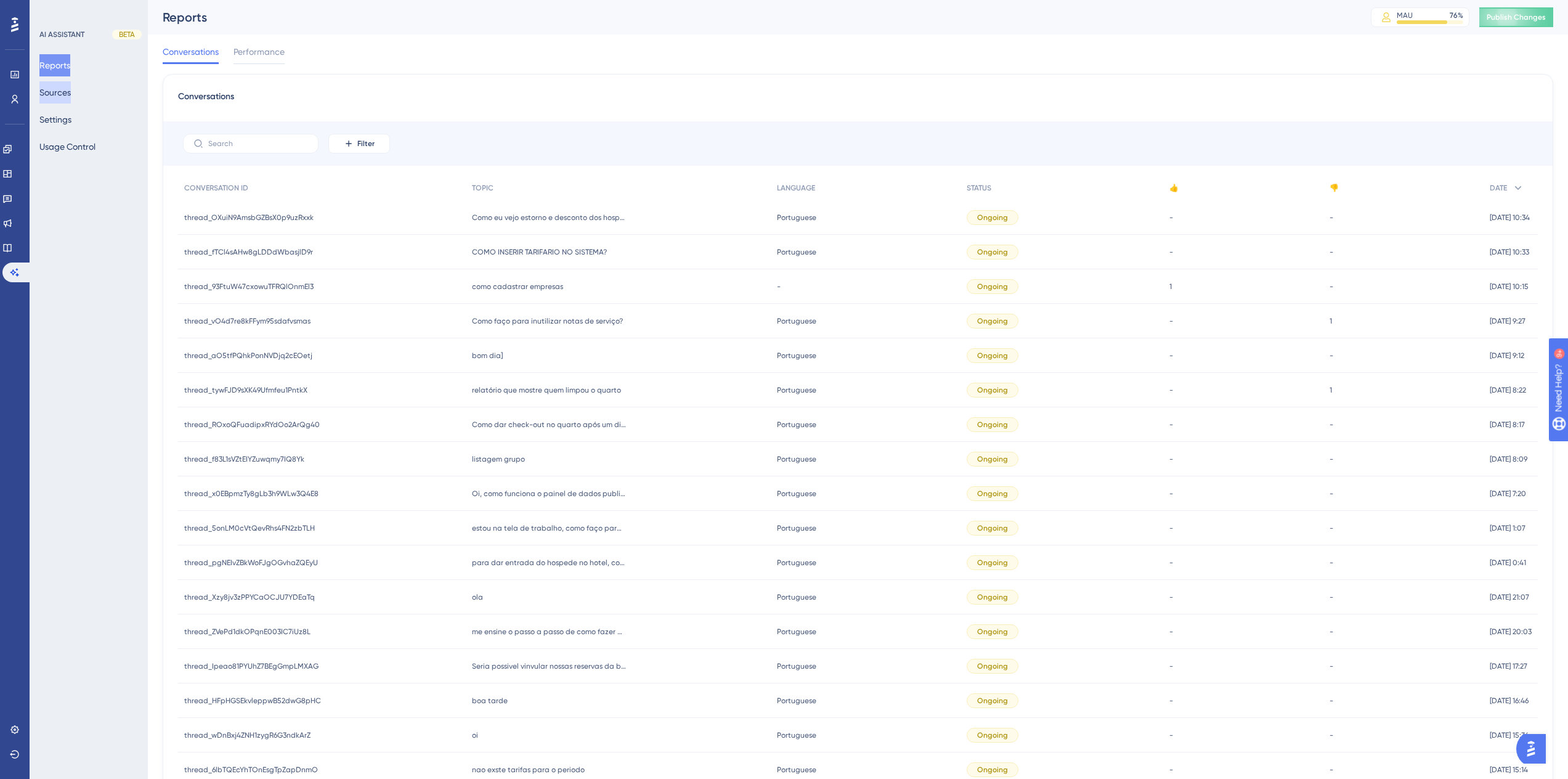
click at [66, 93] on button "Sources" at bounding box center [54, 93] width 31 height 22
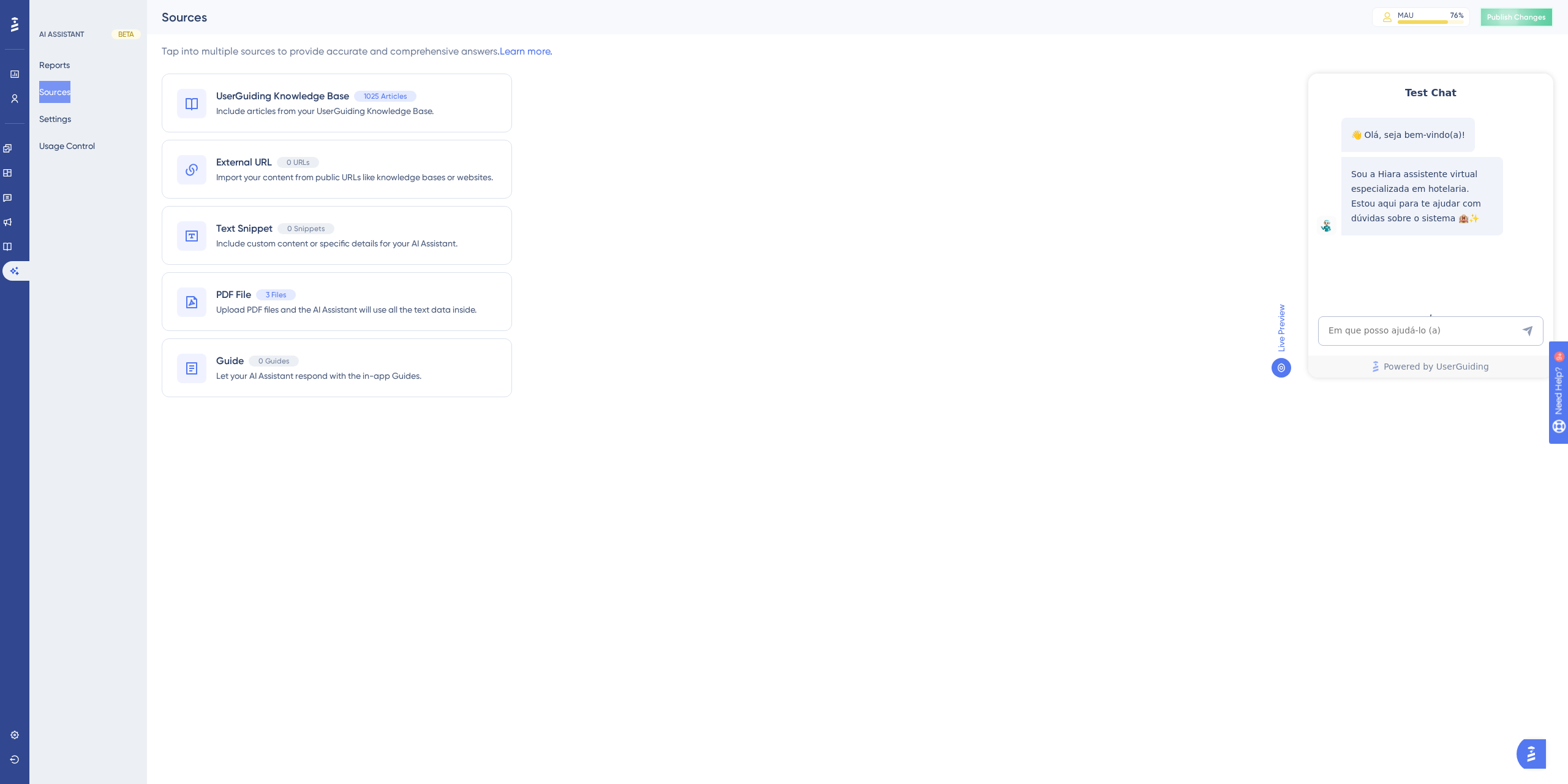
click at [1502, 19] on span "Publish Changes" at bounding box center [1516, 17] width 59 height 10
click at [1425, 332] on textarea "AI Assistant Text Input" at bounding box center [1431, 331] width 226 height 29
paste textarea "ao colocar na governança mobile a informação que o hospede dispensou serviço de…"
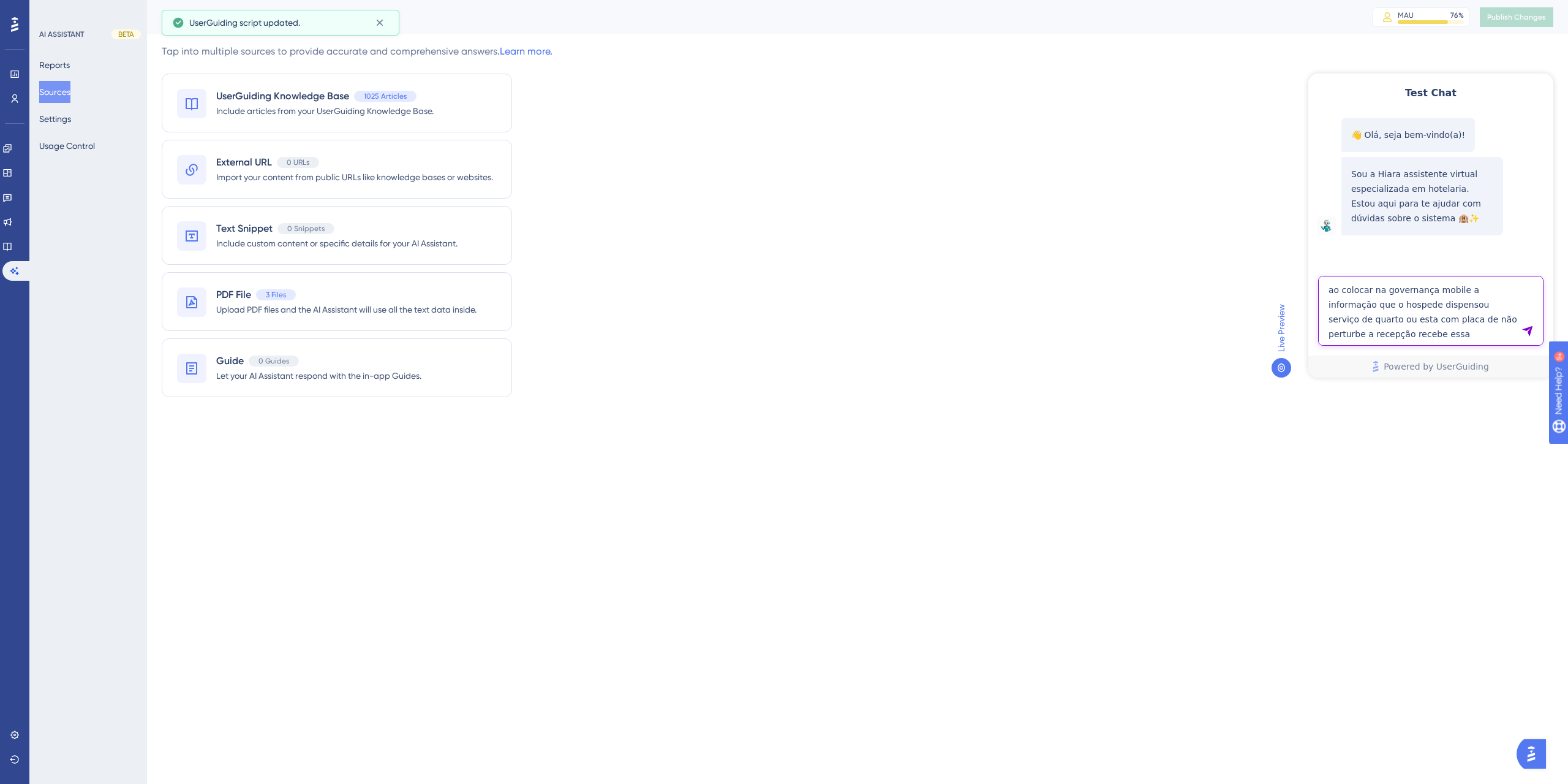
type textarea "ao colocar na governança mobile a informação que o hospede dispensou serviço de…"
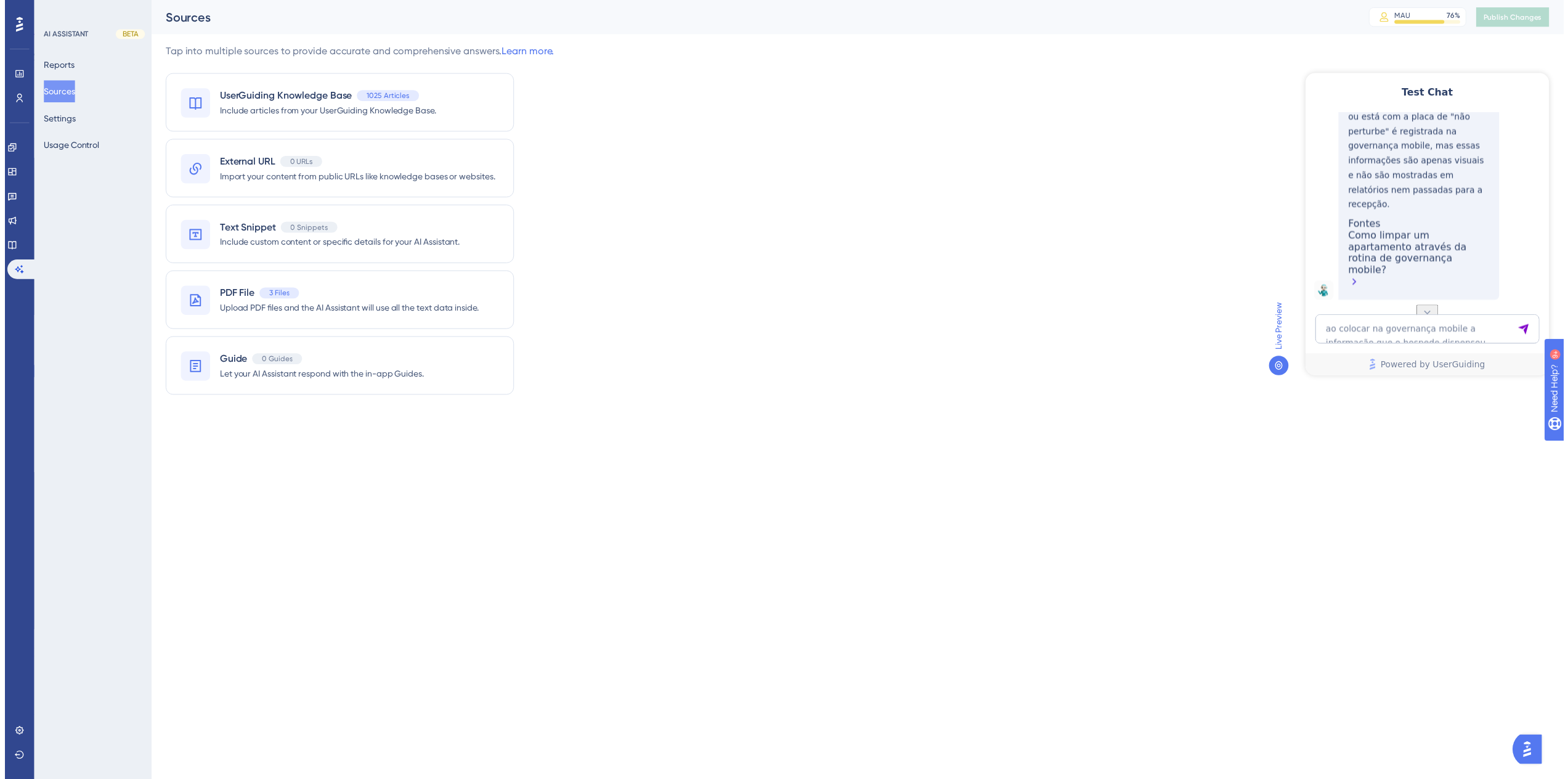
scroll to position [305, 0]
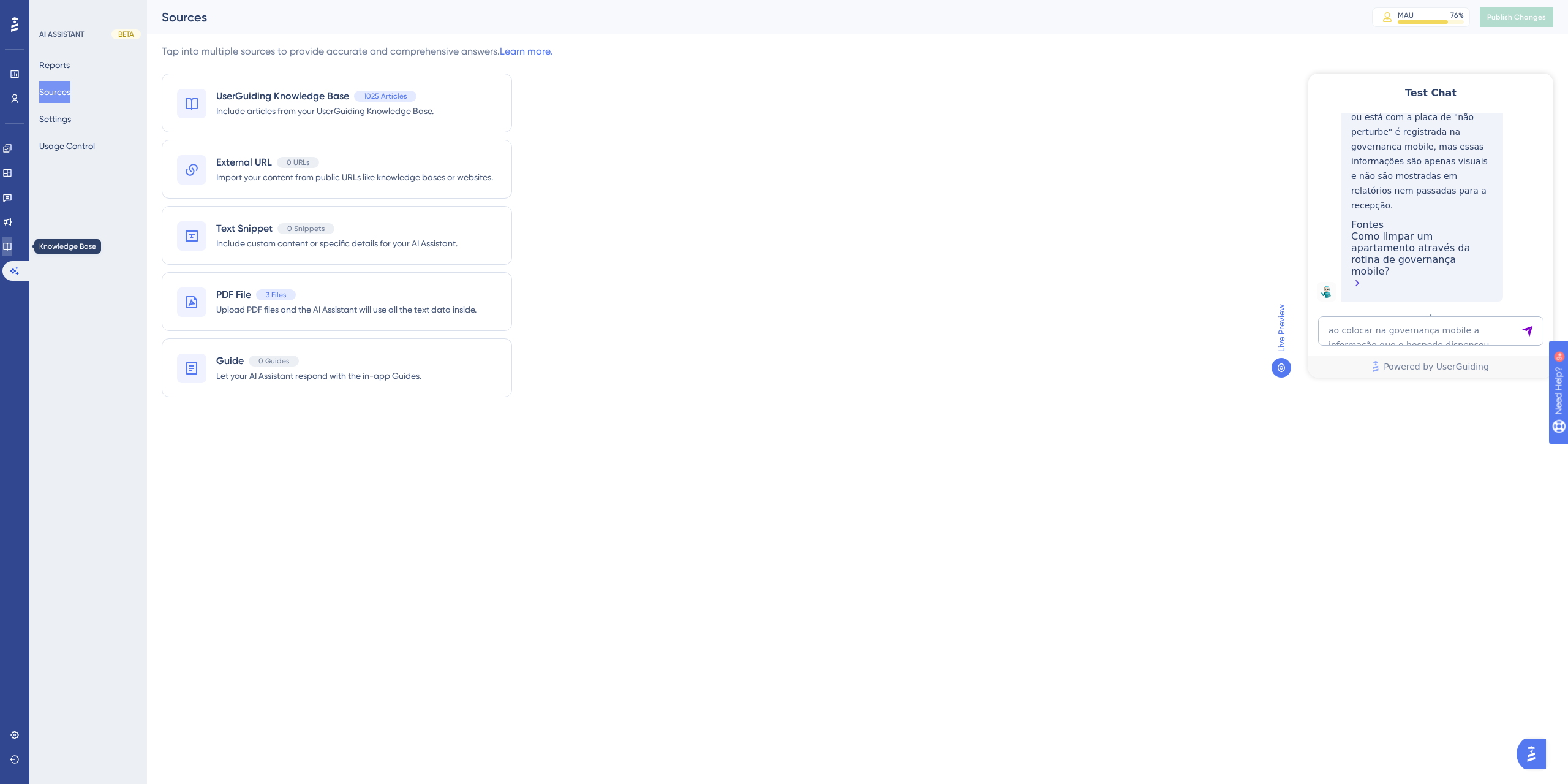
click at [12, 254] on link at bounding box center [7, 246] width 10 height 20
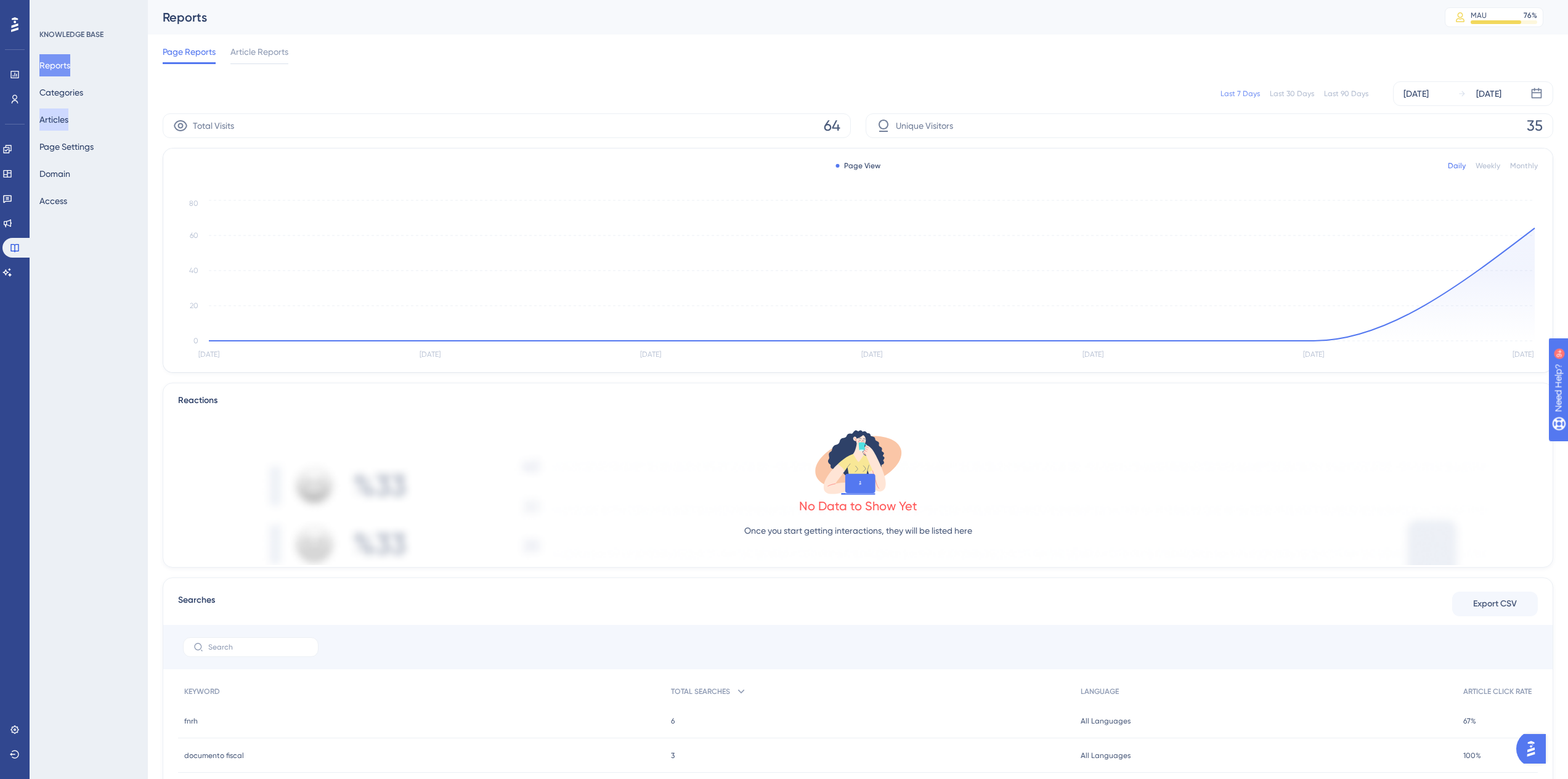
click at [65, 121] on button "Articles" at bounding box center [54, 120] width 29 height 22
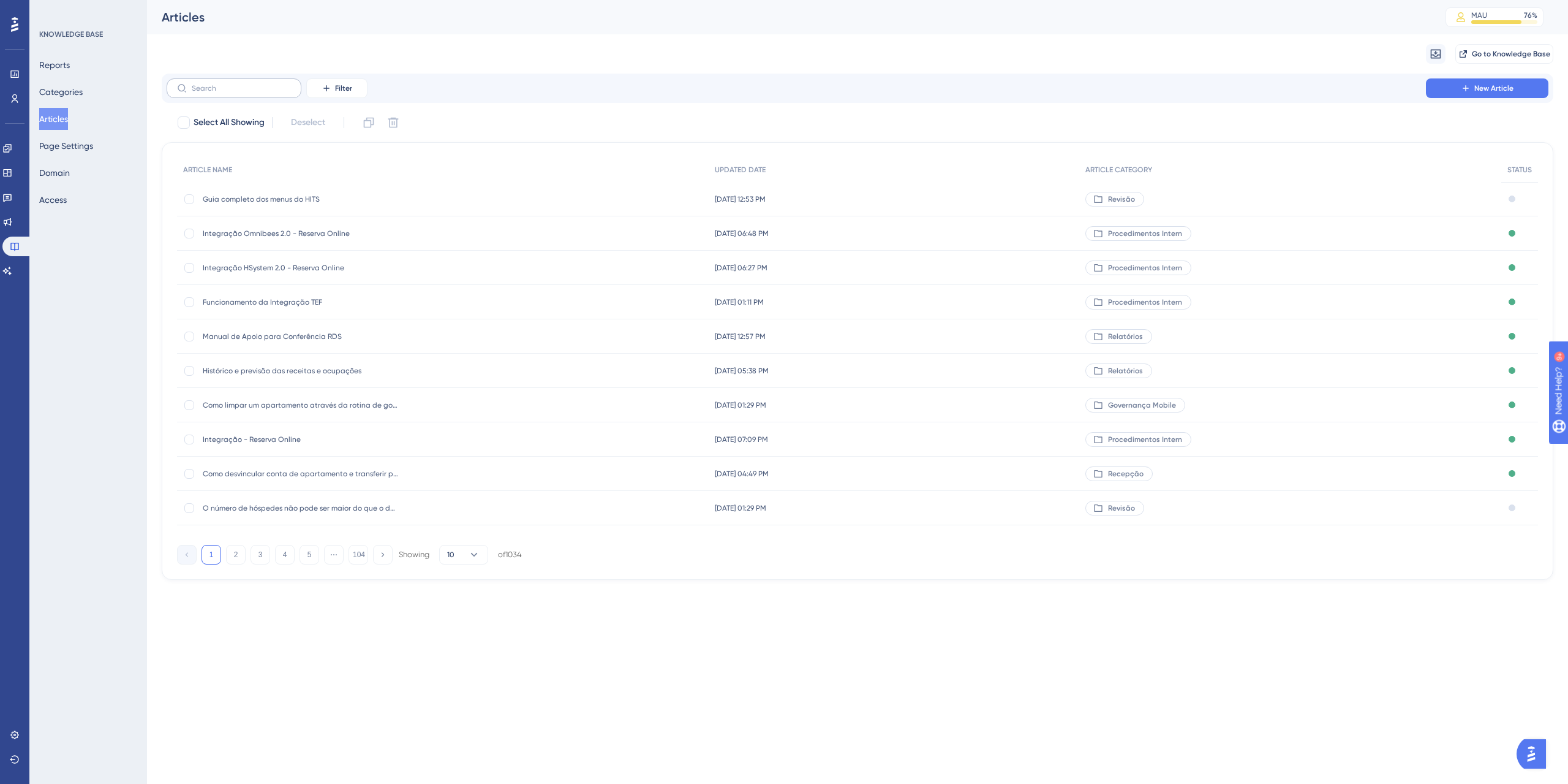
click at [256, 95] on label at bounding box center [234, 88] width 135 height 20
click at [256, 92] on input "text" at bounding box center [241, 88] width 99 height 9
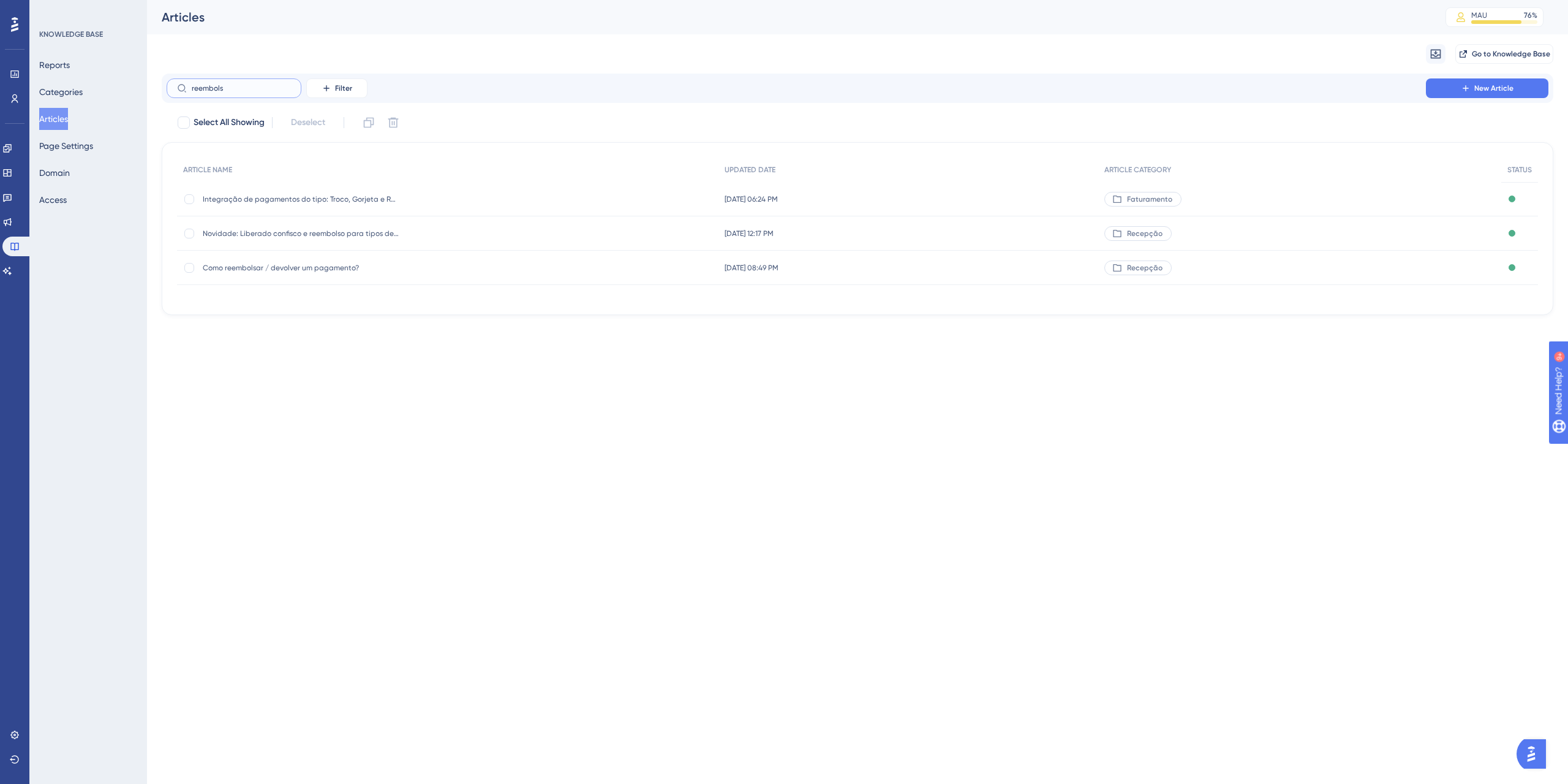
type input "reembols"
click at [314, 273] on div "Como reembolsar / devolver um pagamento? Como reembolsar / devolver um pagament…" at bounding box center [300, 267] width 196 height 34
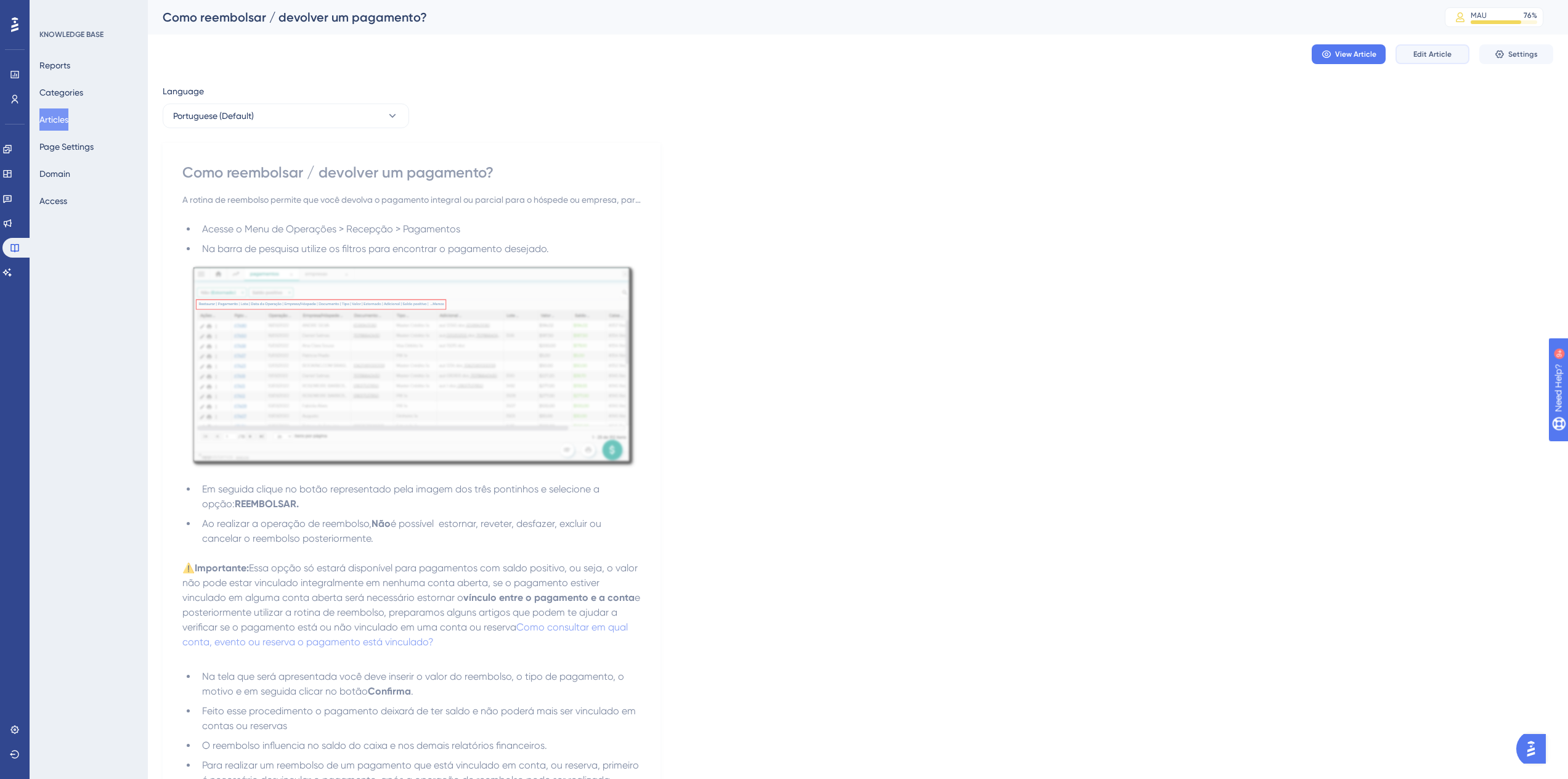
click at [1427, 58] on span "Edit Article" at bounding box center [1433, 54] width 38 height 10
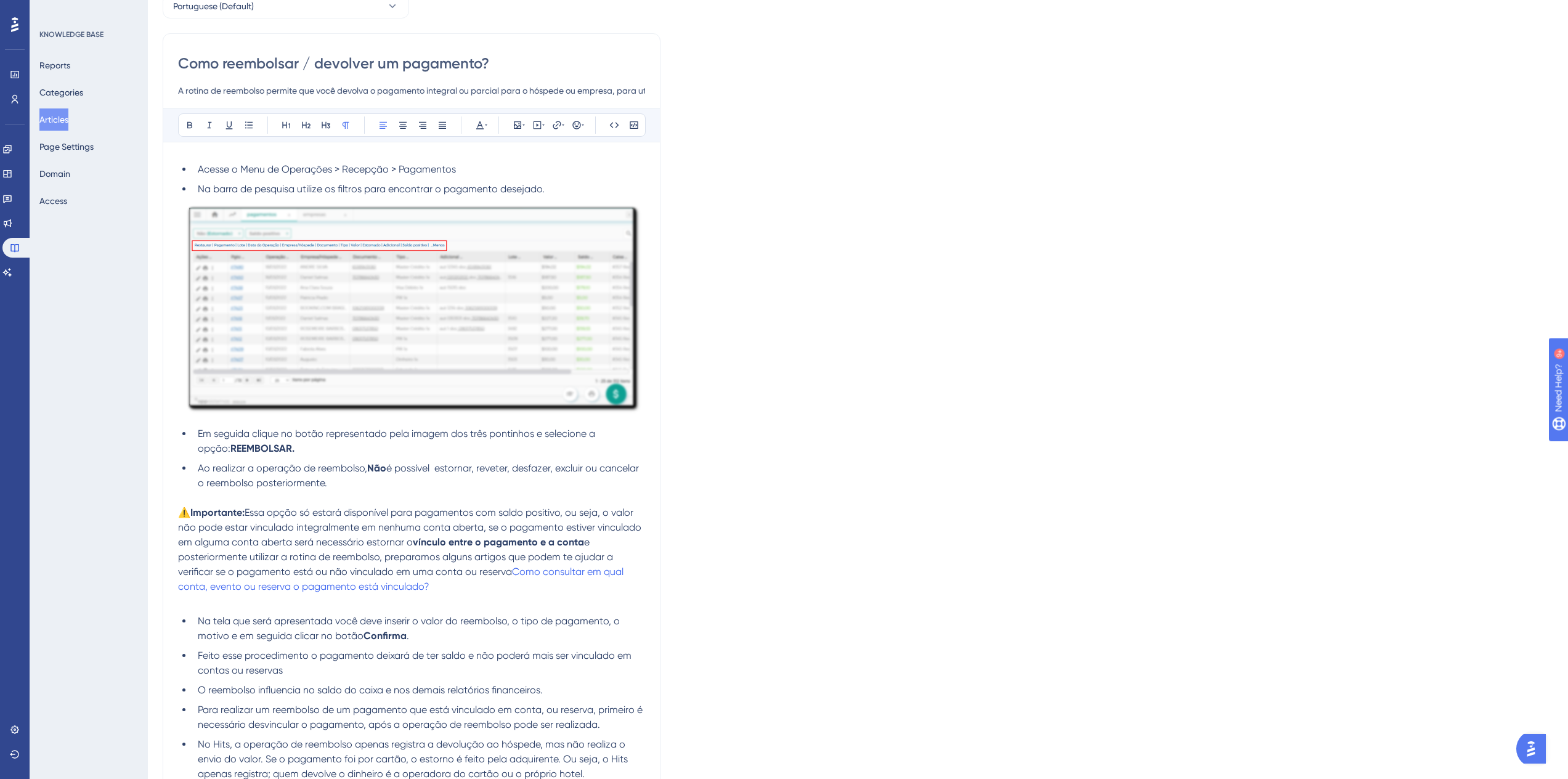
scroll to position [281, 0]
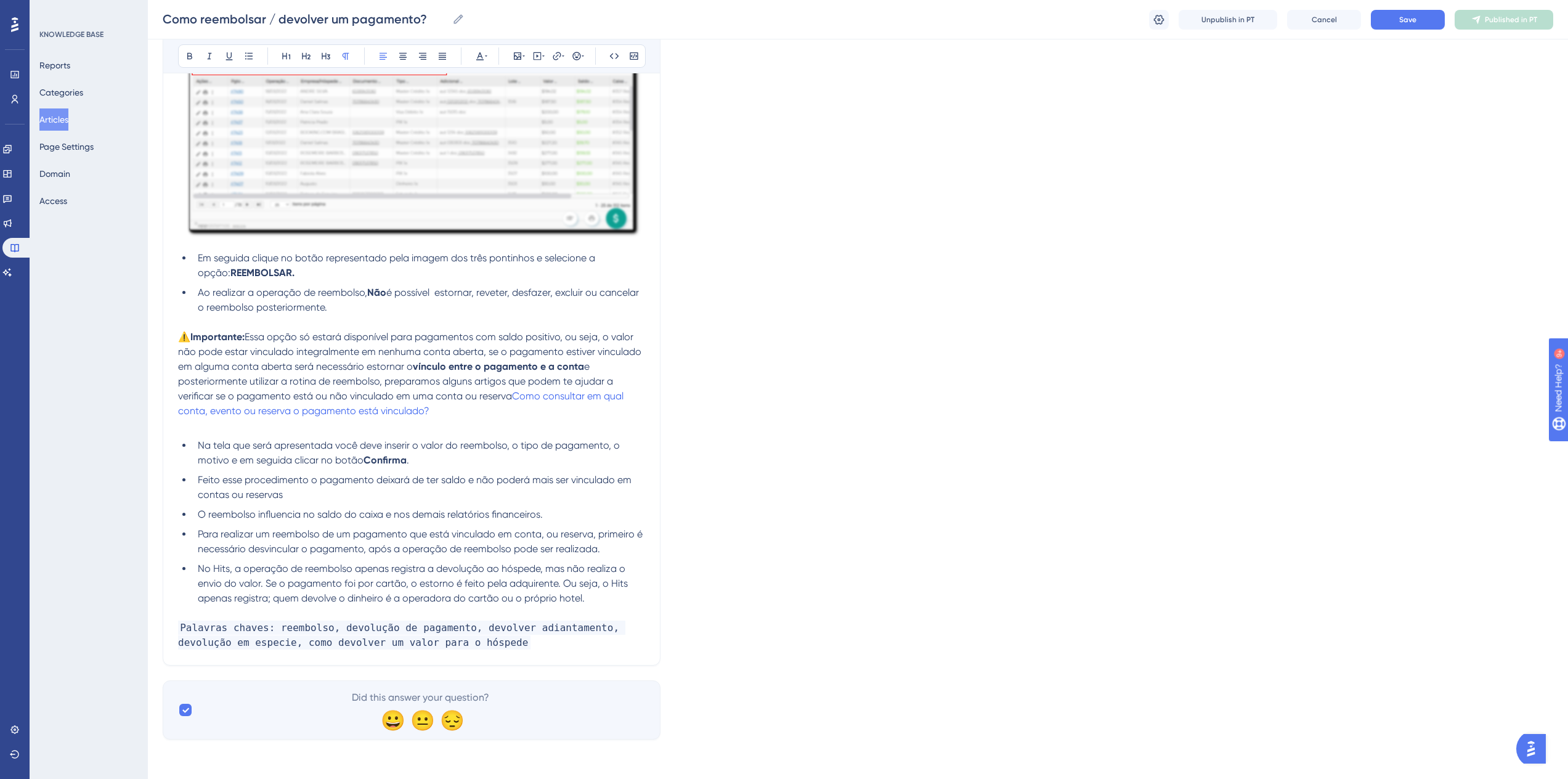
click at [596, 594] on li "No Hits, a operação de reembolso apenas registra a devolução ao hóspede, mas nã…" at bounding box center [419, 583] width 453 height 44
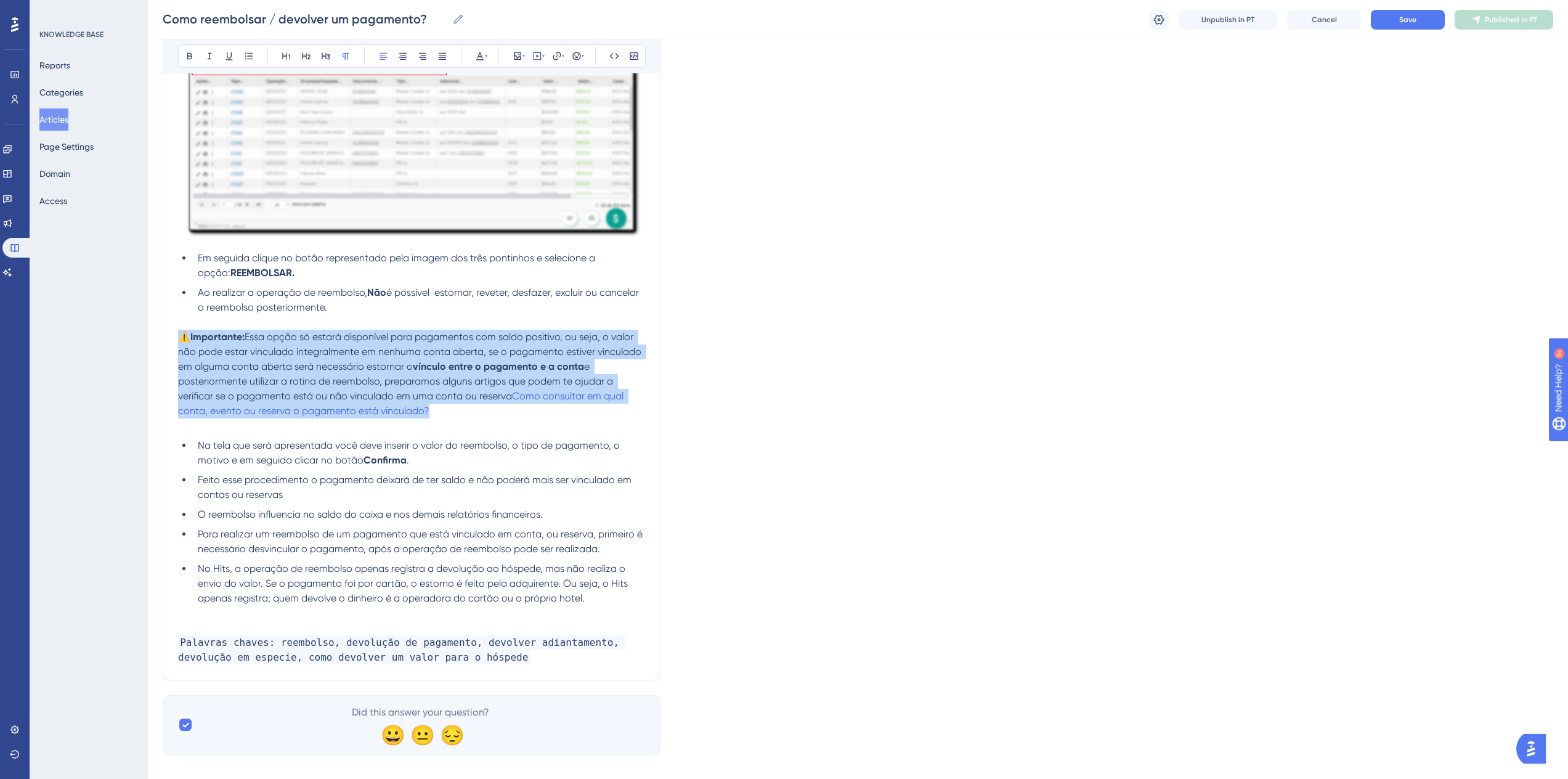
drag, startPoint x: 457, startPoint y: 410, endPoint x: 179, endPoint y: 332, distance: 288.7
click at [179, 332] on p "⚠️Importante: Essa opção só estará disponível para pagamentos com saldo positiv…" at bounding box center [412, 374] width 467 height 89
copy p "⚠️Importante: Essa opção só estará disponível para pagamentos com saldo positiv…"
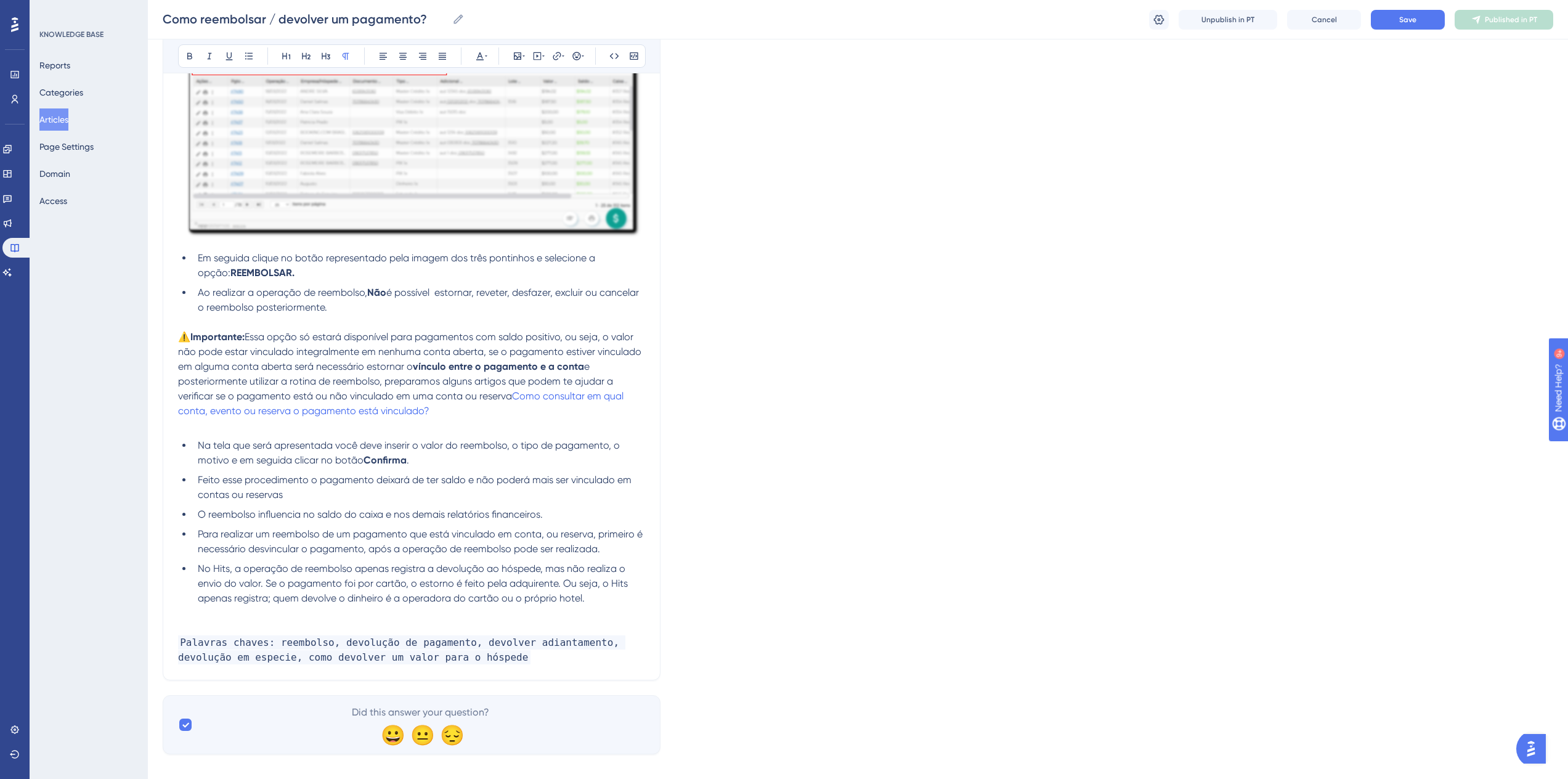
click at [197, 619] on p at bounding box center [412, 613] width 467 height 14
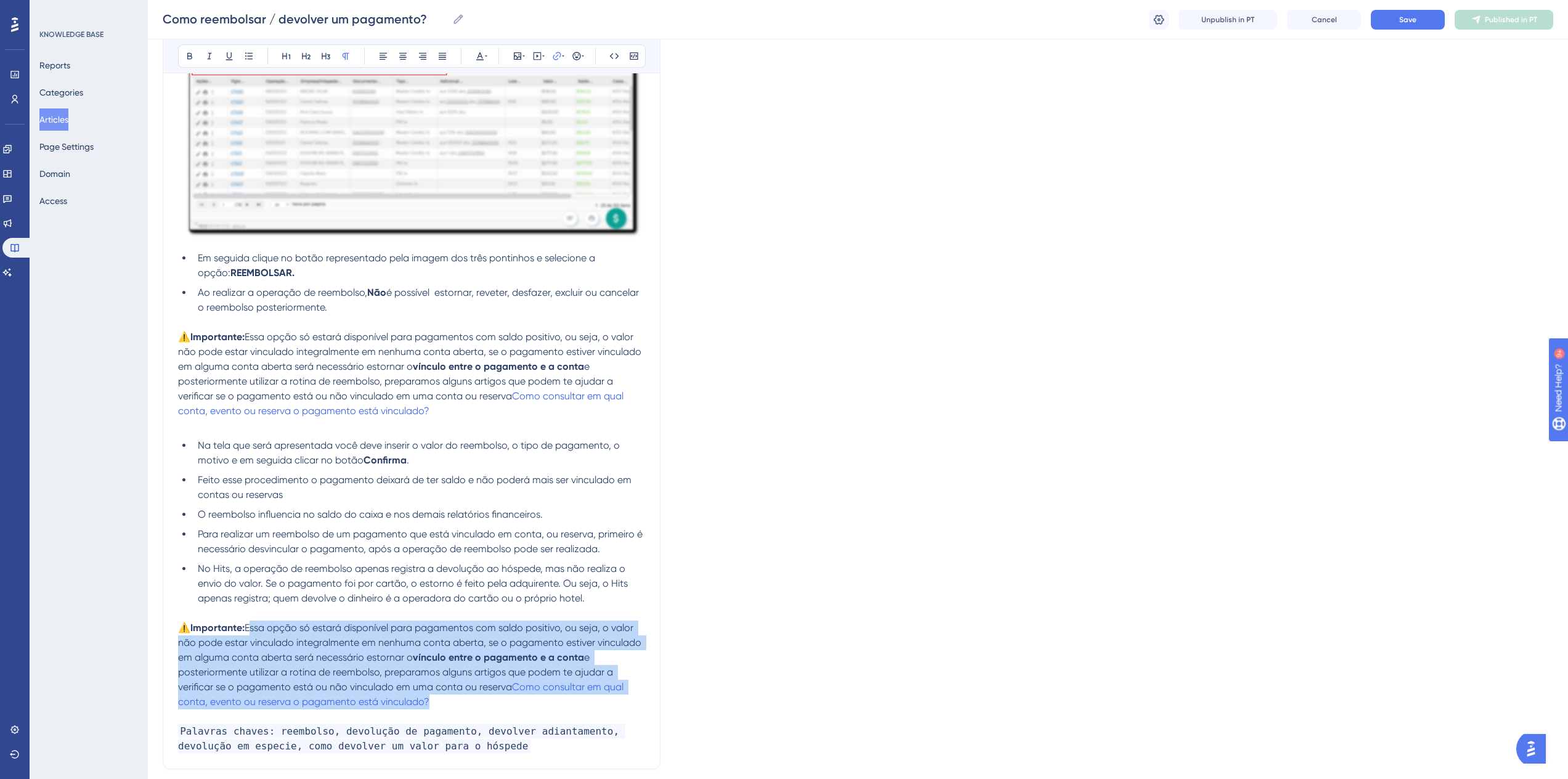
drag, startPoint x: 249, startPoint y: 629, endPoint x: 439, endPoint y: 697, distance: 201.8
click at [439, 697] on p "⚠️Importante: Essa opção só estará disponível para pagamentos com saldo positiv…" at bounding box center [412, 665] width 467 height 89
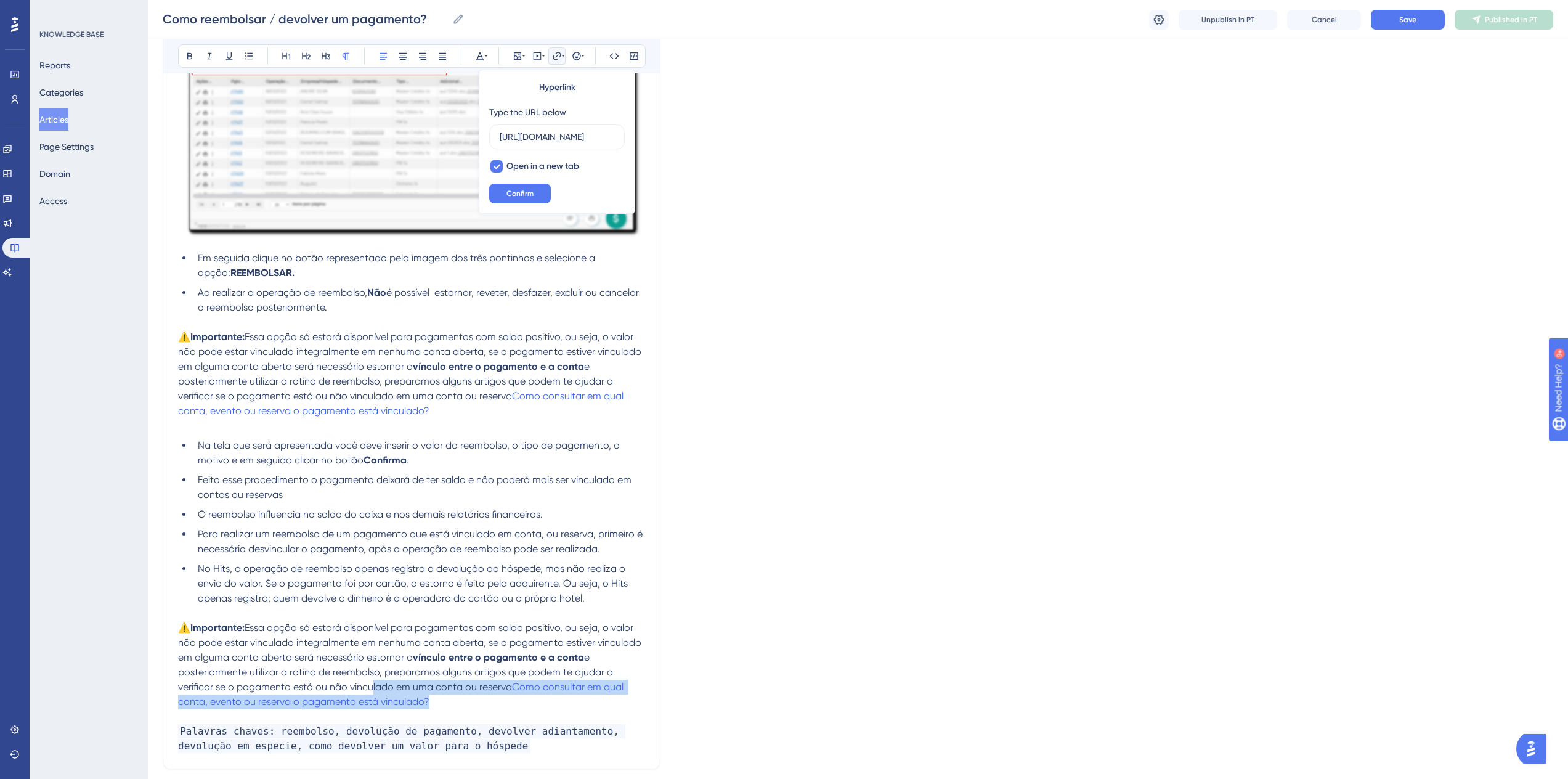
scroll to position [0, 0]
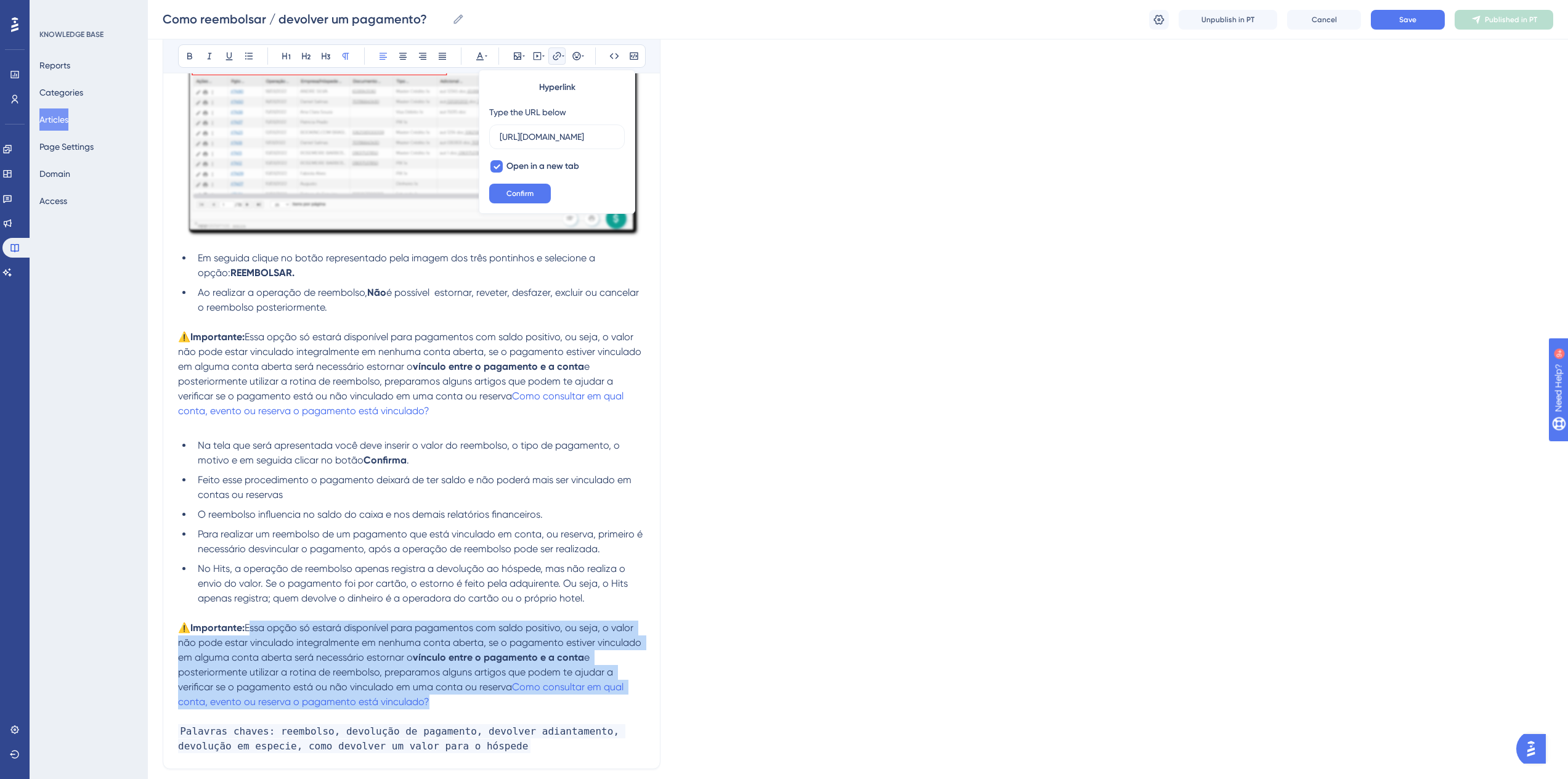
drag, startPoint x: 361, startPoint y: 681, endPoint x: 249, endPoint y: 632, distance: 122.2
click at [249, 632] on p "⚠️Importante: Essa opção só estará disponível para pagamentos com saldo positiv…" at bounding box center [412, 665] width 467 height 89
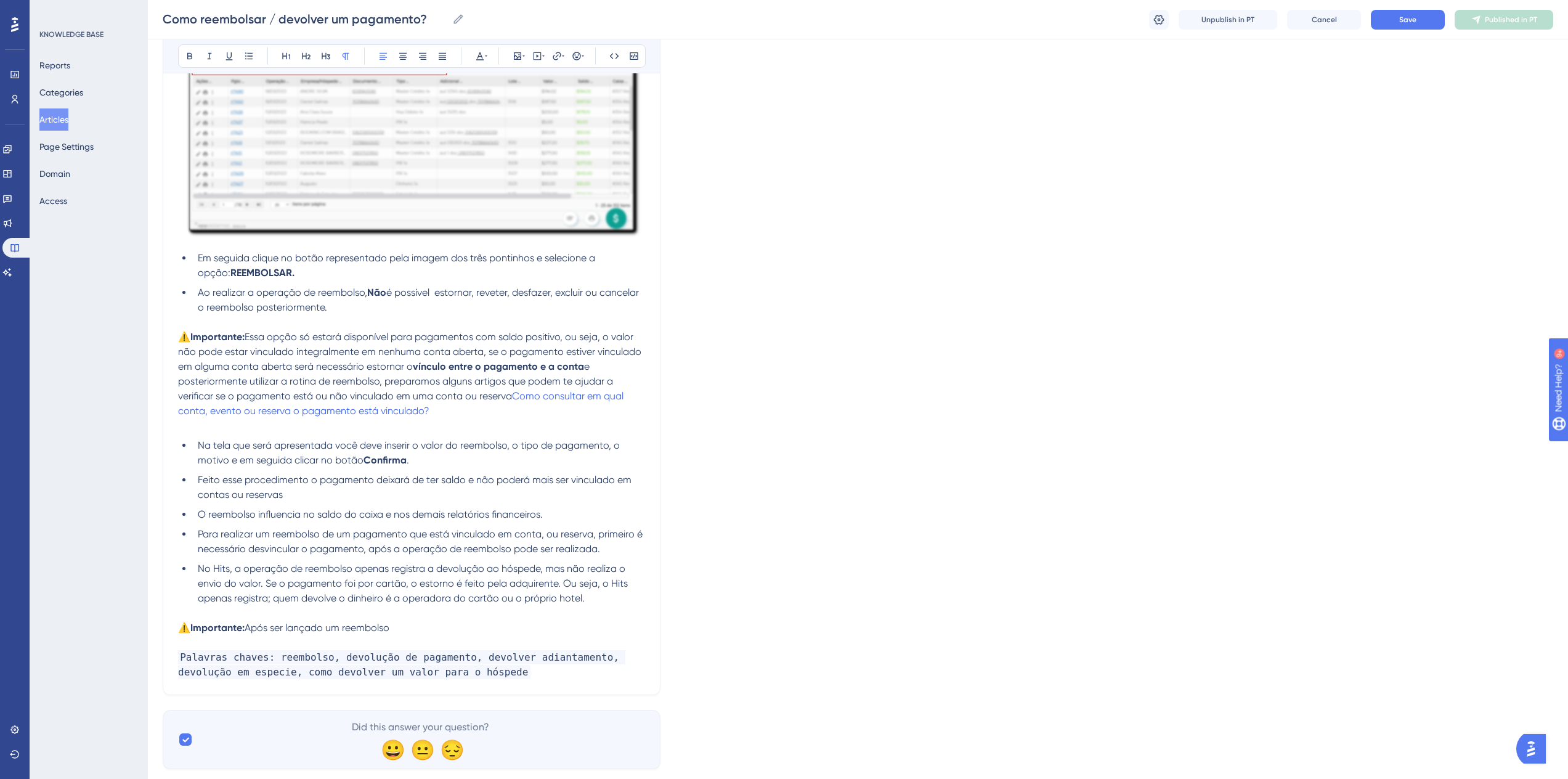
click at [249, 632] on span "Após ser lançado um reembolso" at bounding box center [317, 628] width 145 height 12
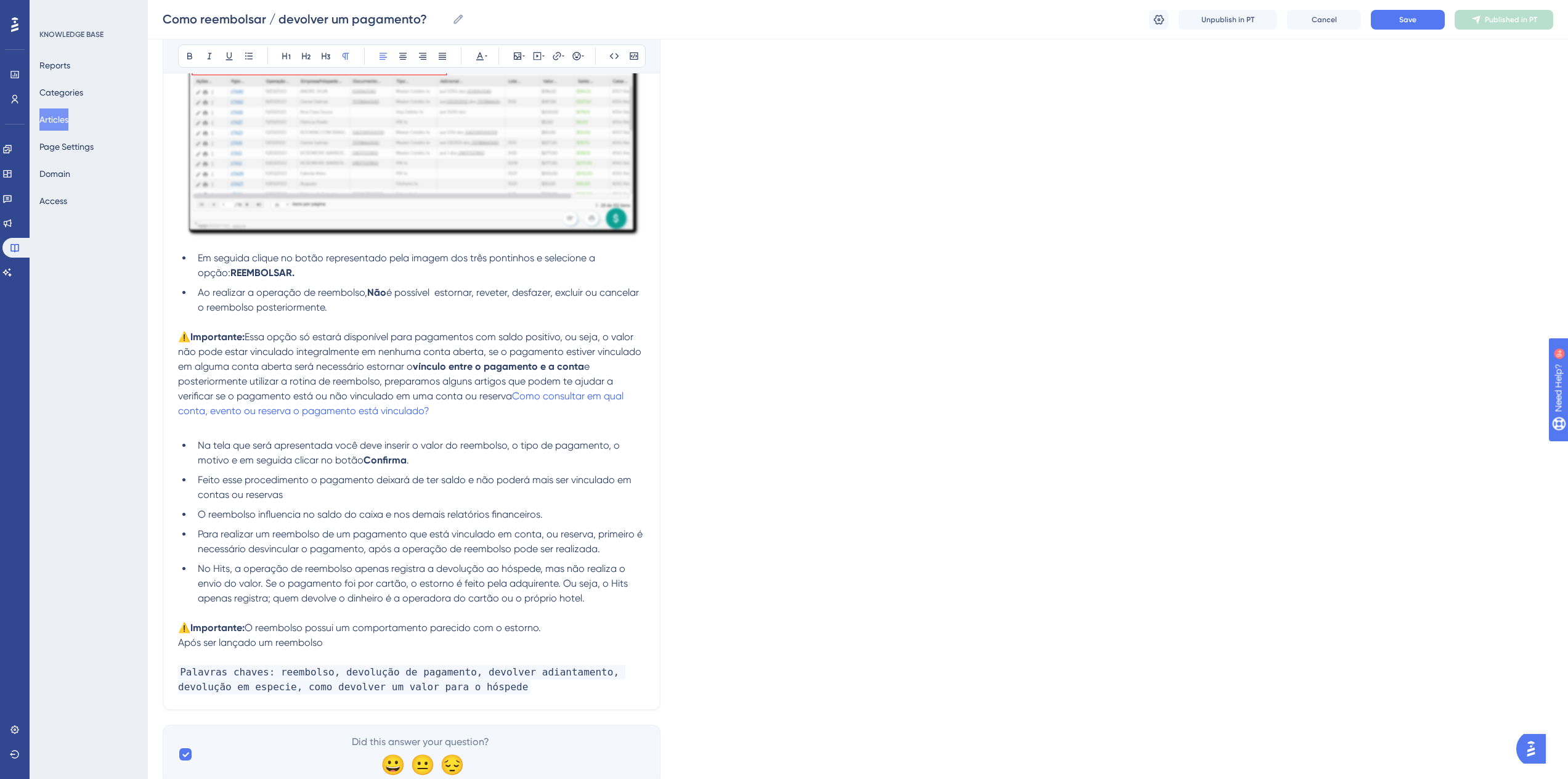
click at [348, 651] on p at bounding box center [412, 657] width 467 height 14
click at [347, 641] on p "Após ser lançado um reembolso" at bounding box center [412, 642] width 467 height 14
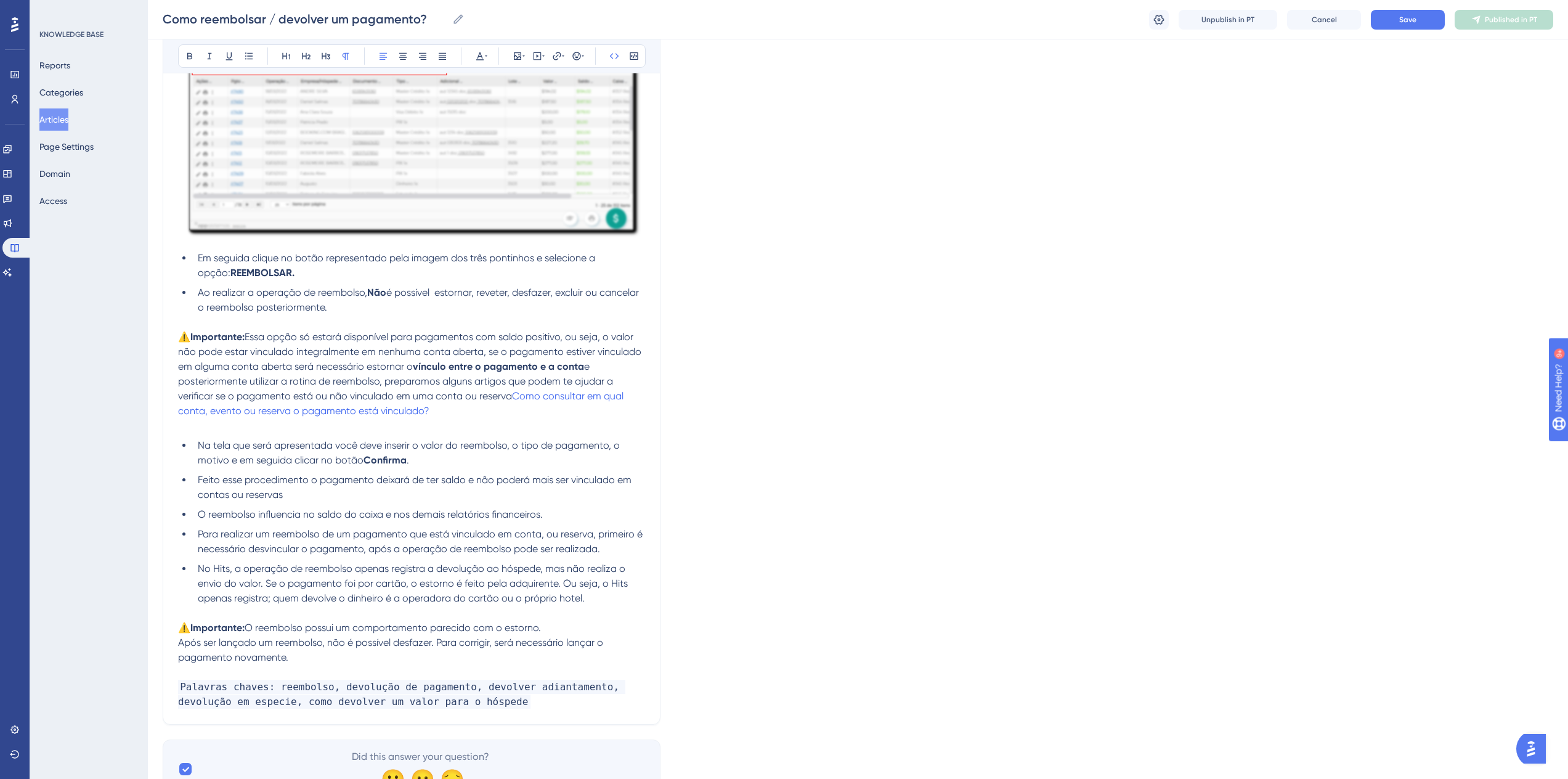
click at [449, 705] on span "Palavras chaves: reembolso, devolução de pagamento, devolver adiantamento, devo…" at bounding box center [401, 694] width 447 height 29
click at [748, 658] on div "Language Portuguese (Default) Como reembolsar / devolver um pagamento? A rotina…" at bounding box center [857, 306] width 1390 height 1015
click at [1394, 23] on button "Save" at bounding box center [1408, 19] width 74 height 20
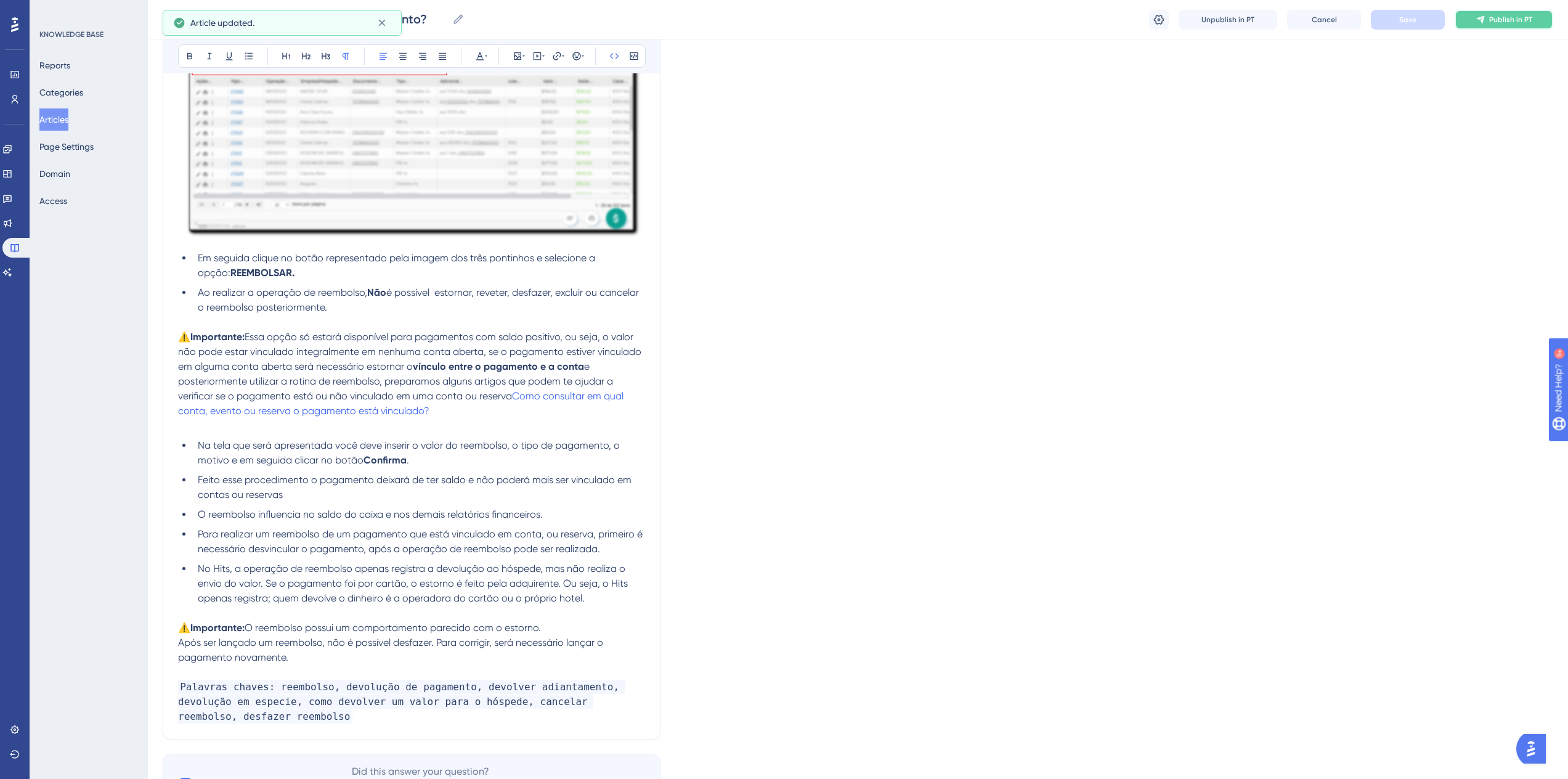
click at [1496, 22] on span "Publish in PT" at bounding box center [1511, 19] width 43 height 10
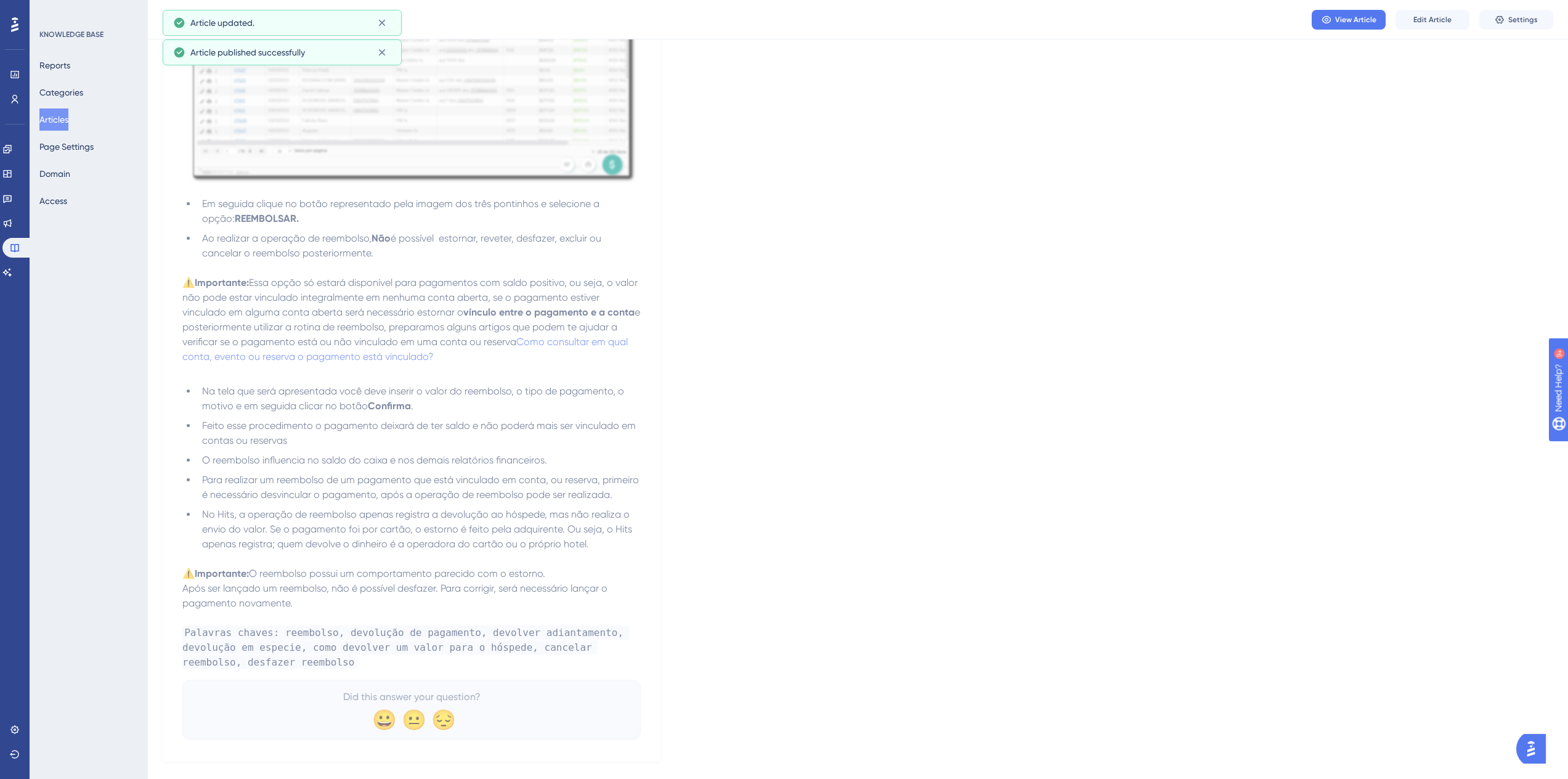
click at [66, 118] on button "Articles" at bounding box center [54, 120] width 29 height 22
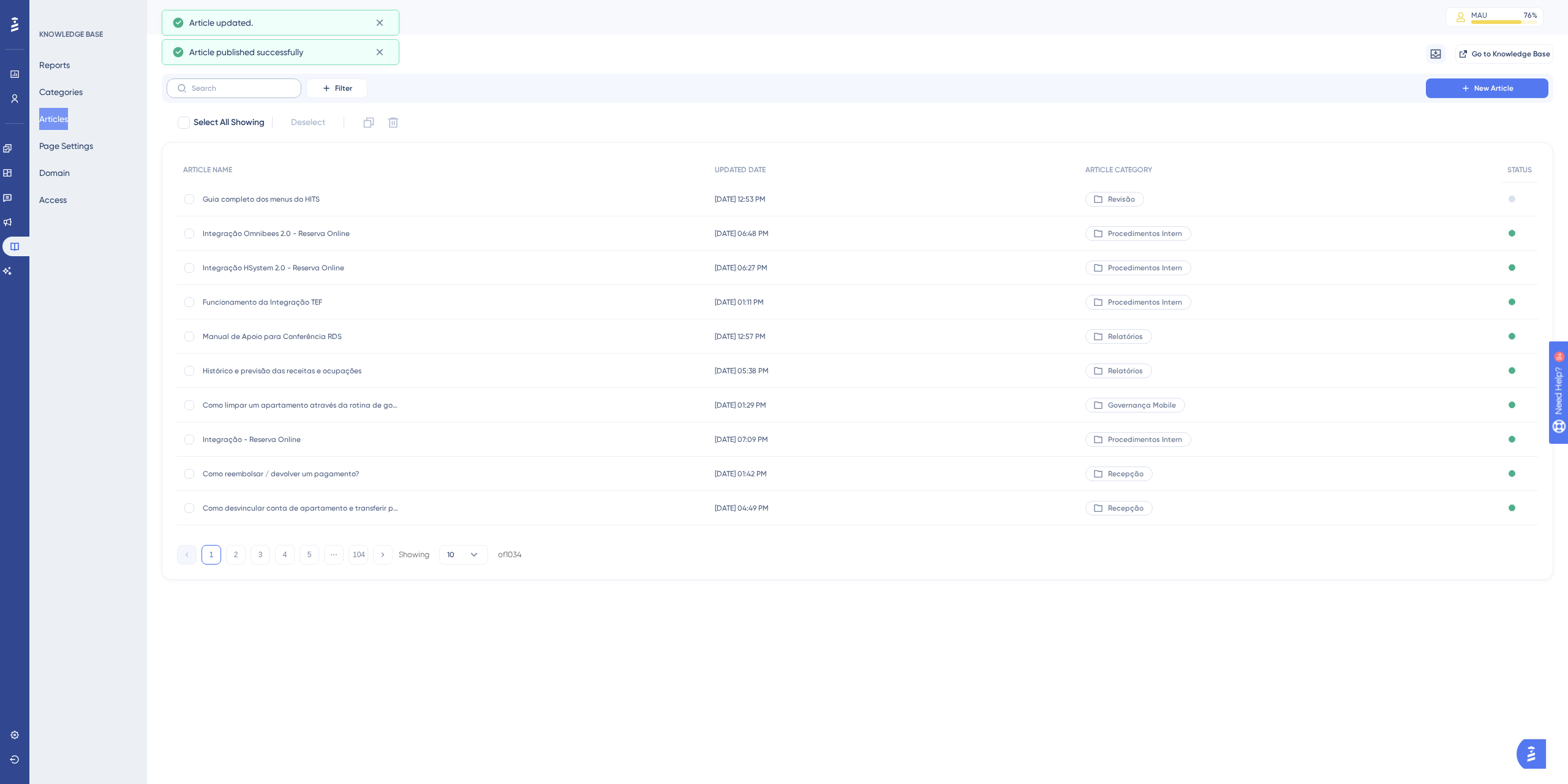
click at [225, 93] on label at bounding box center [234, 88] width 135 height 20
click at [225, 92] on input "text" at bounding box center [241, 88] width 99 height 9
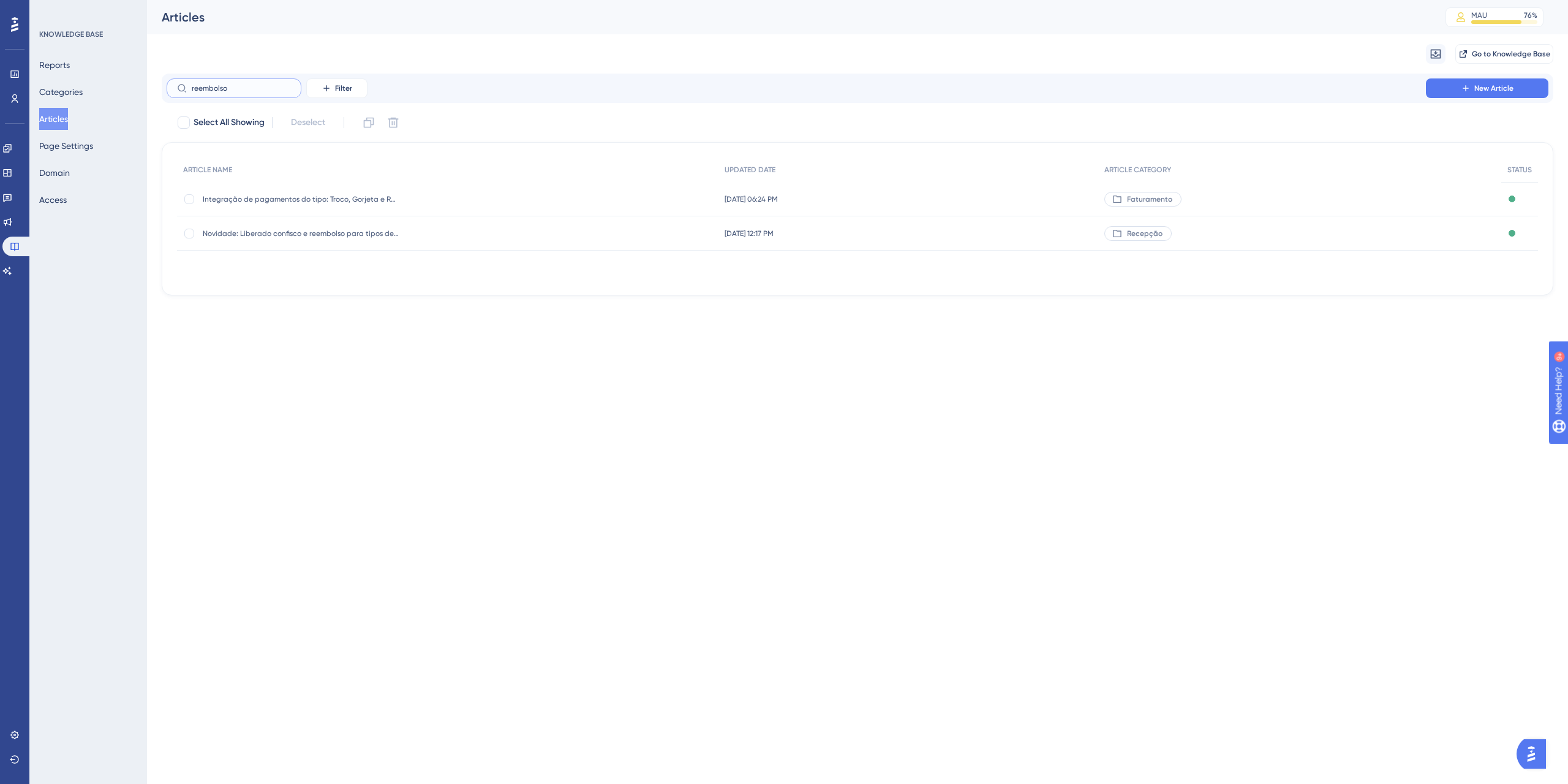
click at [215, 84] on input "reembolso" at bounding box center [241, 88] width 99 height 9
click at [229, 92] on input "confisco" at bounding box center [241, 88] width 99 height 9
type input "confisc"
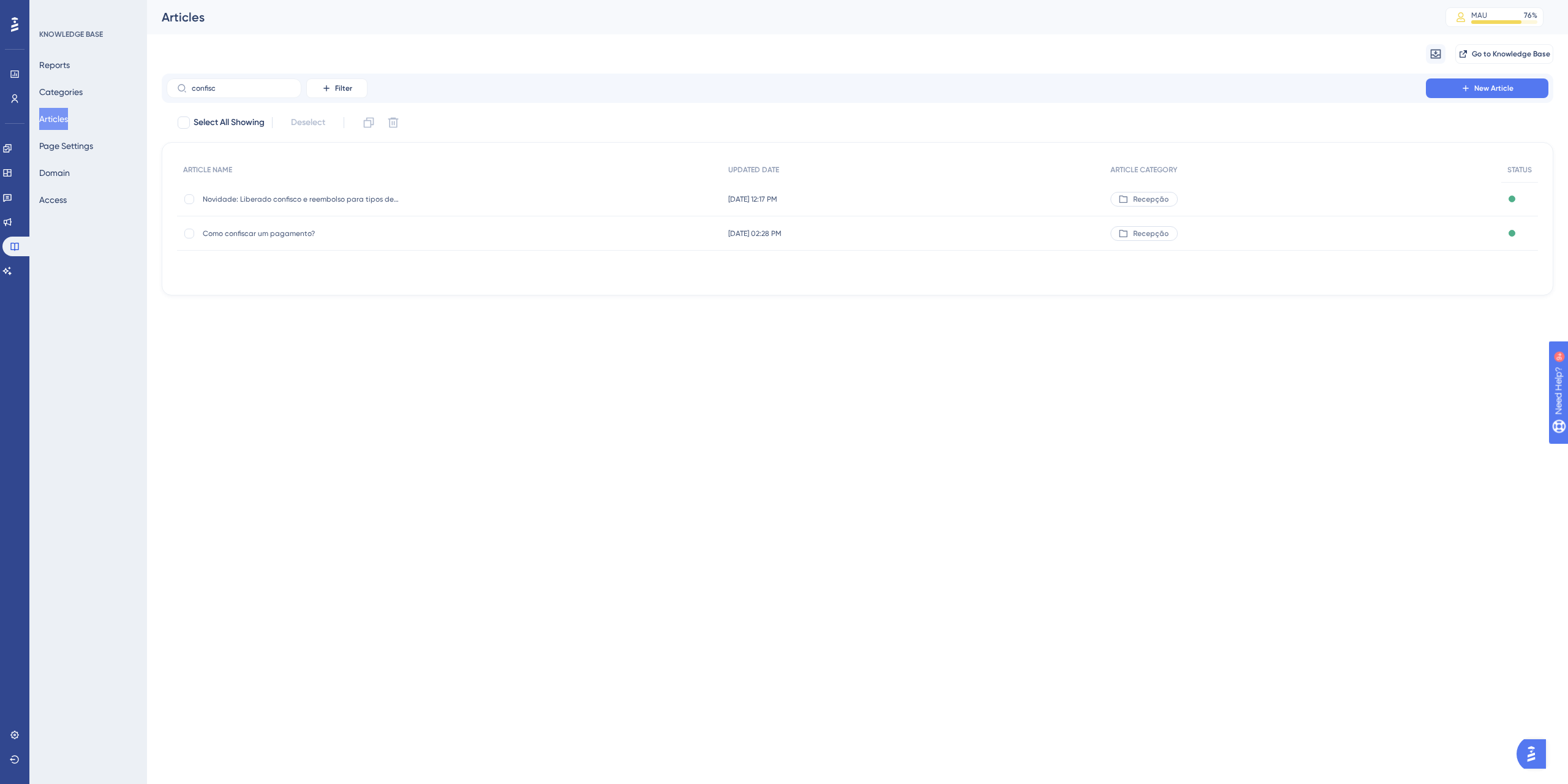
click at [300, 239] on div "Como confiscar um pagamento? Como confiscar um pagamento?" at bounding box center [300, 233] width 196 height 34
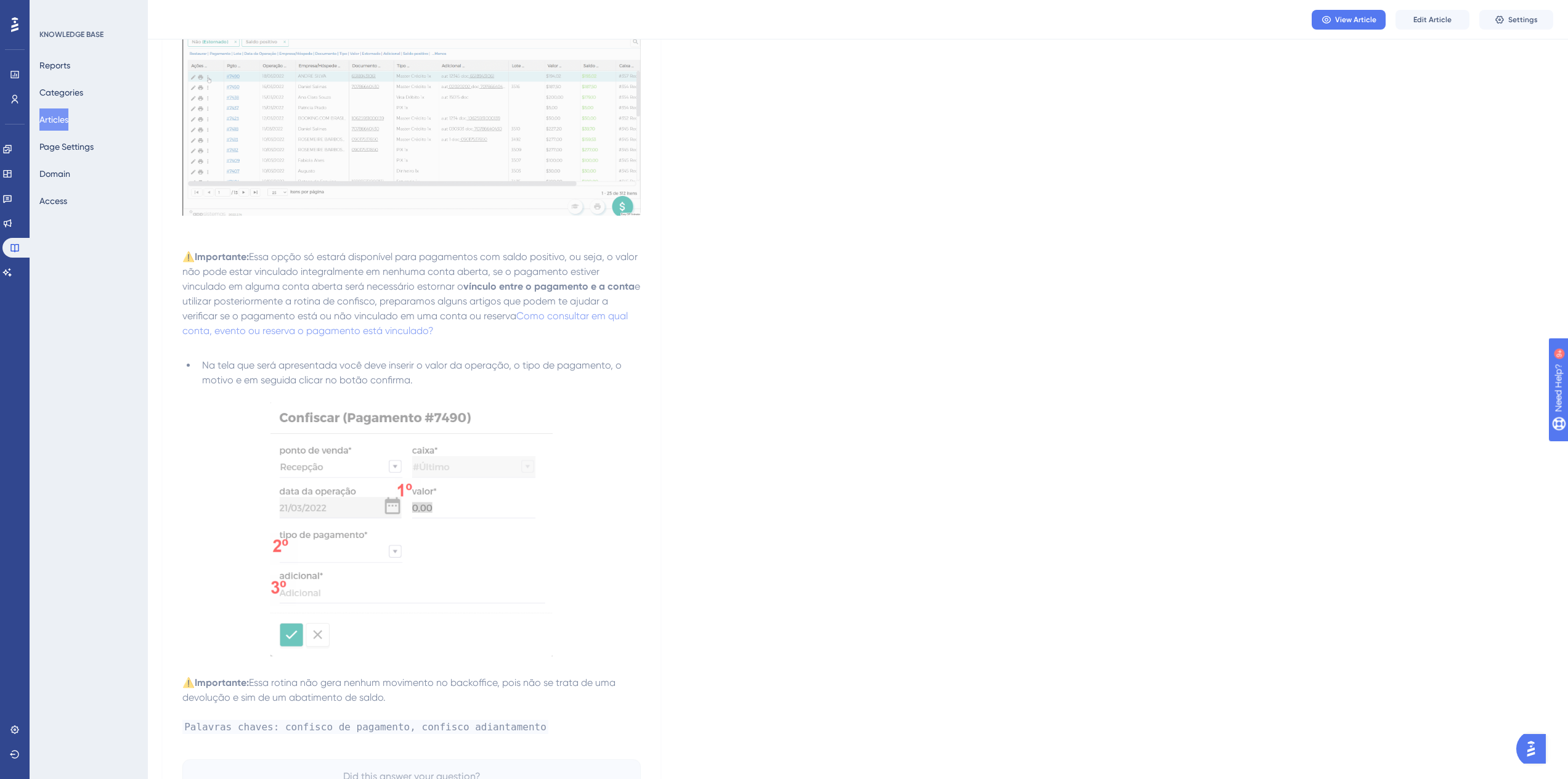
scroll to position [681, 0]
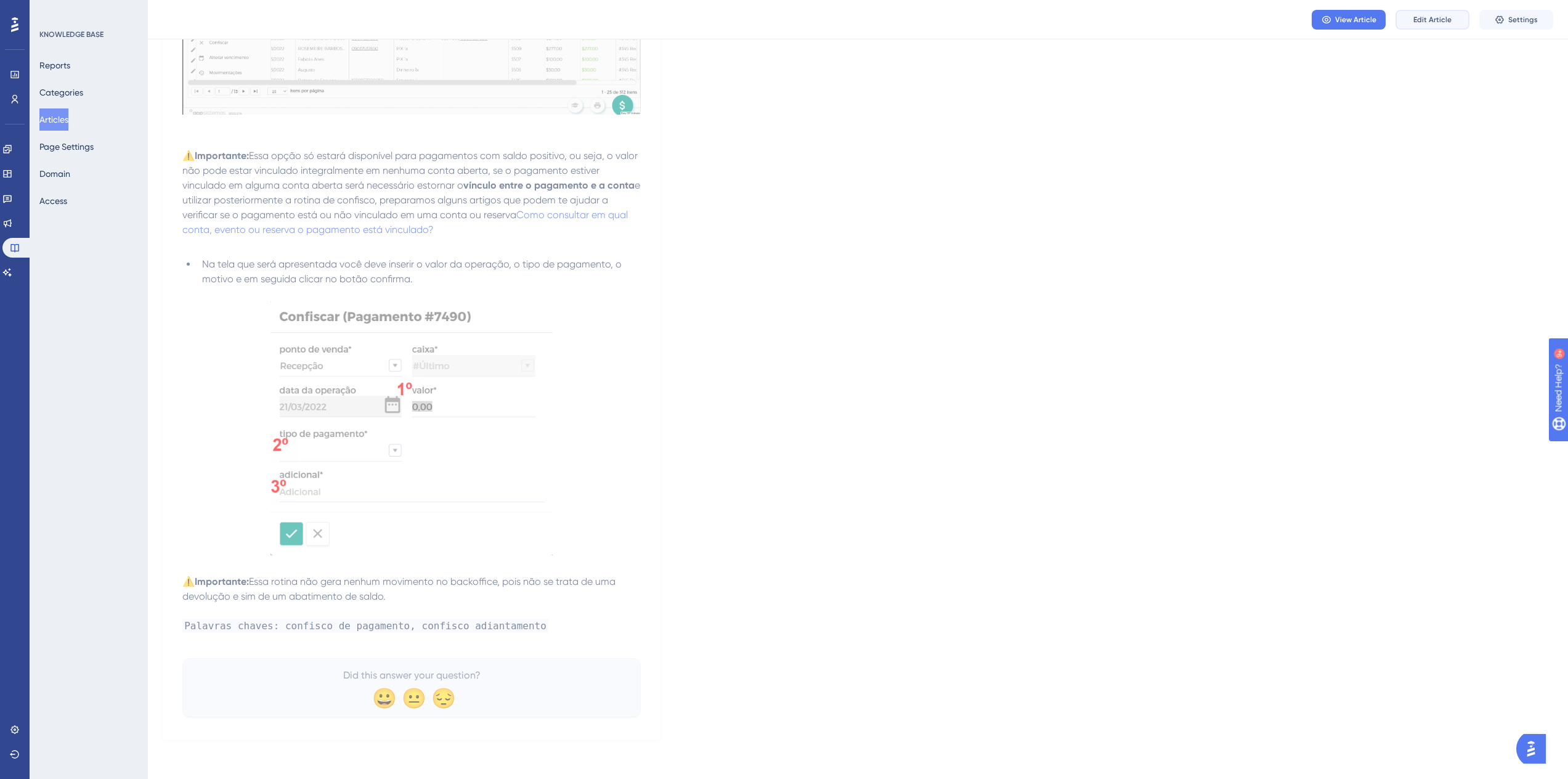
click at [1418, 25] on button "Edit Article" at bounding box center [1432, 19] width 74 height 20
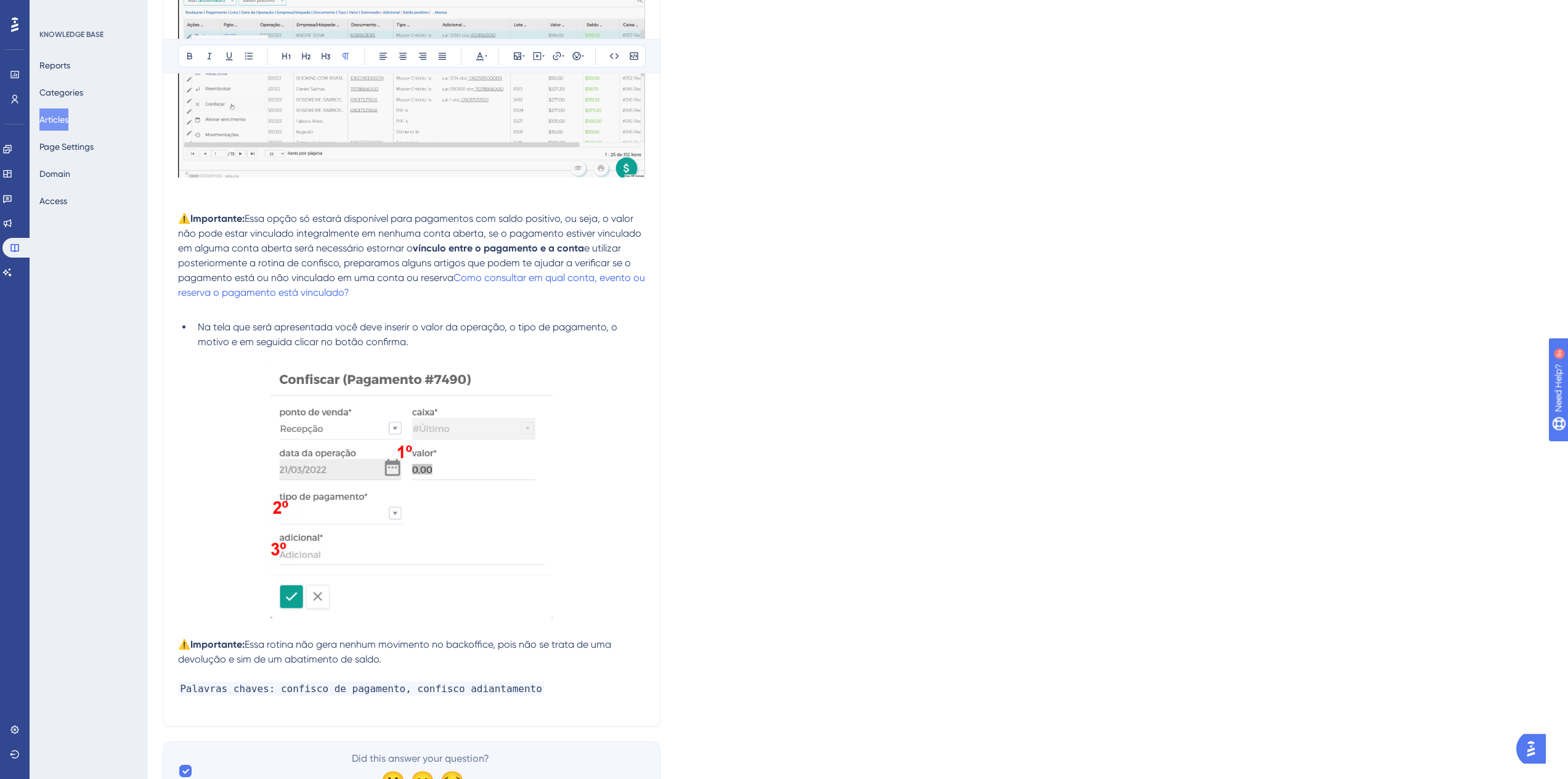
scroll to position [0, 0]
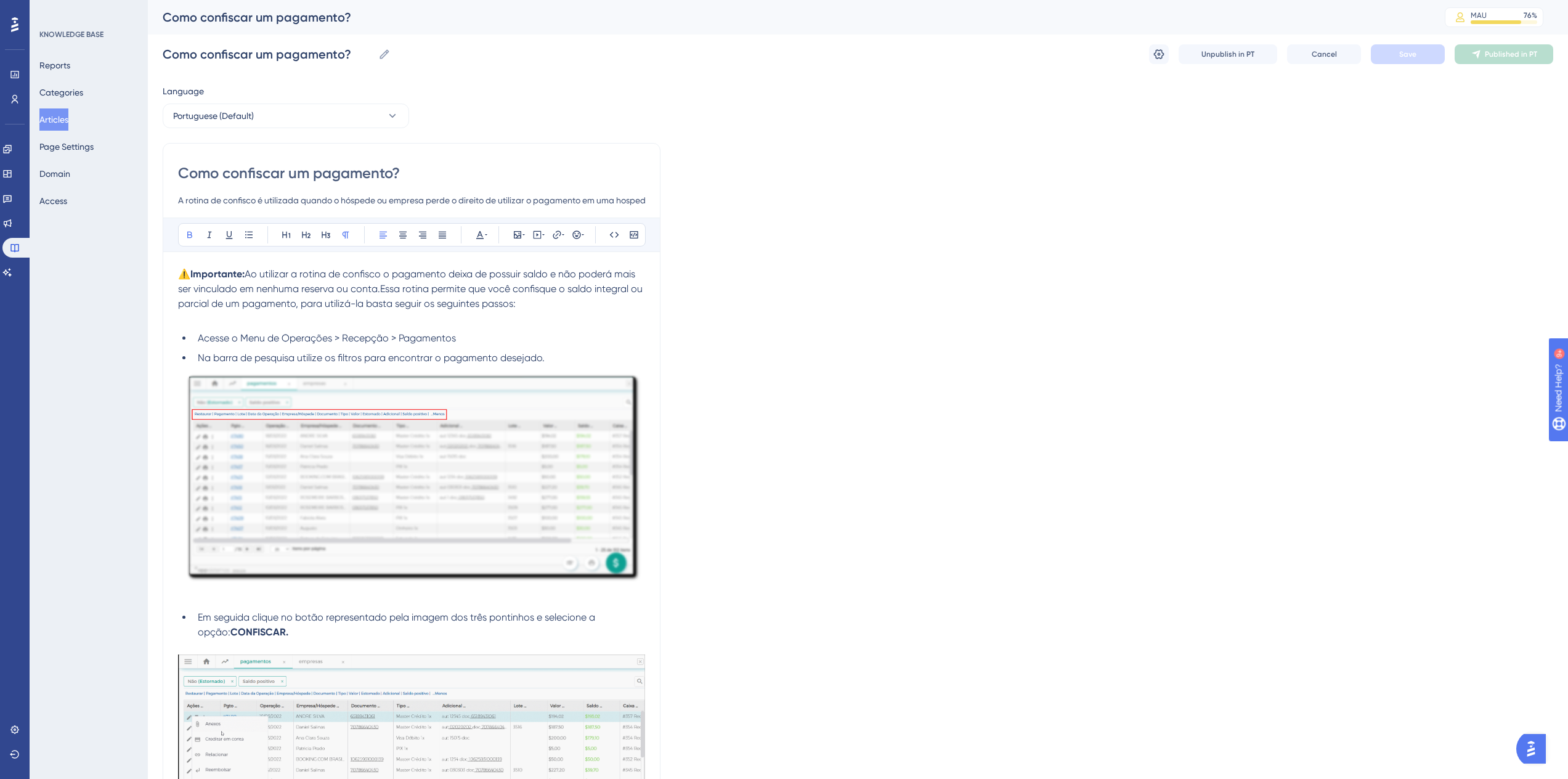
click at [63, 122] on button "Articles" at bounding box center [54, 120] width 29 height 22
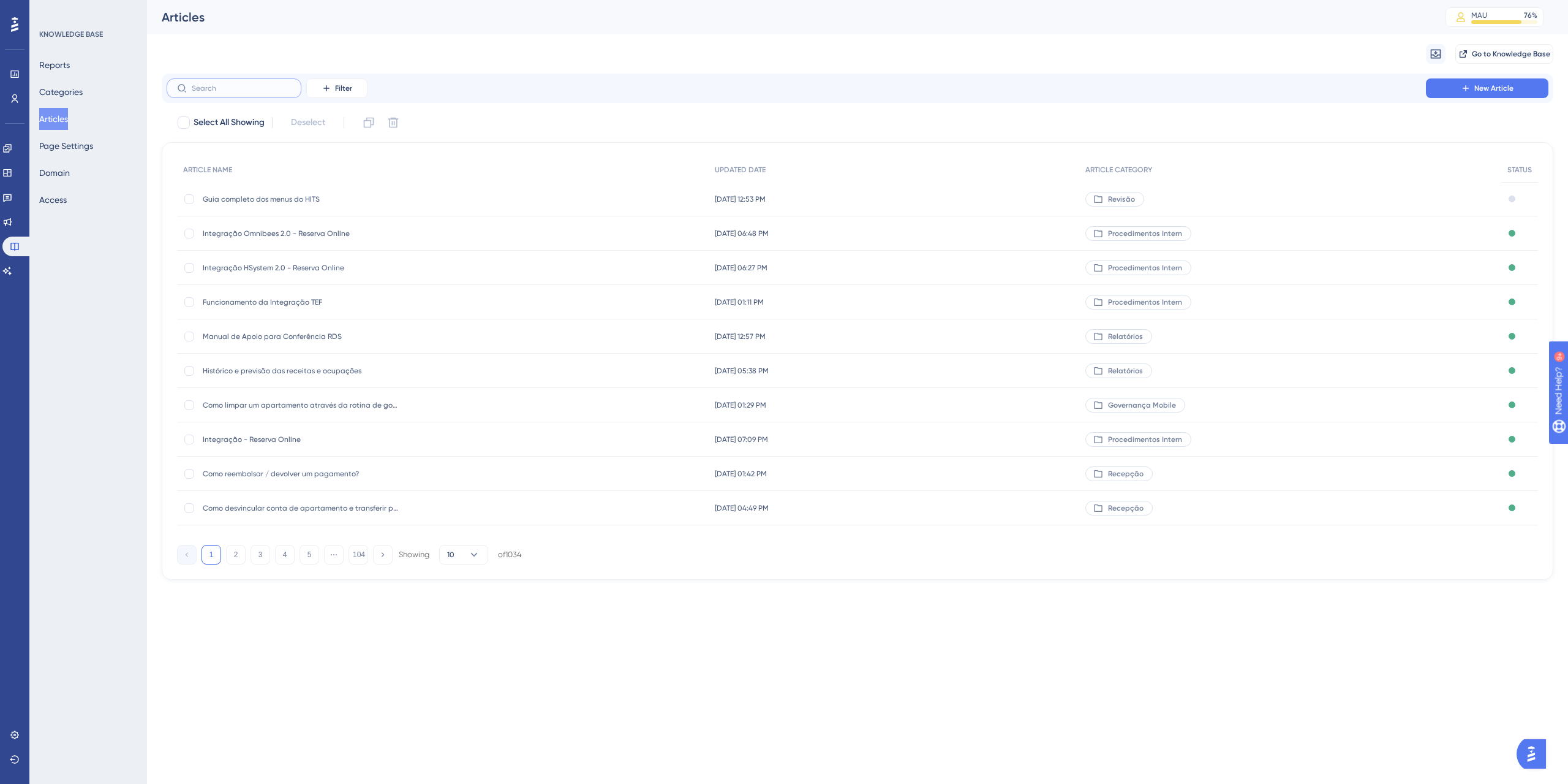
click at [202, 86] on input "text" at bounding box center [241, 88] width 99 height 9
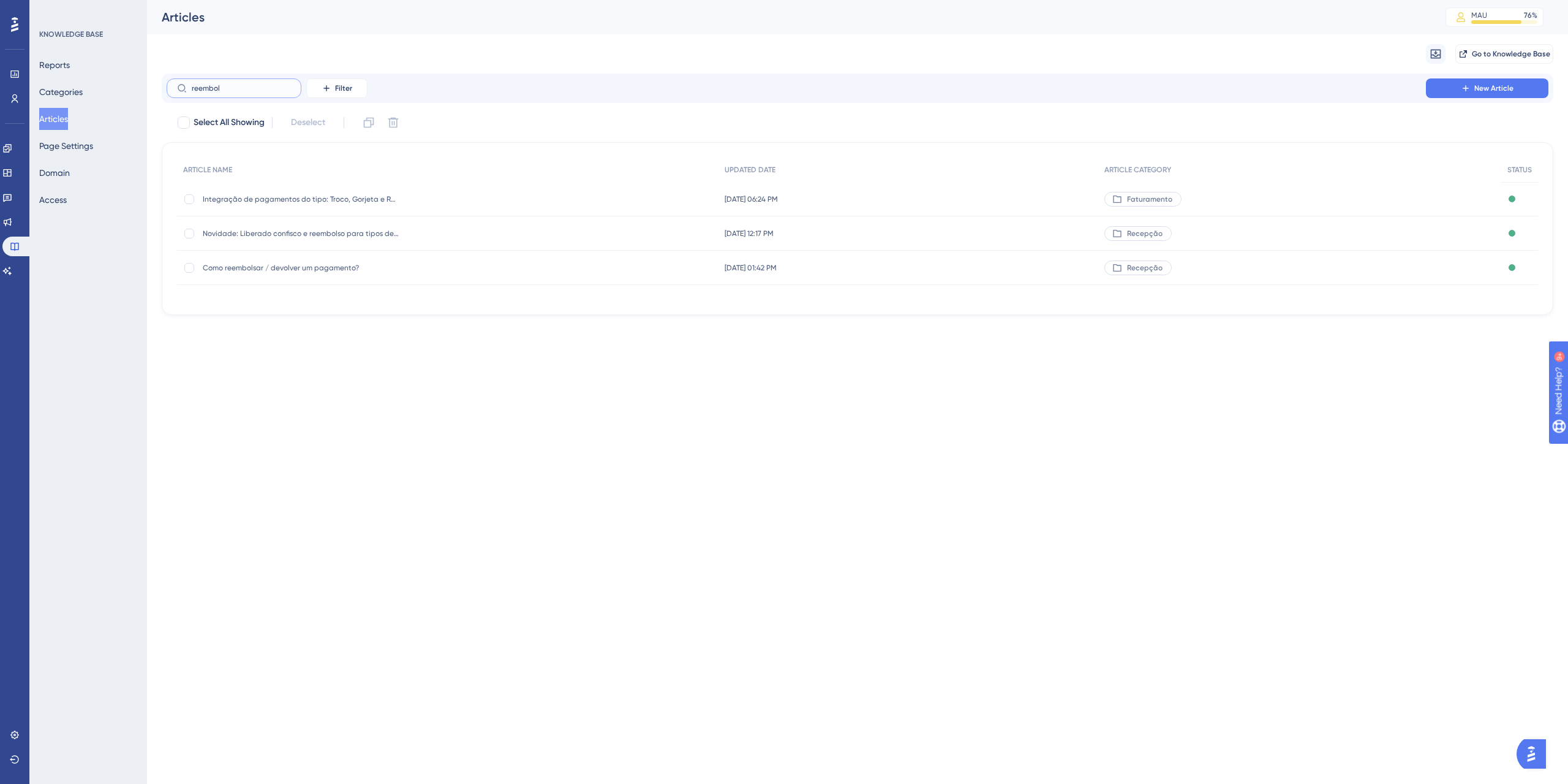
type input "reembol"
click at [247, 91] on input "reembol" at bounding box center [241, 88] width 99 height 9
click at [300, 273] on div "Como reembolsar / devolver um pagamento? Como reembolsar / devolver um pagament…" at bounding box center [300, 267] width 196 height 34
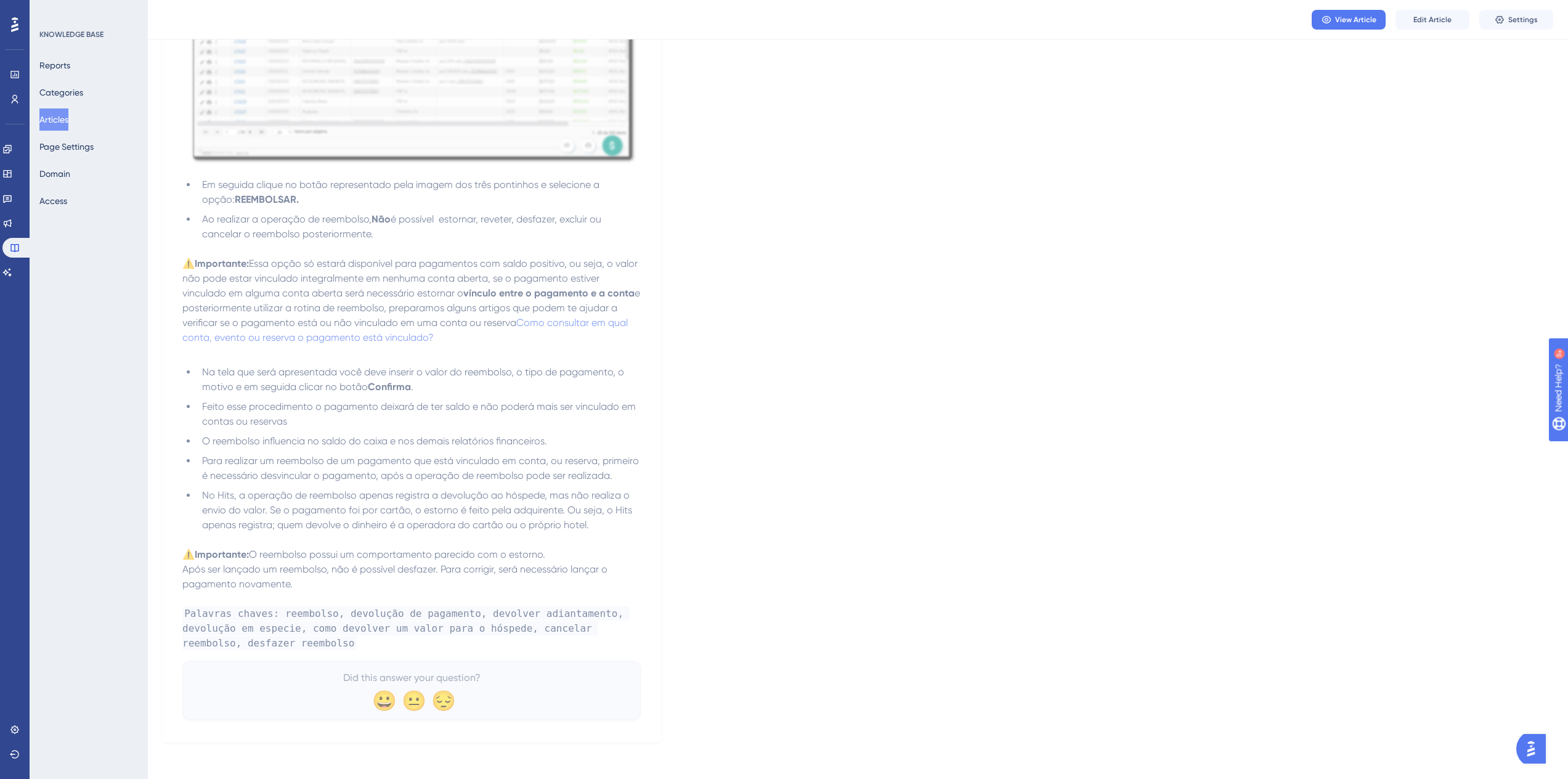
scroll to position [302, 0]
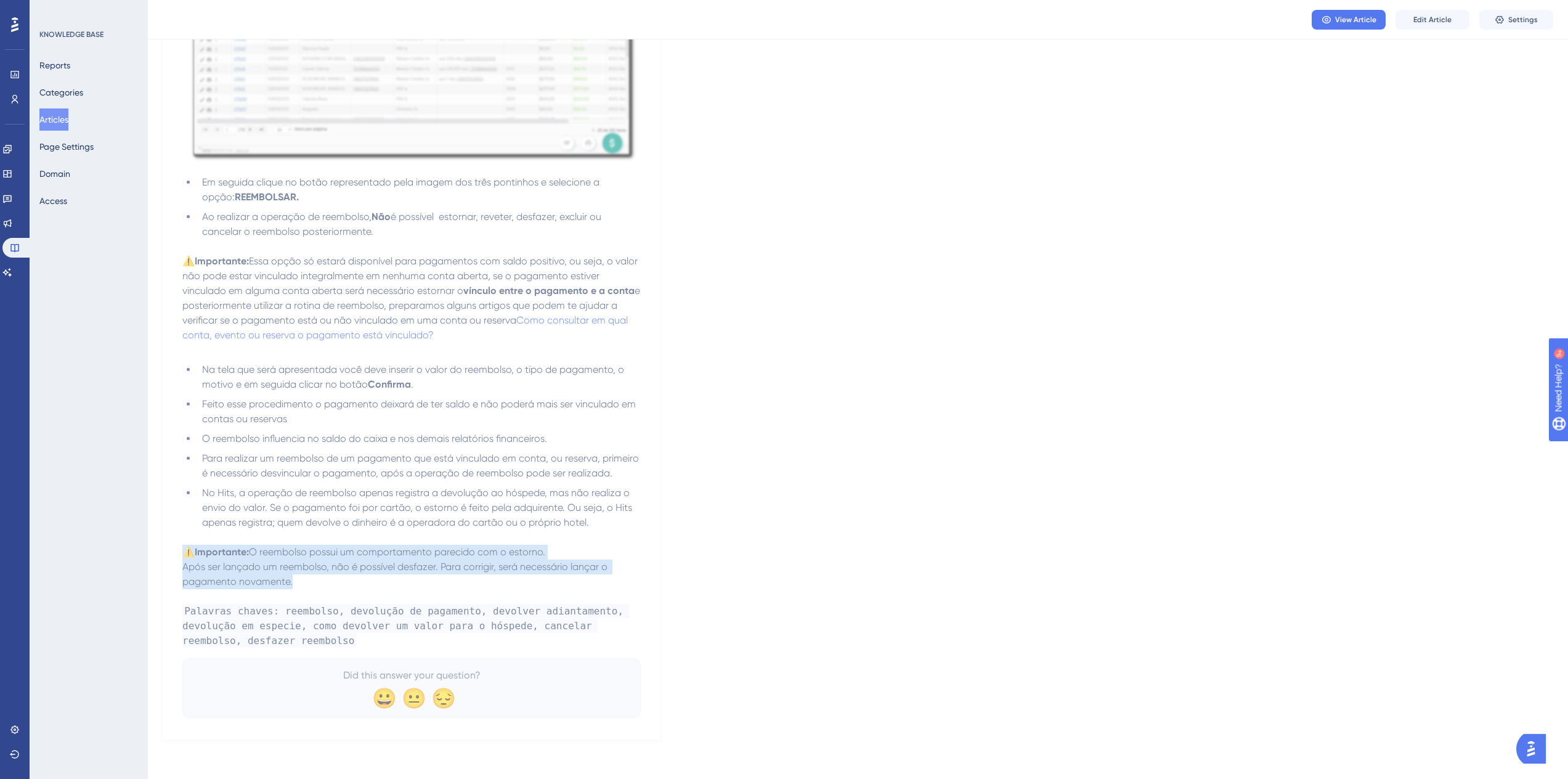
drag, startPoint x: 294, startPoint y: 585, endPoint x: 183, endPoint y: 549, distance: 116.7
click at [183, 549] on div "Acesse o Menu de Operações > Recepção > Pagamentos Na barra de pesquisa utilize…" at bounding box center [411, 284] width 458 height 738
copy div "⚠️Importante: O reembolso possui um comportamento parecido com o estorno. Após …"
click at [64, 122] on button "Articles" at bounding box center [54, 120] width 29 height 22
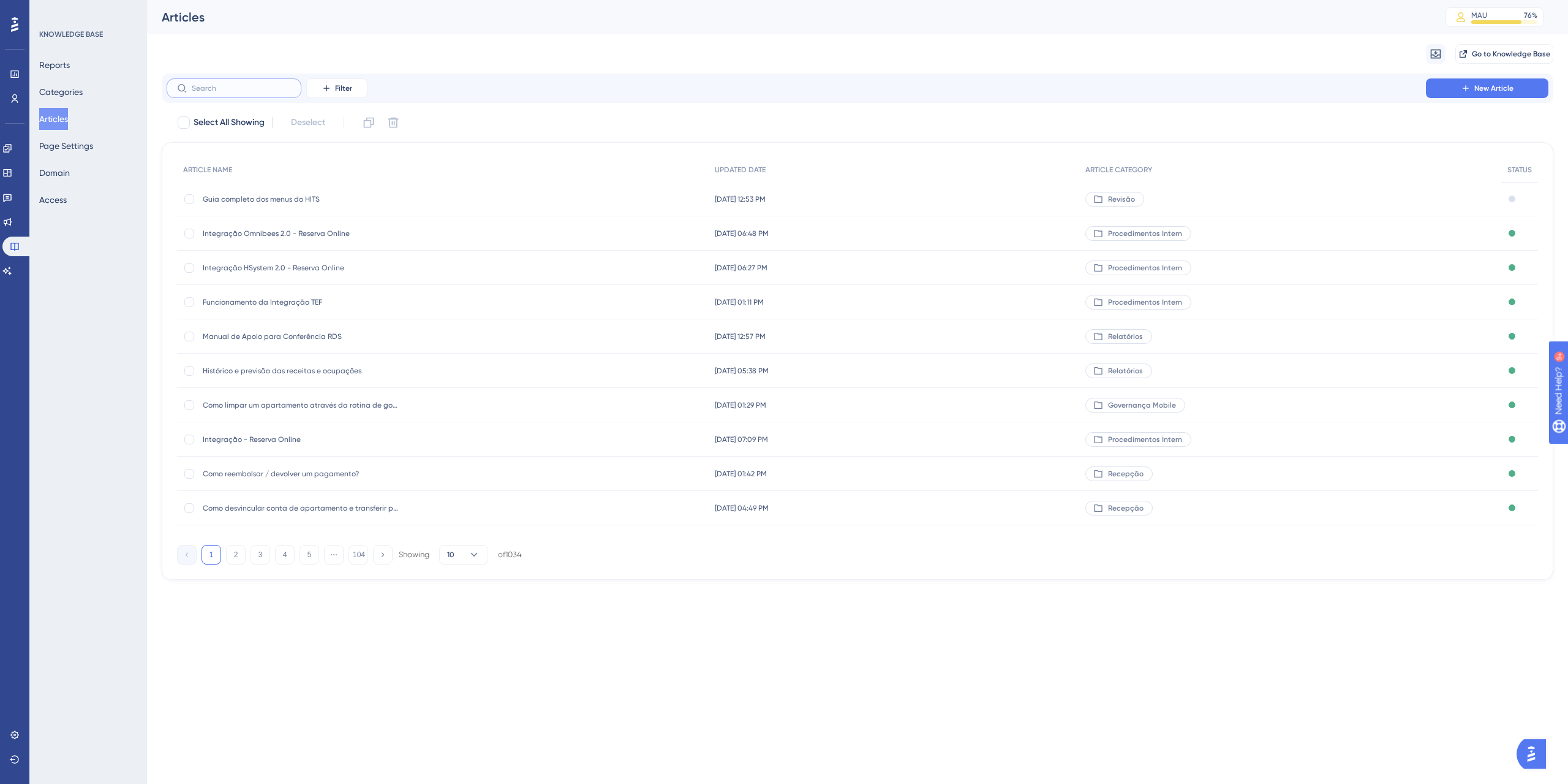
click at [224, 88] on input "text" at bounding box center [241, 88] width 99 height 9
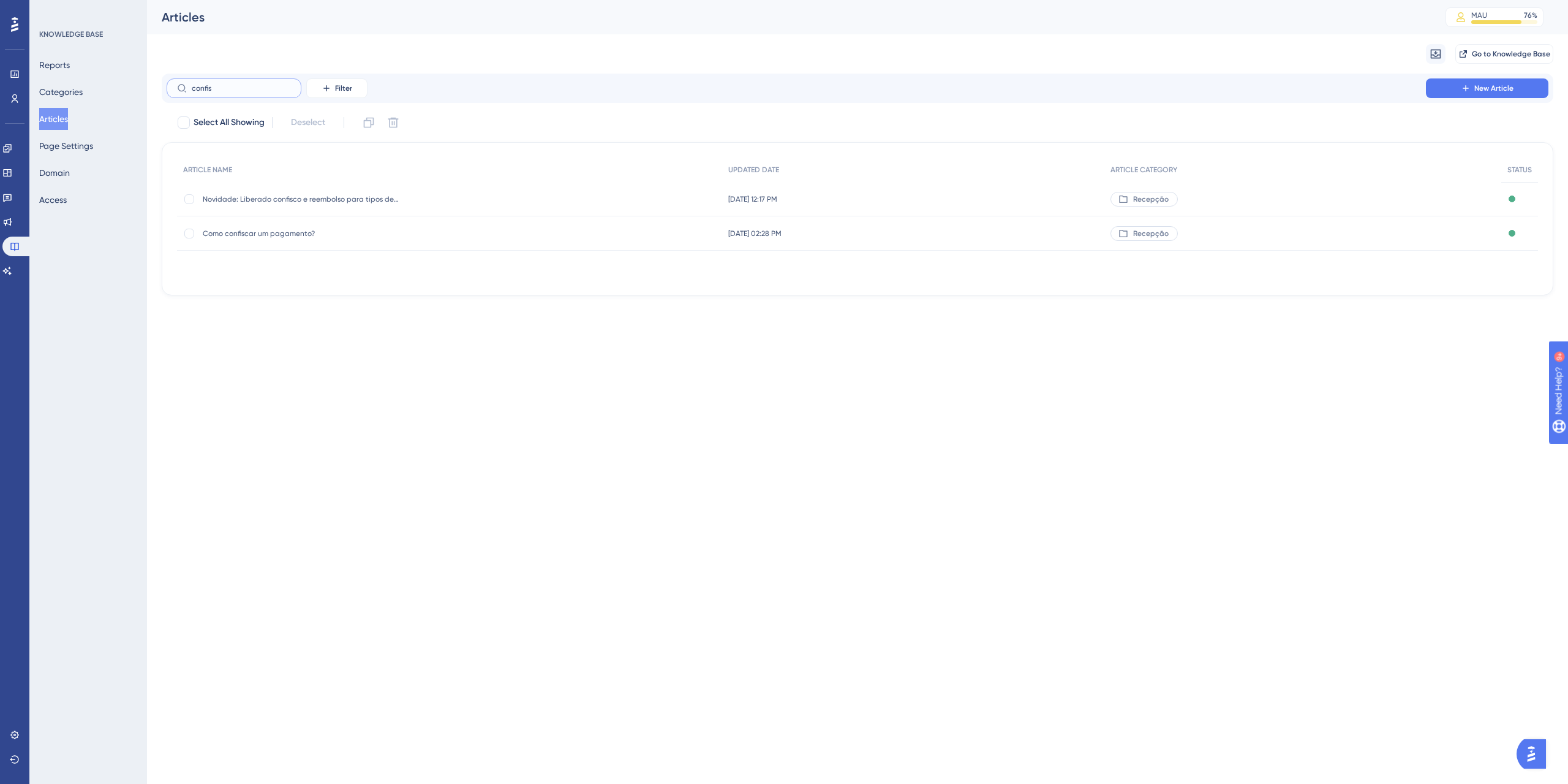
type input "confis"
click at [273, 223] on div "Como confiscar um pagamento? Como confiscar um pagamento?" at bounding box center [300, 233] width 196 height 34
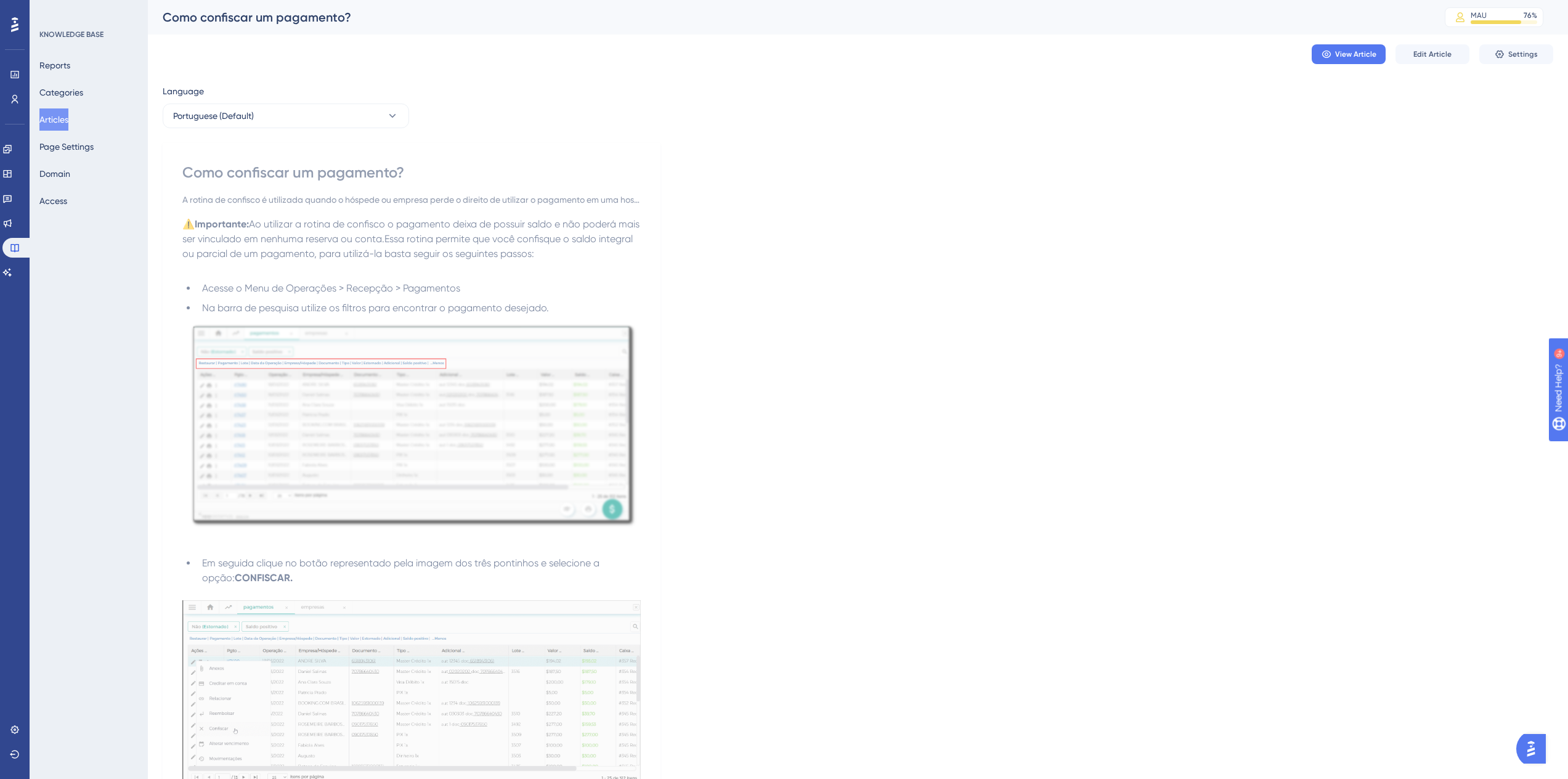
click at [1468, 37] on div "View Article Edit Article Settings" at bounding box center [857, 54] width 1390 height 39
click at [1432, 54] on span "Edit Article" at bounding box center [1433, 54] width 38 height 10
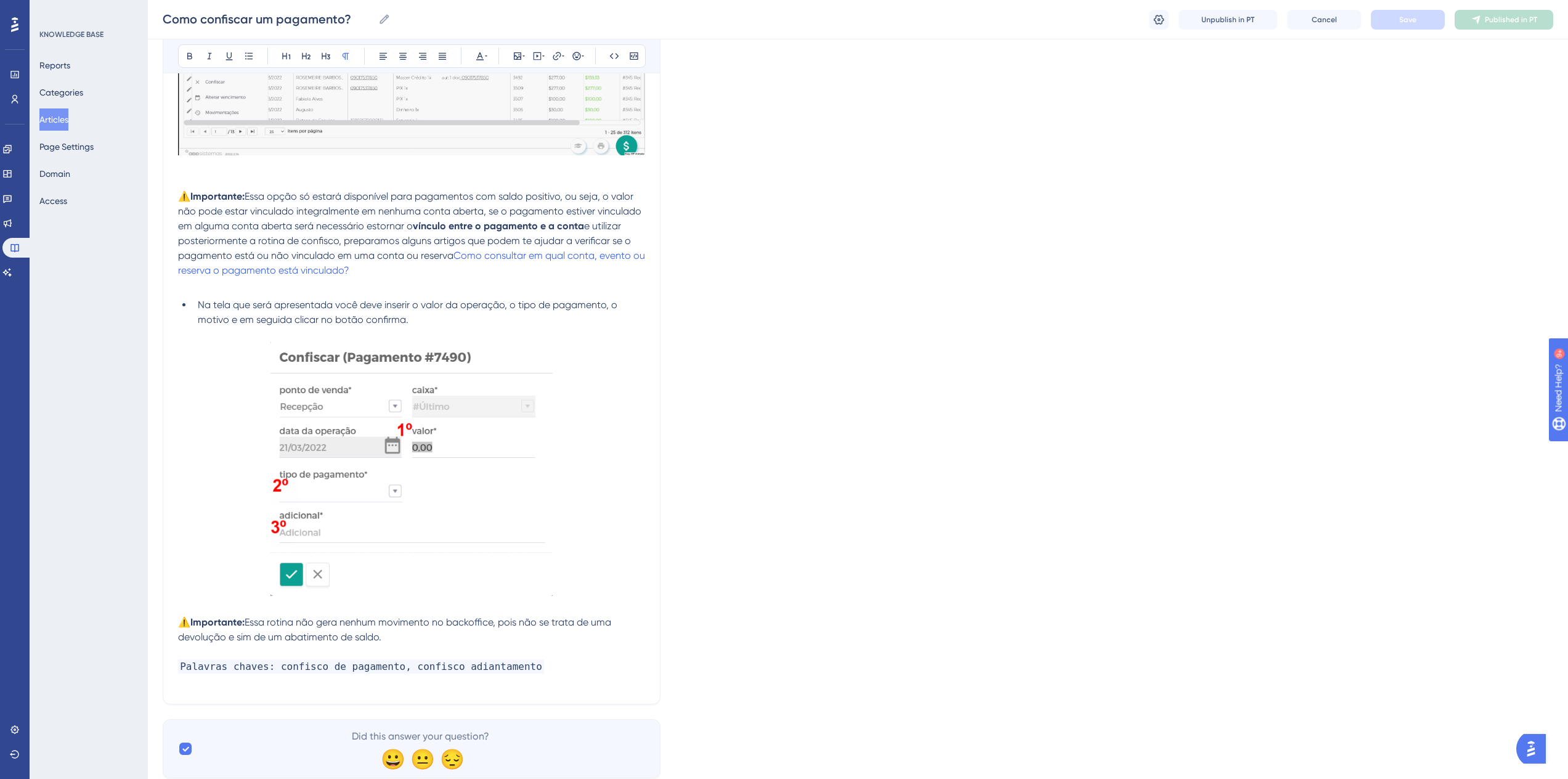
scroll to position [737, 0]
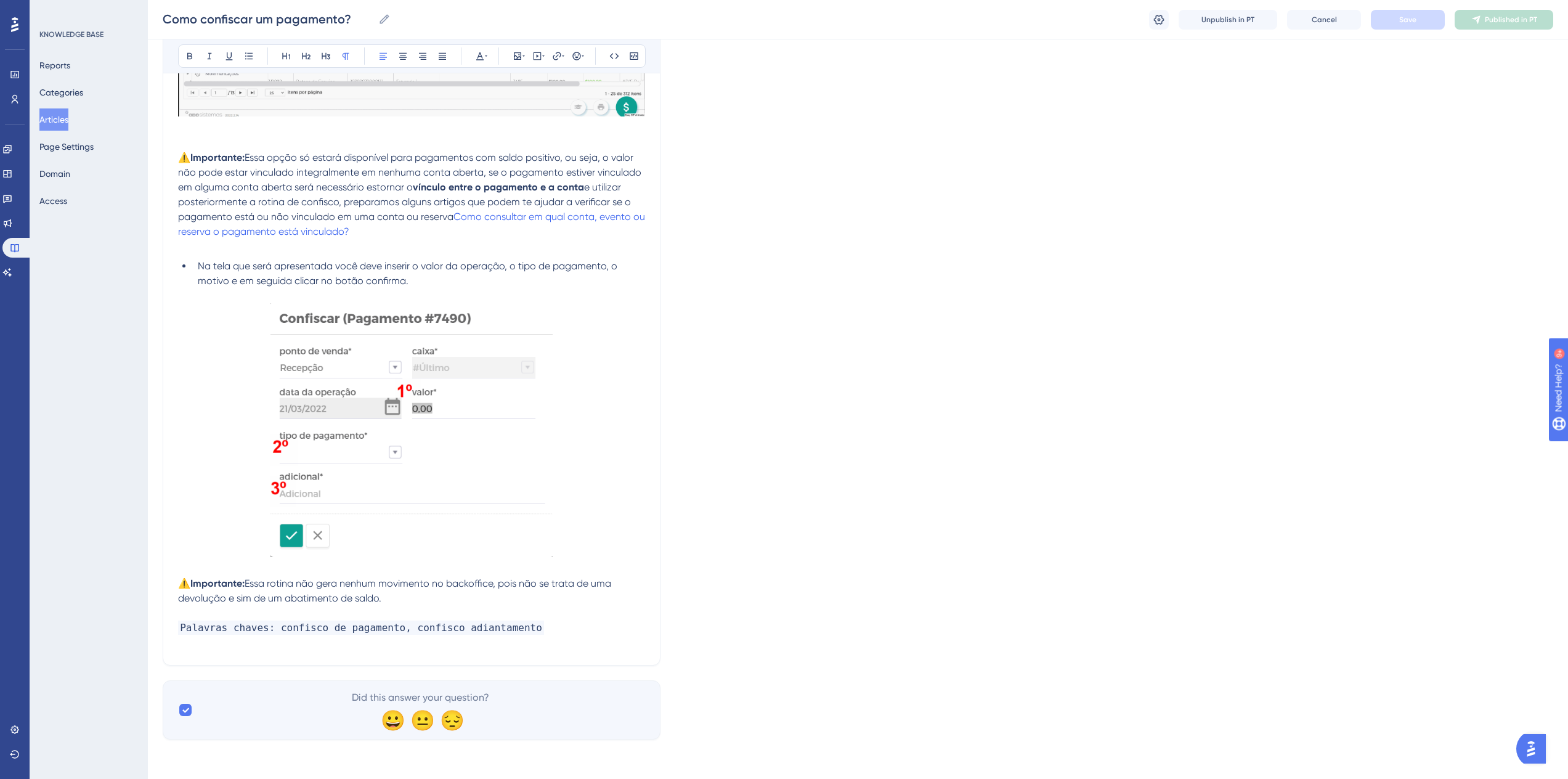
click at [414, 600] on p "⚠️Importante: Essa rotina não gera nenhum movimento no backoffice, pois não se …" at bounding box center [412, 591] width 467 height 30
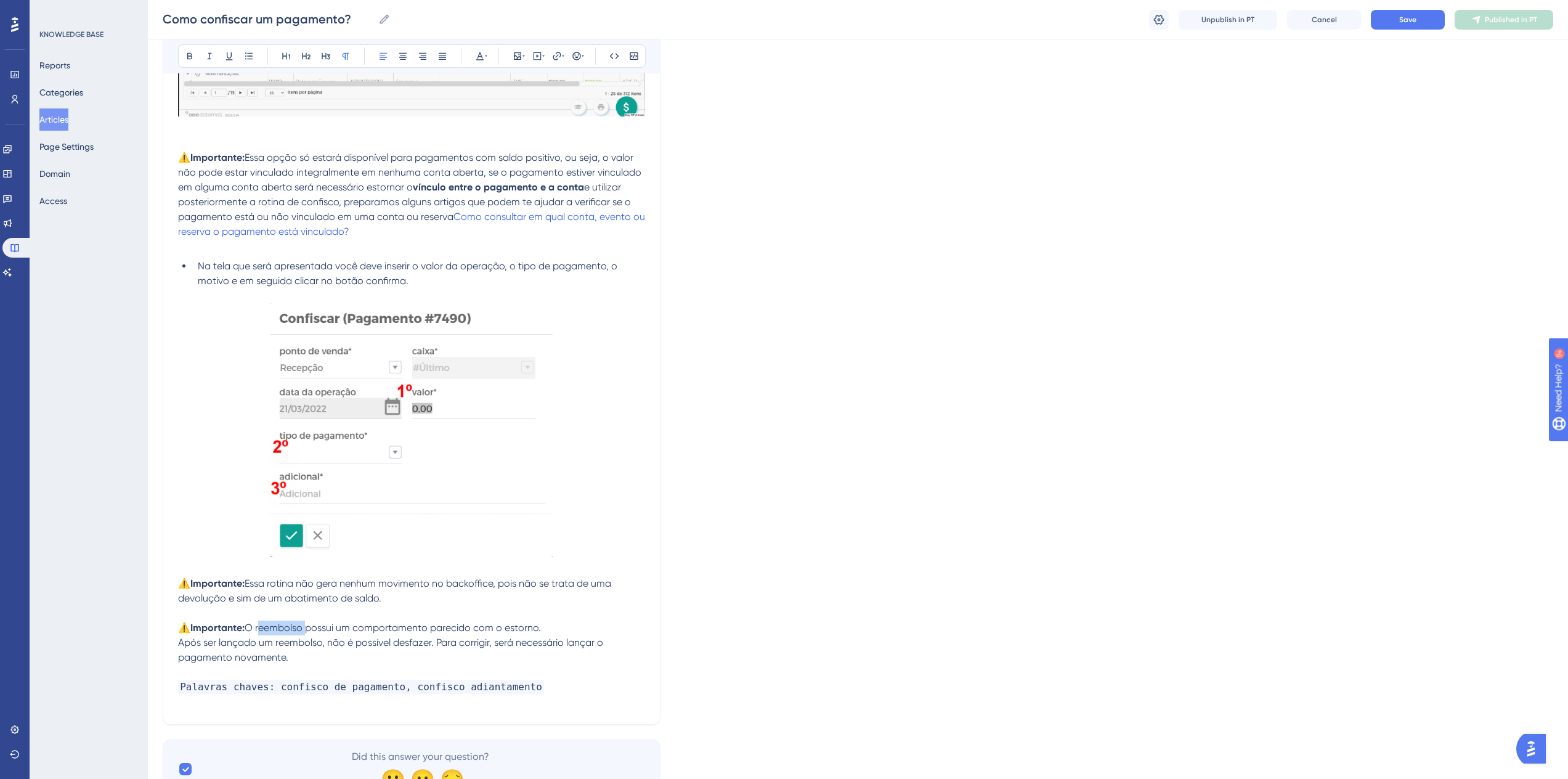
drag, startPoint x: 298, startPoint y: 630, endPoint x: 259, endPoint y: 626, distance: 39.2
click at [259, 626] on span "O reembolso possui um comportamento parecido com o estorno." at bounding box center [393, 628] width 297 height 12
drag, startPoint x: 274, startPoint y: 644, endPoint x: 321, endPoint y: 641, distance: 47.1
click at [321, 641] on span "Após ser lançado um reembolso, não é possível desfazer. Para corrigir, será nec…" at bounding box center [392, 649] width 428 height 26
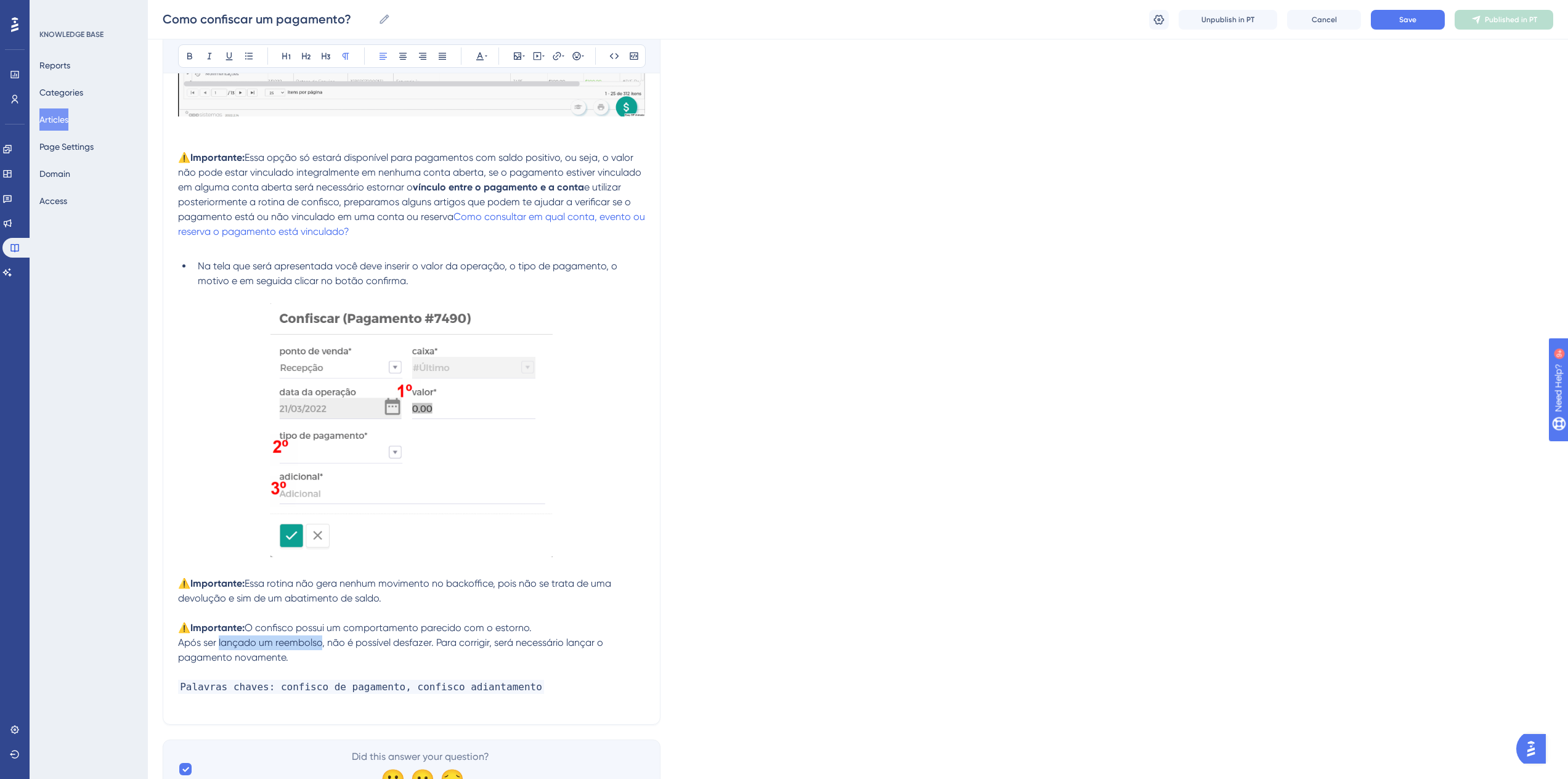
drag, startPoint x: 321, startPoint y: 641, endPoint x: 219, endPoint y: 644, distance: 102.0
click at [219, 644] on span "Após ser lançado um reembolso, não é possível desfazer. Para corrigir, será nec…" at bounding box center [392, 649] width 428 height 26
click at [515, 689] on p "Palavras chaves: confisco de pagamento, confisco adiantamento" at bounding box center [412, 686] width 467 height 44
drag, startPoint x: 1426, startPoint y: 6, endPoint x: 1419, endPoint y: 14, distance: 10.6
click at [1425, 7] on div "Como confiscar um pagamento? Como confiscar um pagamento? Unpublish in PT Cance…" at bounding box center [858, 19] width 1420 height 39
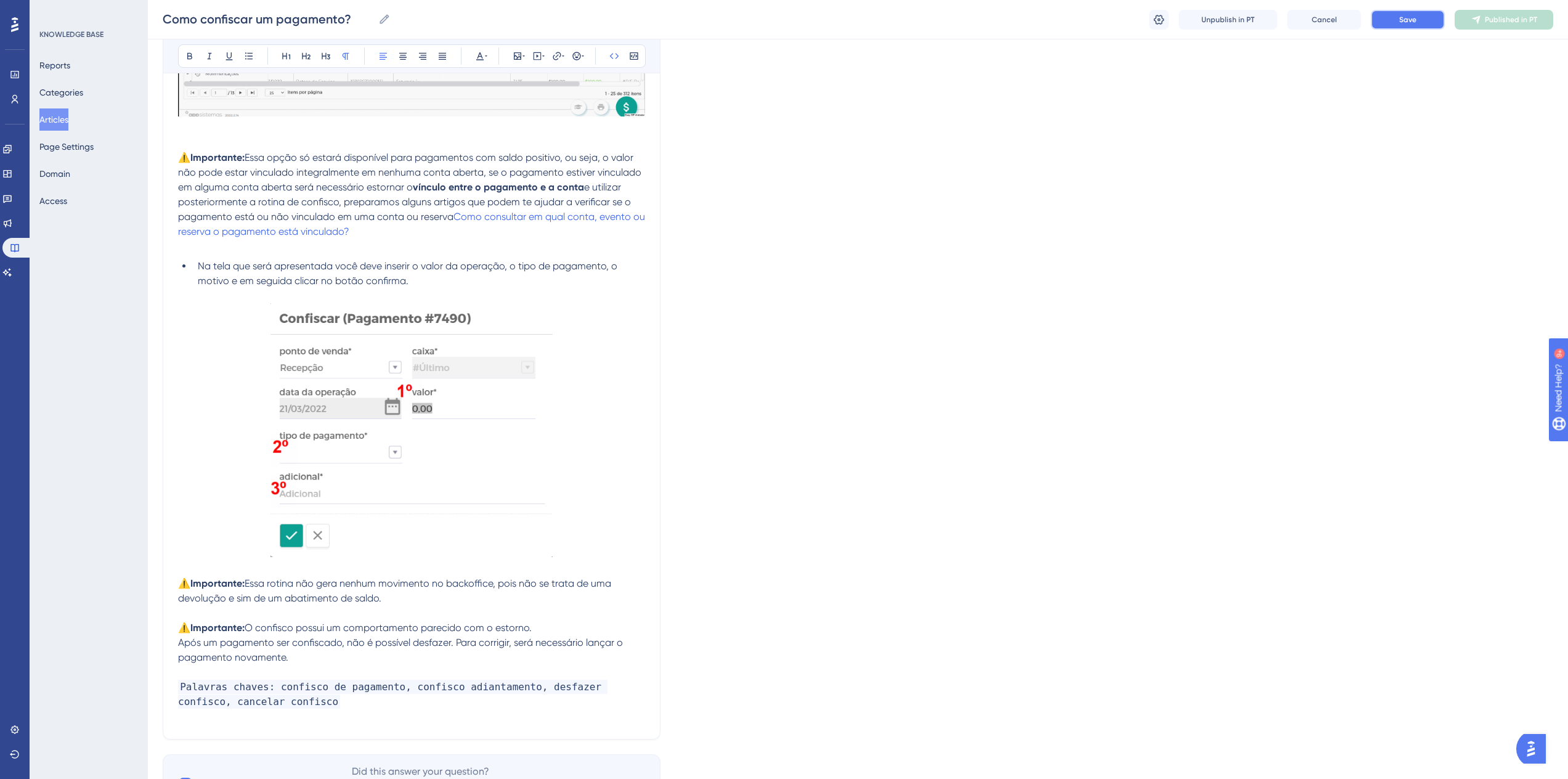
click at [1419, 14] on button "Save" at bounding box center [1408, 19] width 74 height 20
click at [1486, 20] on button "Publish in PT" at bounding box center [1503, 19] width 98 height 20
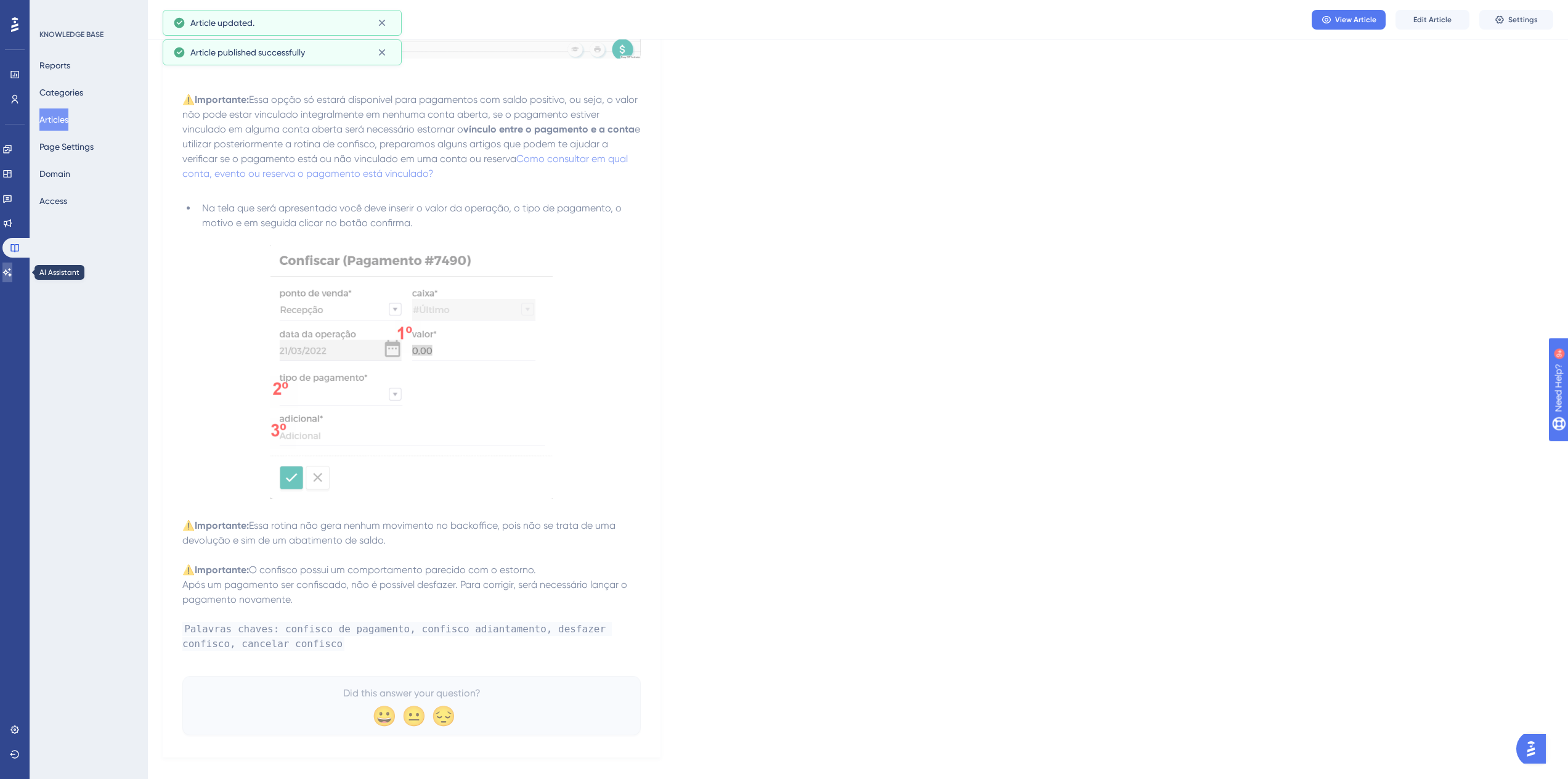
click at [12, 273] on link at bounding box center [7, 272] width 10 height 20
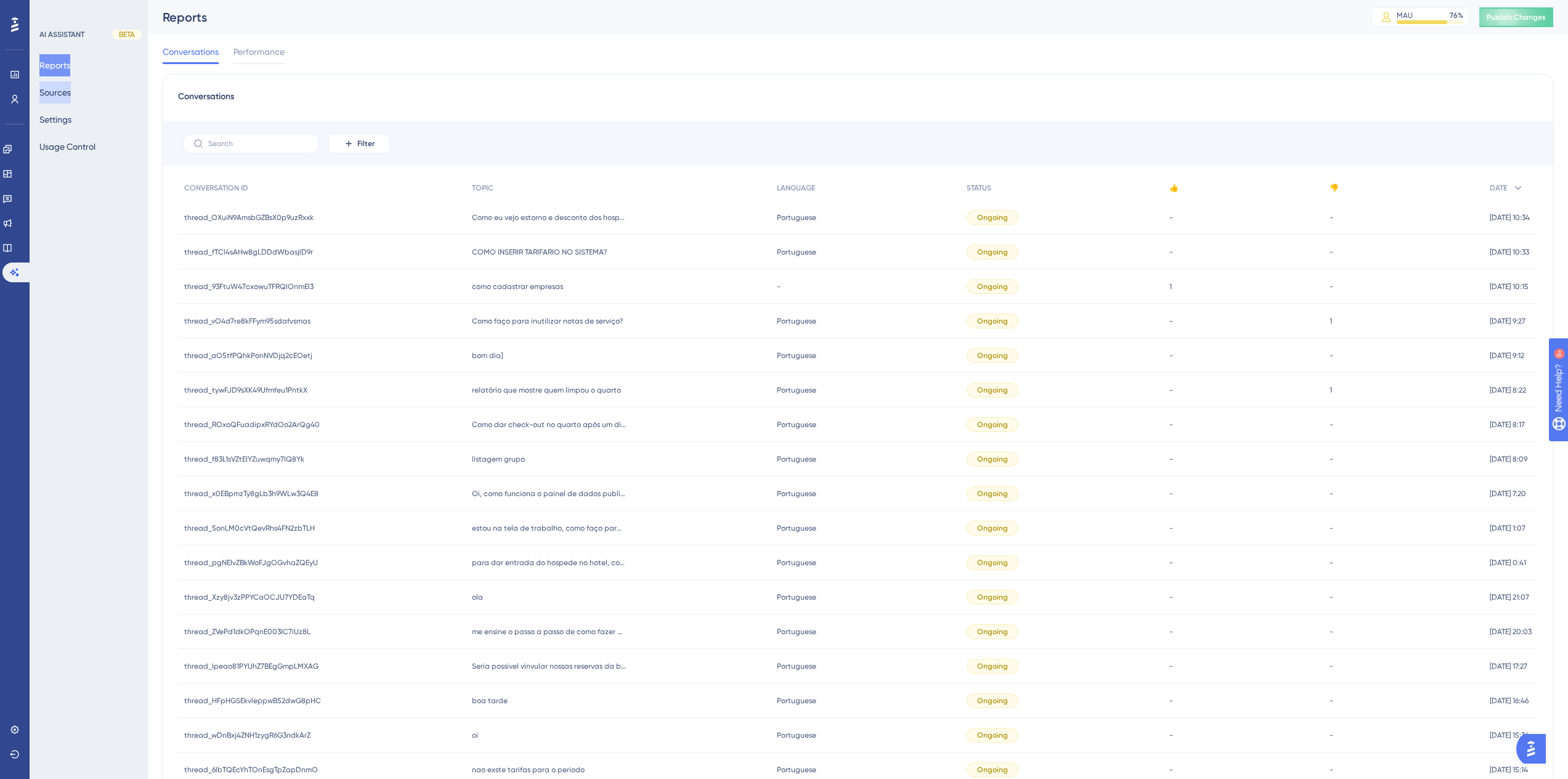
click at [66, 90] on button "Sources" at bounding box center [54, 93] width 31 height 22
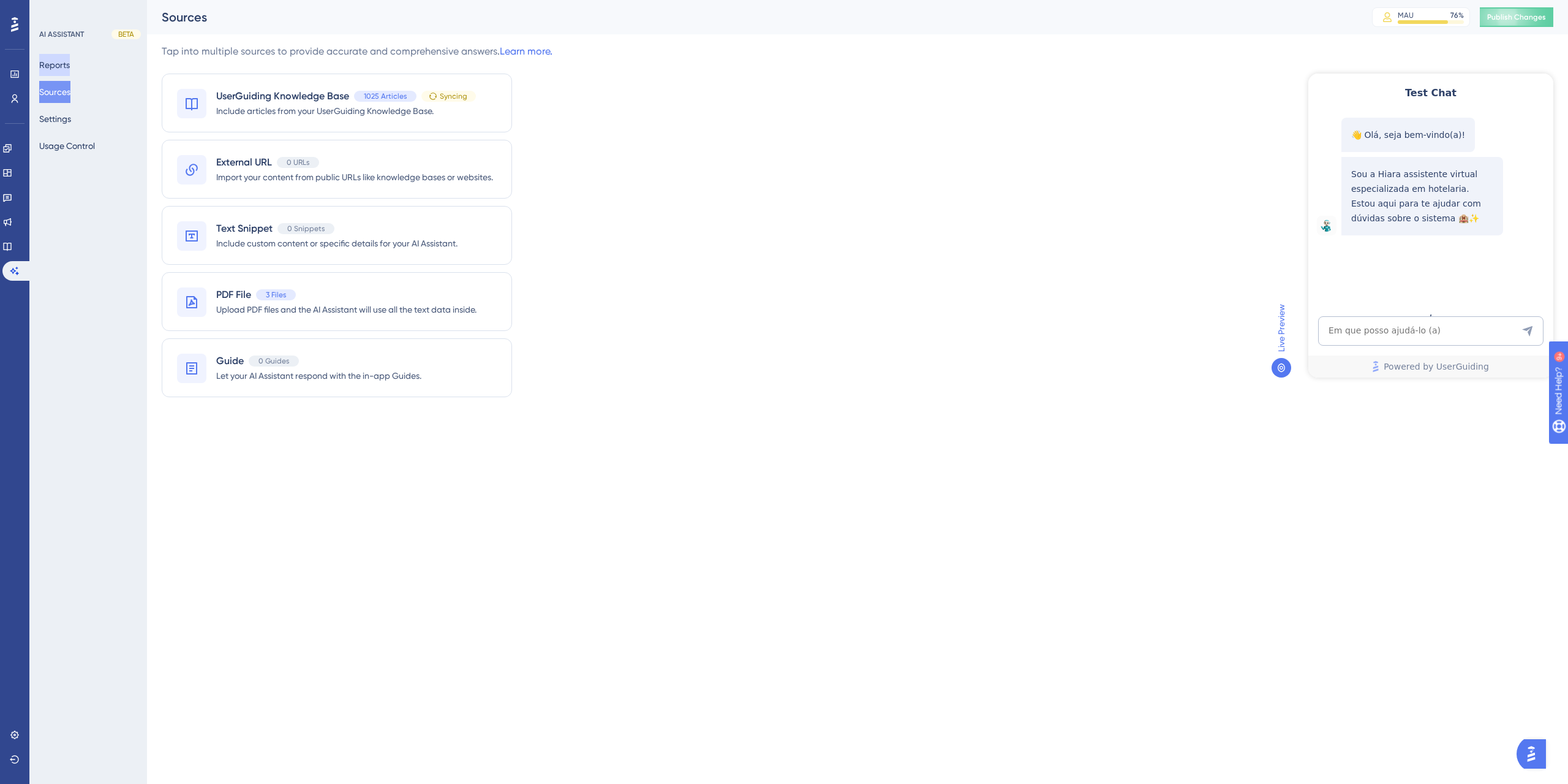
click at [70, 72] on button "Reports" at bounding box center [54, 65] width 31 height 22
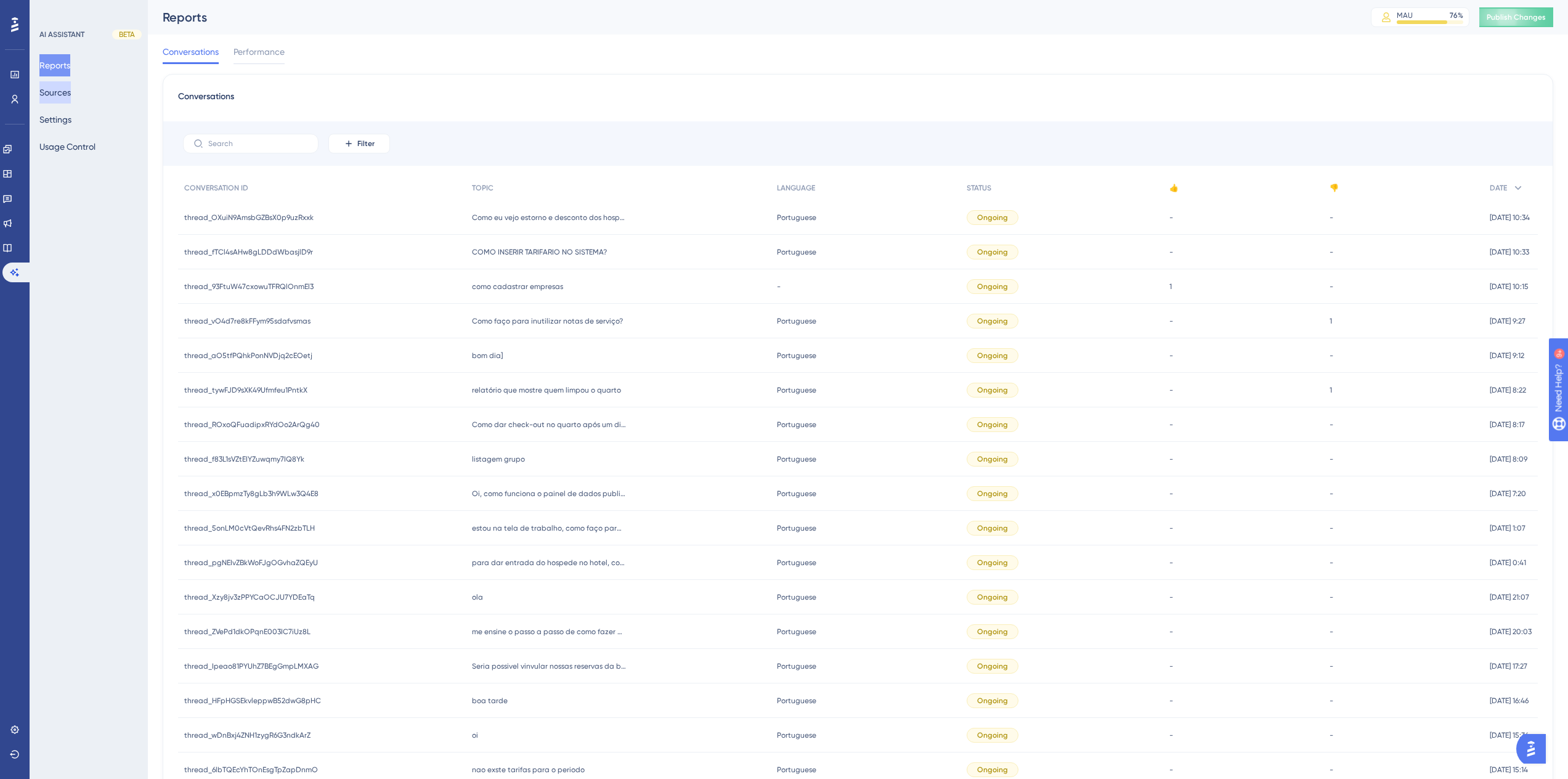
click at [70, 97] on button "Sources" at bounding box center [54, 93] width 31 height 22
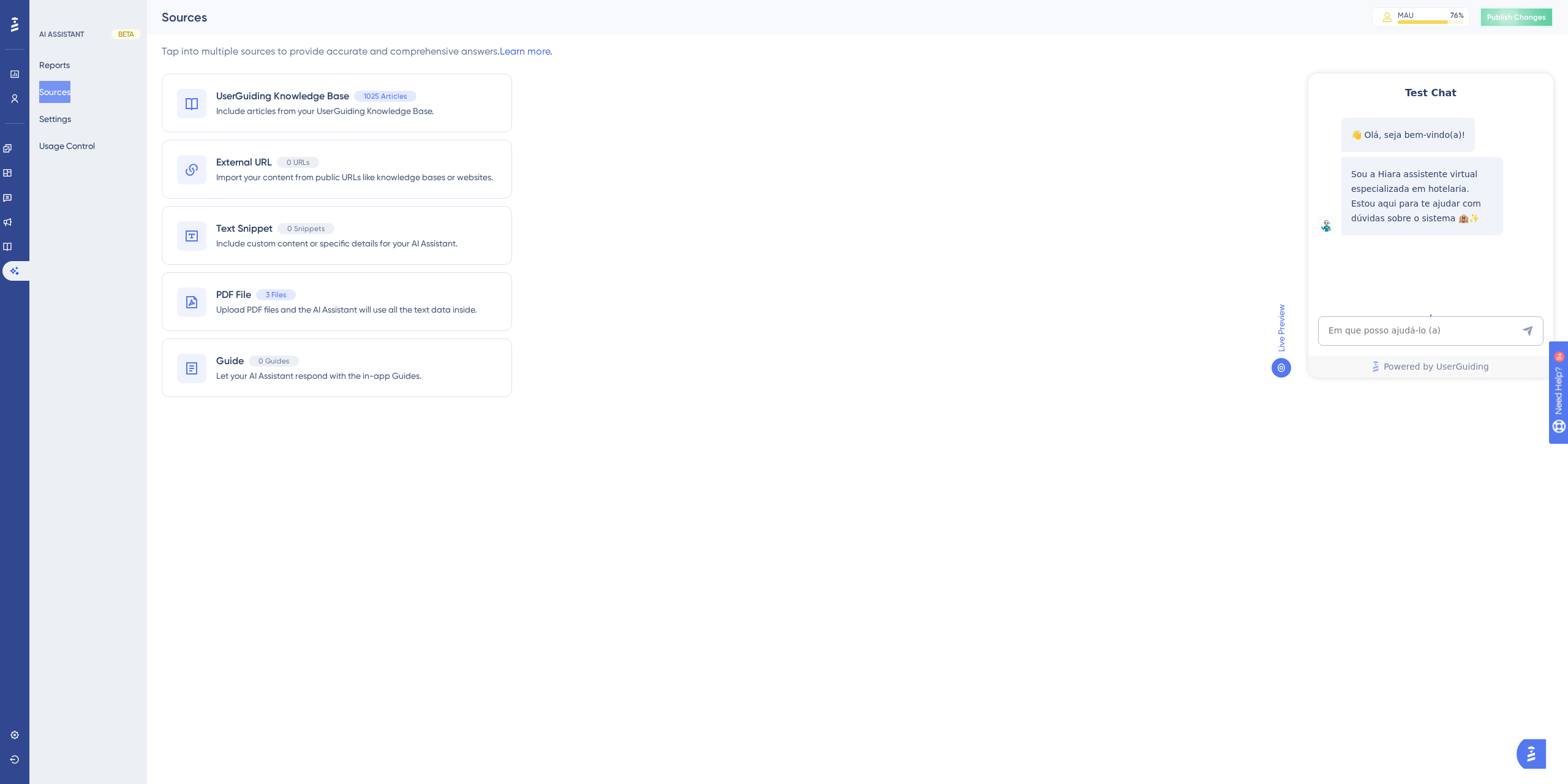
click at [1511, 15] on span "Publish Changes" at bounding box center [1516, 17] width 59 height 10
click at [1378, 330] on textarea "AI Assistant Text Input" at bounding box center [1431, 331] width 226 height 29
type textarea "cancelar reembolso"
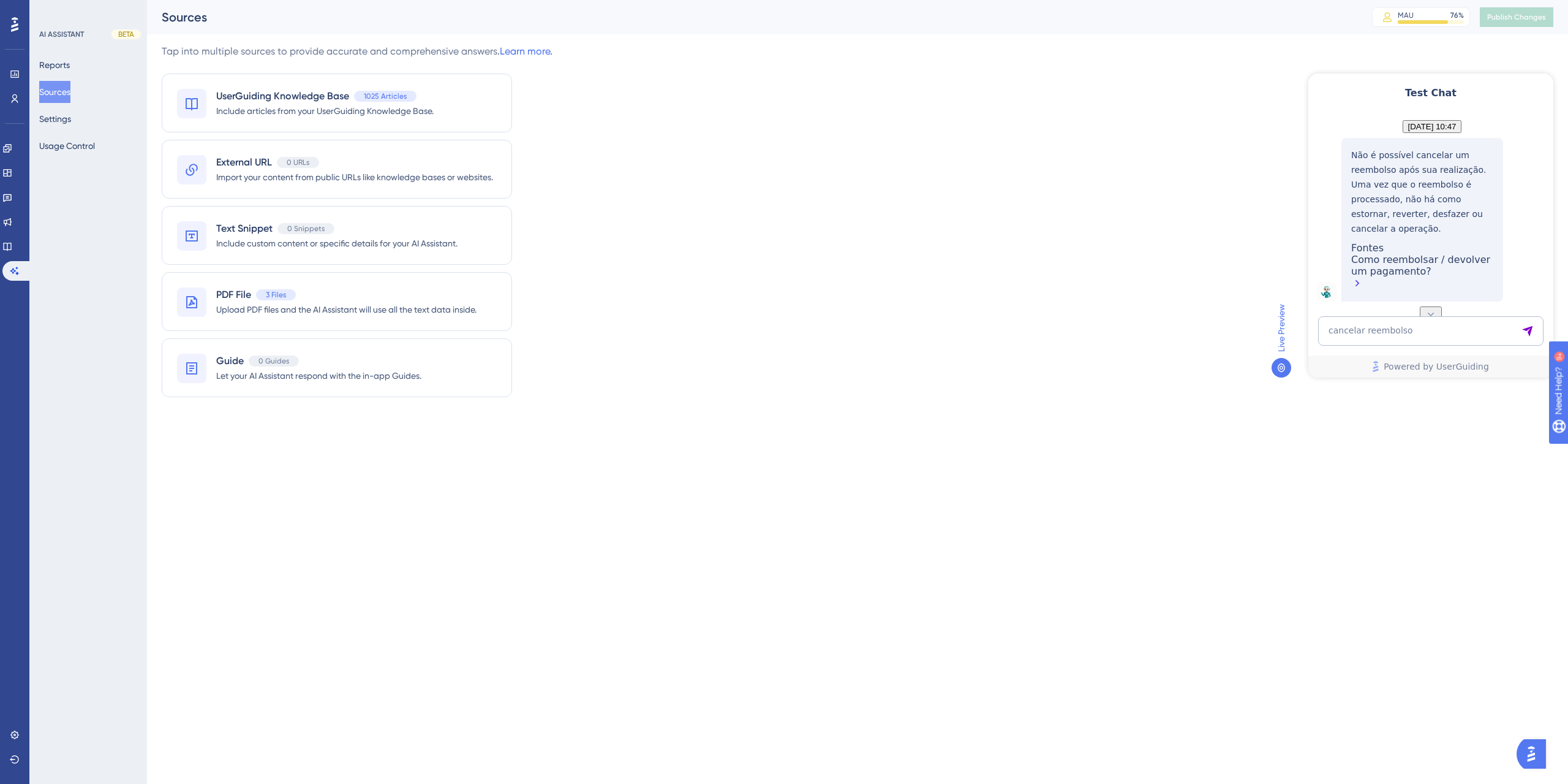
scroll to position [185, 0]
click at [1410, 330] on textarea "cancelar reembolso" at bounding box center [1431, 331] width 226 height 29
type textarea "cancelar confisco"
